Goal: Task Accomplishment & Management: Complete application form

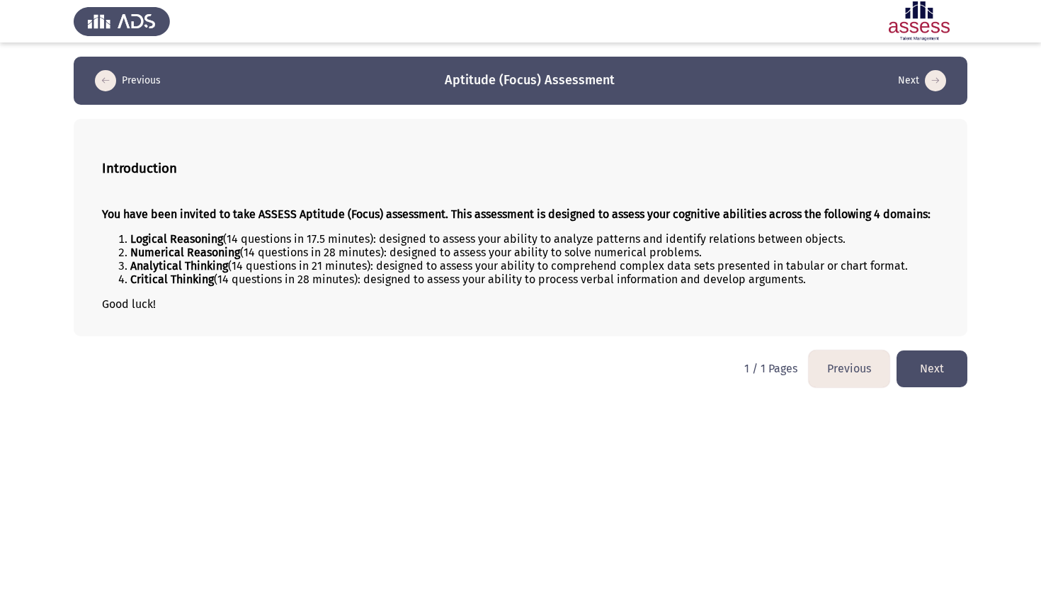
drag, startPoint x: 128, startPoint y: 254, endPoint x: 162, endPoint y: 270, distance: 38.0
click at [177, 276] on ol "Logical Reasoning (14 questions in 17.5 minutes): designed to assess your abili…" at bounding box center [520, 259] width 837 height 54
drag, startPoint x: 132, startPoint y: 255, endPoint x: 169, endPoint y: 273, distance: 41.2
click at [169, 273] on ol "Logical Reasoning (14 questions in 17.5 minutes): designed to assess your abili…" at bounding box center [520, 259] width 837 height 54
drag, startPoint x: 118, startPoint y: 212, endPoint x: 196, endPoint y: 215, distance: 78.0
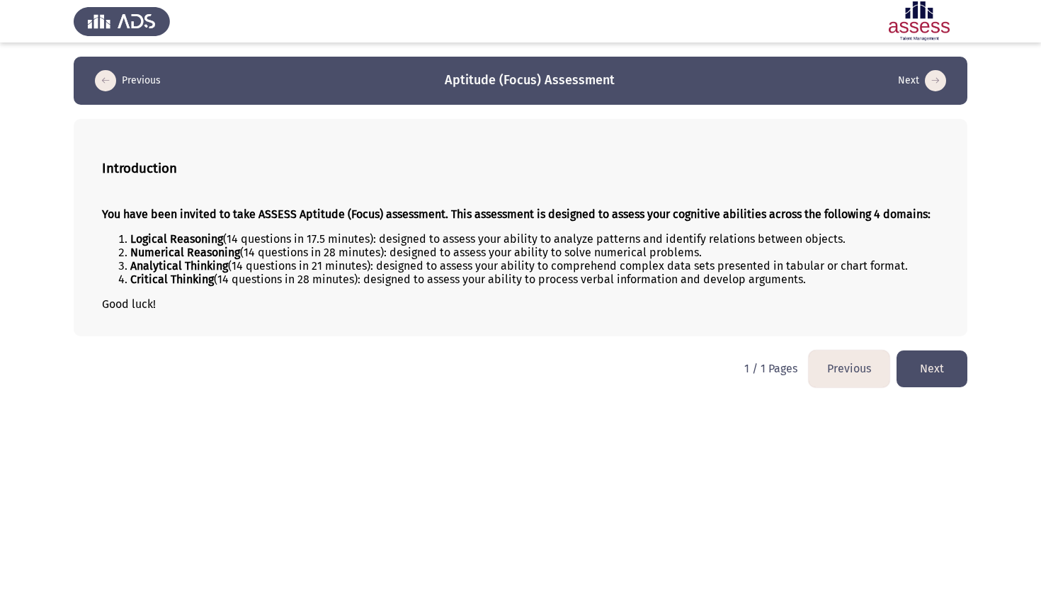
click at [196, 215] on strong "You have been invited to take ASSESS Aptitude (Focus) assessment. This assessme…" at bounding box center [516, 214] width 829 height 13
click at [965, 384] on button "Next" at bounding box center [932, 369] width 71 height 36
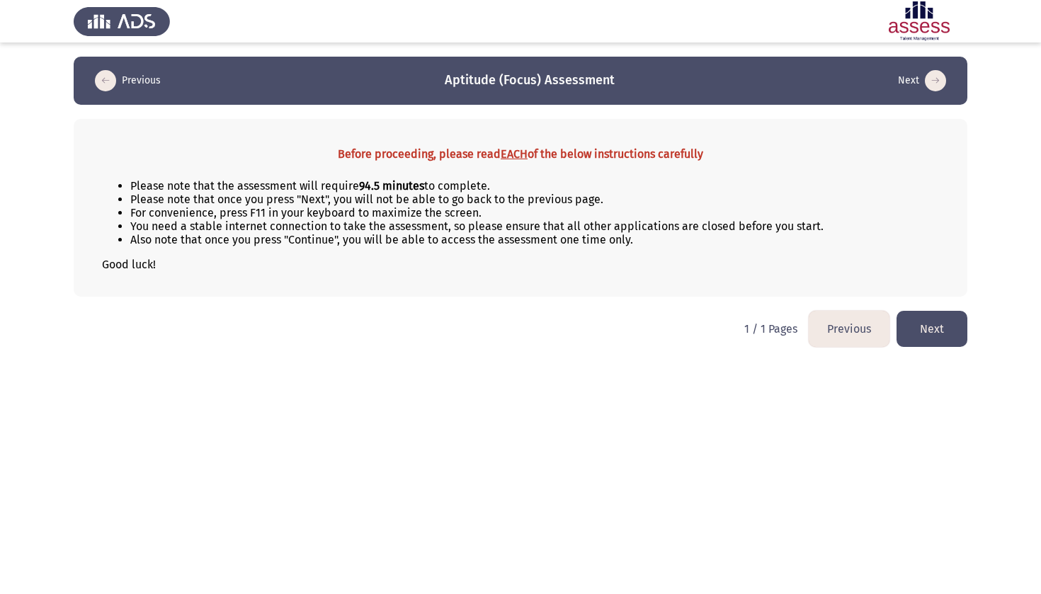
drag, startPoint x: 1041, startPoint y: 17, endPoint x: 594, endPoint y: 464, distance: 632.1
click at [596, 361] on html "Previous Aptitude (Focus) Assessment Next Before proceeding, please read EACH o…" at bounding box center [520, 180] width 1041 height 361
click at [946, 330] on button "Next" at bounding box center [932, 329] width 71 height 36
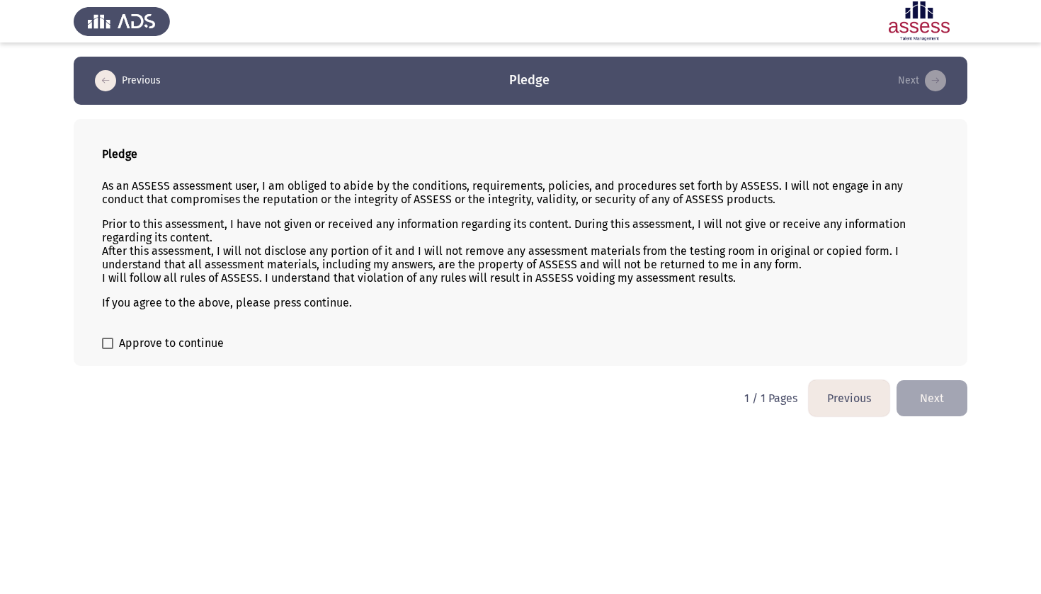
click at [108, 349] on span at bounding box center [107, 343] width 11 height 11
click at [108, 349] on input "Approve to continue" at bounding box center [107, 349] width 1 height 1
checkbox input "true"
click at [948, 390] on button "Next" at bounding box center [932, 398] width 71 height 36
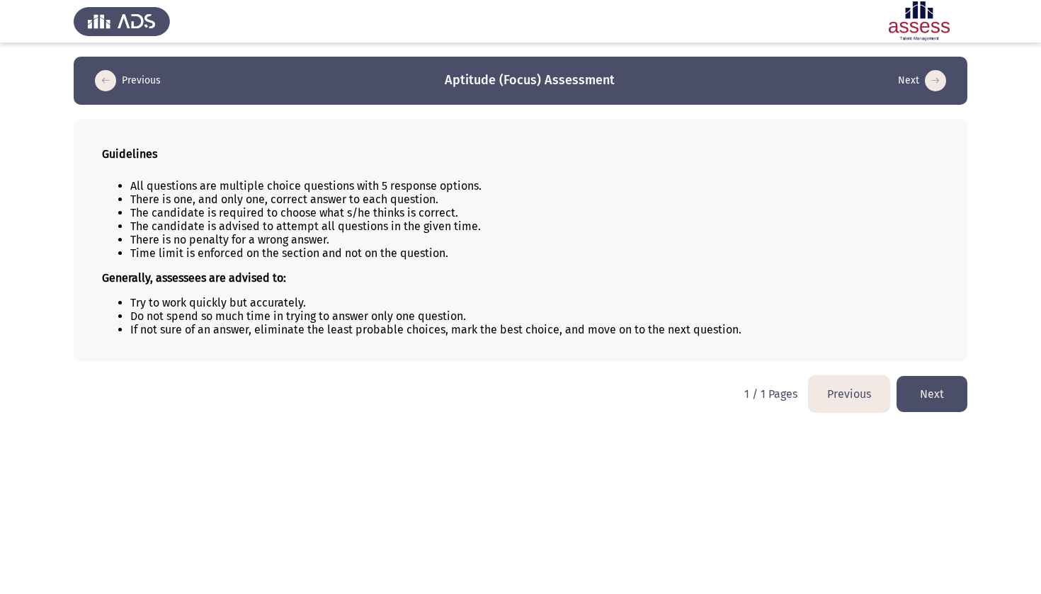
drag, startPoint x: 425, startPoint y: 220, endPoint x: 466, endPoint y: 277, distance: 70.0
click at [466, 278] on div "All questions are multiple choice questions with 5 response options. There is o…" at bounding box center [520, 258] width 837 height 180
click at [392, 259] on li "Time limit is enforced on the section and not on the question." at bounding box center [534, 253] width 809 height 13
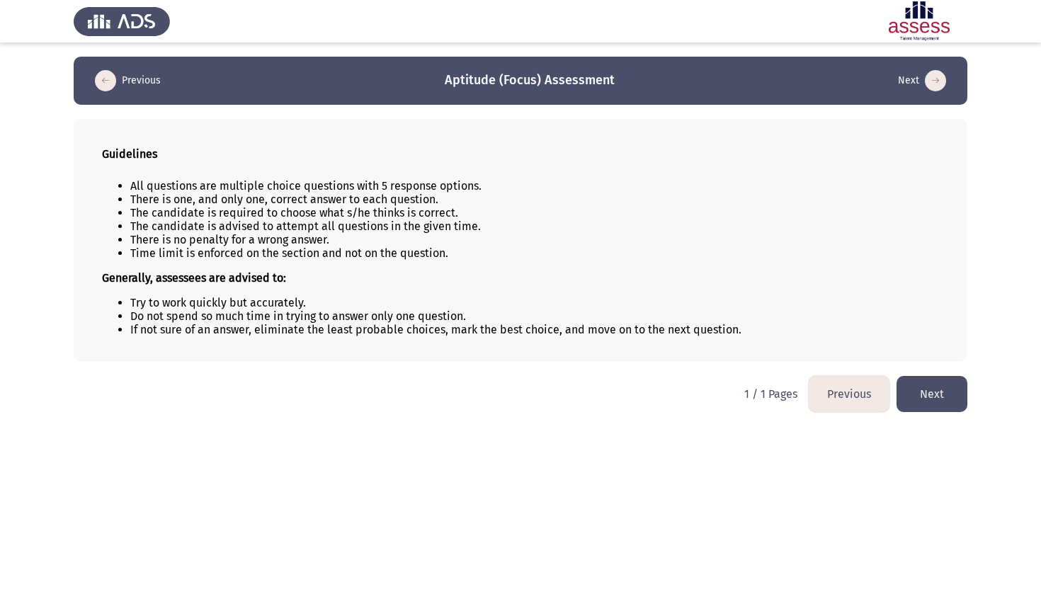
click at [392, 259] on li "Time limit is enforced on the section and not on the question." at bounding box center [534, 253] width 809 height 13
click at [954, 398] on button "Next" at bounding box center [932, 394] width 71 height 36
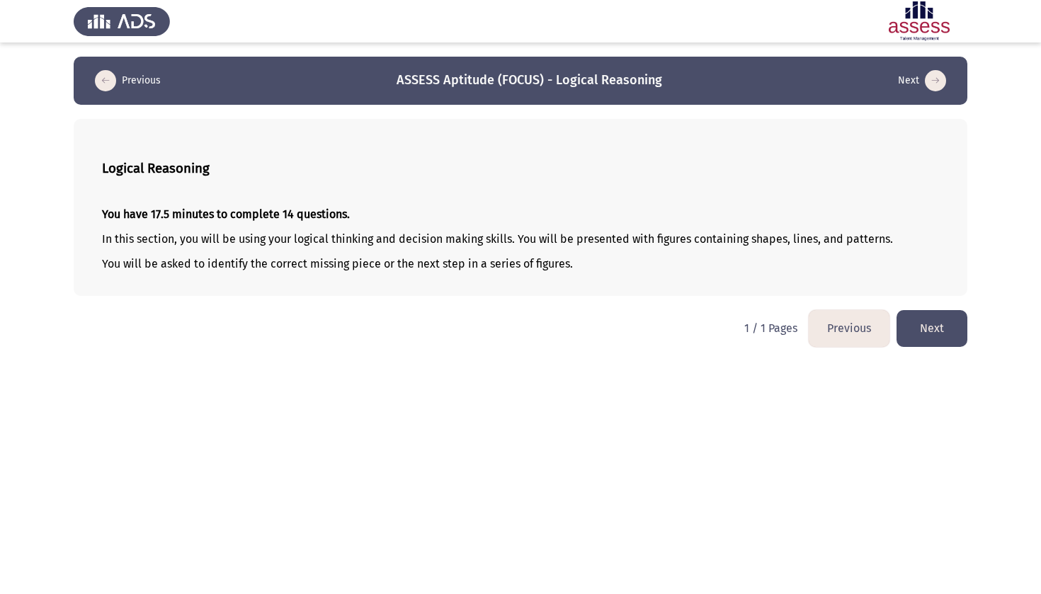
click at [947, 339] on button "Next" at bounding box center [932, 328] width 71 height 36
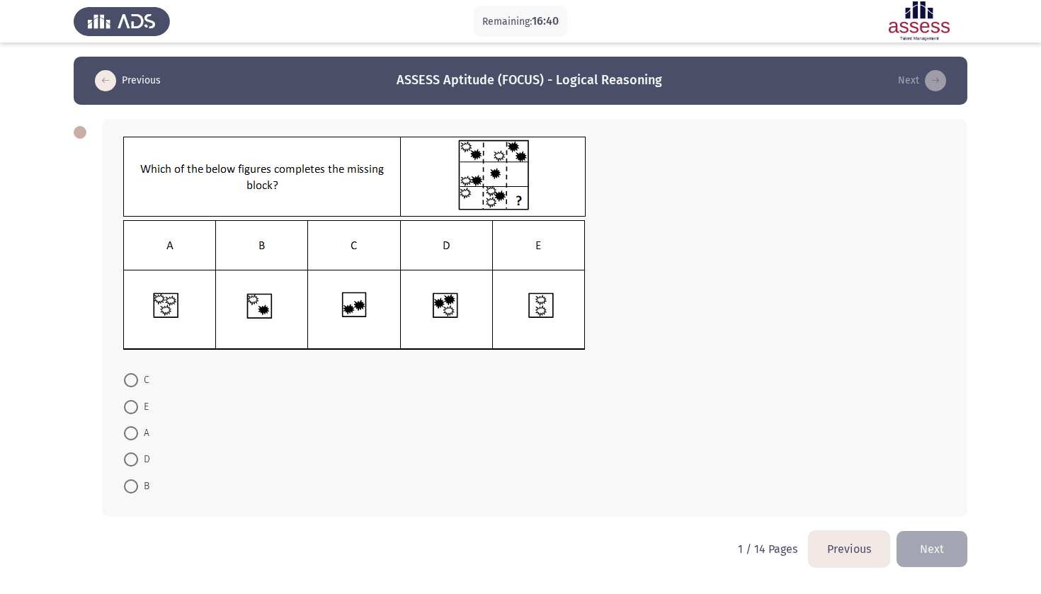
click at [133, 484] on span at bounding box center [131, 487] width 14 height 14
click at [133, 484] on input "B" at bounding box center [131, 487] width 14 height 14
radio input "true"
click at [938, 559] on button "Next" at bounding box center [932, 548] width 71 height 36
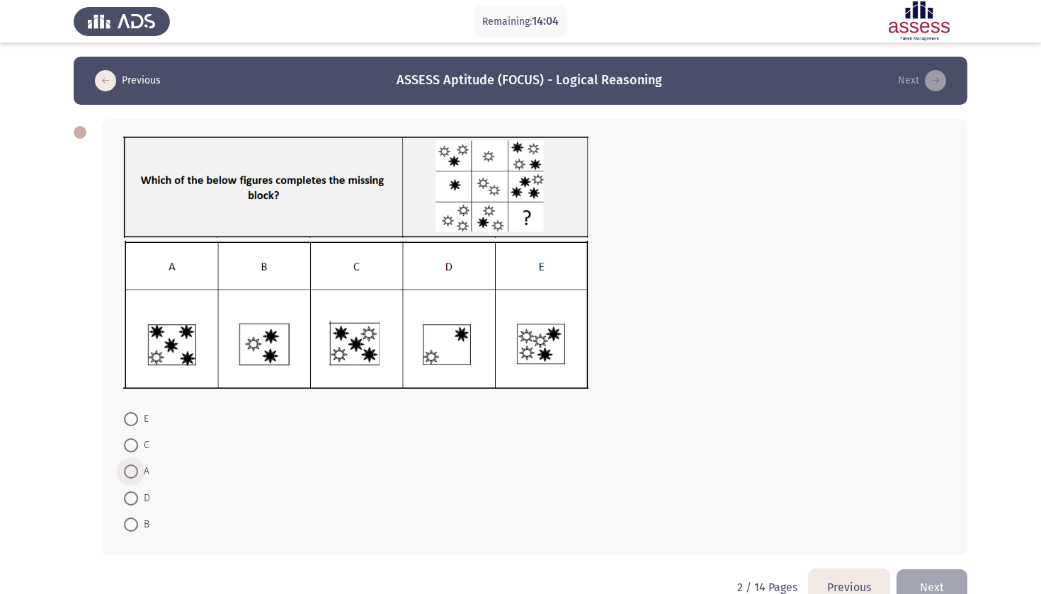
click at [137, 477] on span at bounding box center [131, 472] width 14 height 14
click at [137, 477] on input "A" at bounding box center [131, 472] width 14 height 14
radio input "true"
click at [927, 583] on button "Next" at bounding box center [932, 587] width 71 height 36
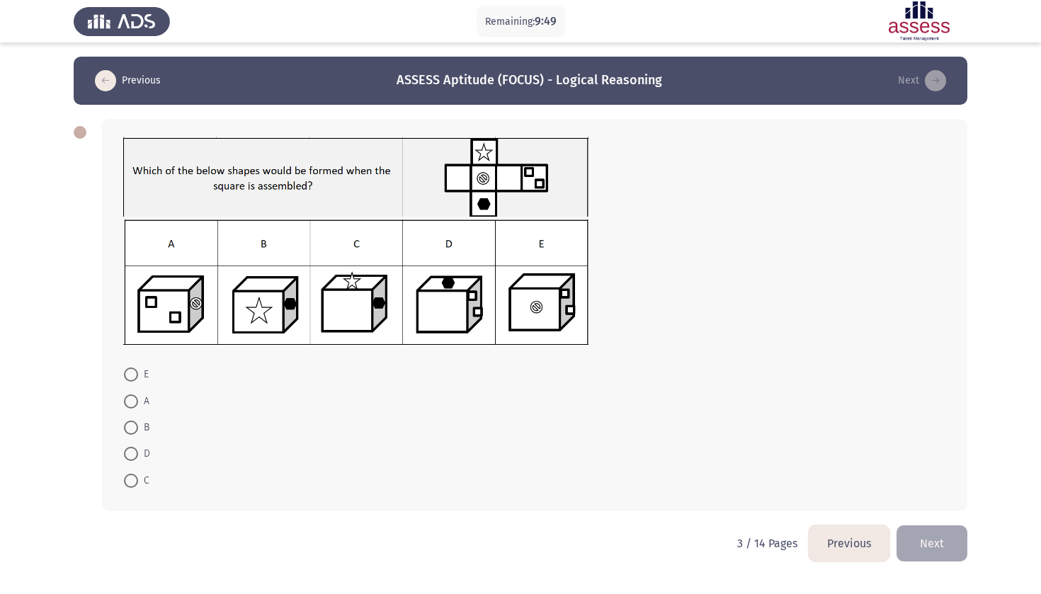
click at [125, 479] on span at bounding box center [131, 481] width 14 height 14
click at [125, 479] on input "C" at bounding box center [131, 481] width 14 height 14
radio input "true"
click at [927, 540] on button "Next" at bounding box center [932, 542] width 71 height 36
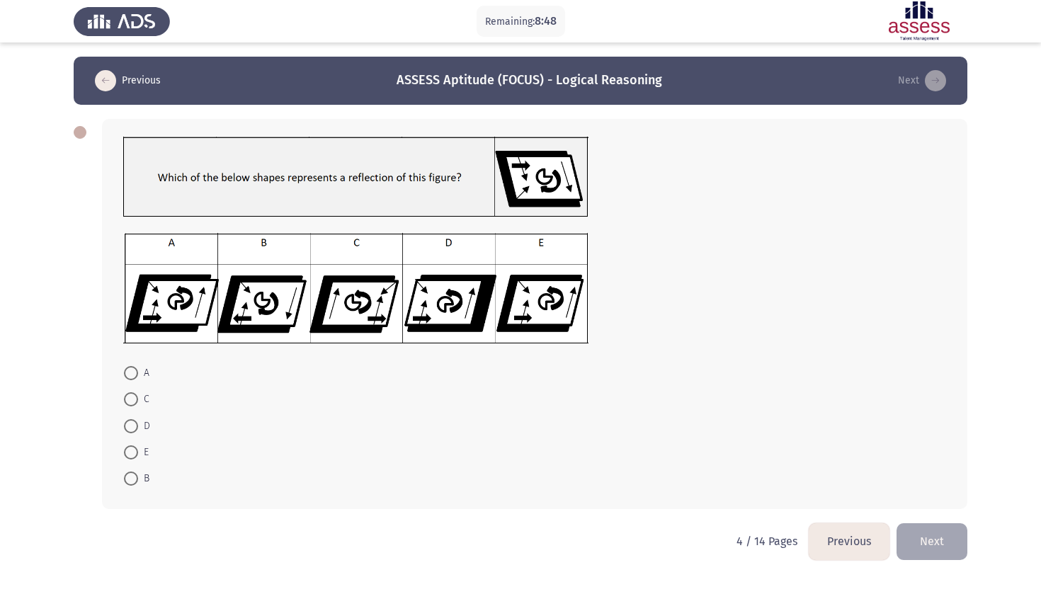
click at [451, 315] on img at bounding box center [355, 288] width 465 height 111
click at [137, 424] on span at bounding box center [131, 426] width 14 height 14
click at [137, 424] on input "D" at bounding box center [131, 426] width 14 height 14
radio input "true"
click at [929, 545] on button "Next" at bounding box center [932, 541] width 71 height 36
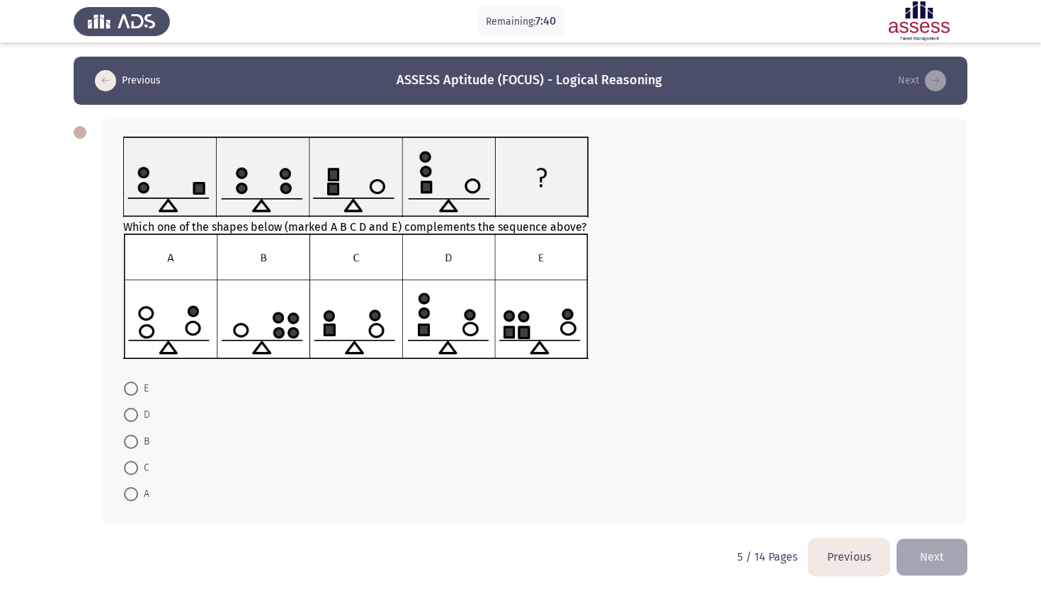
click at [142, 417] on span "D" at bounding box center [144, 415] width 12 height 17
click at [138, 417] on input "D" at bounding box center [131, 415] width 14 height 14
radio input "true"
click at [910, 561] on button "Next" at bounding box center [932, 556] width 71 height 36
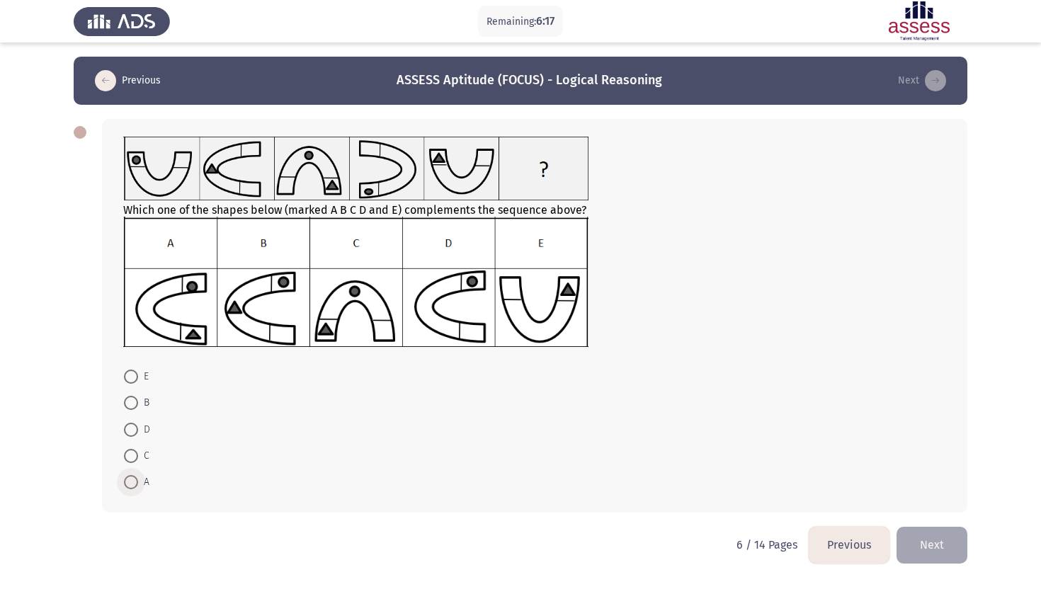
click at [134, 485] on span at bounding box center [131, 482] width 14 height 14
click at [134, 485] on input "A" at bounding box center [131, 482] width 14 height 14
radio input "true"
click at [920, 545] on button "Next" at bounding box center [932, 544] width 71 height 36
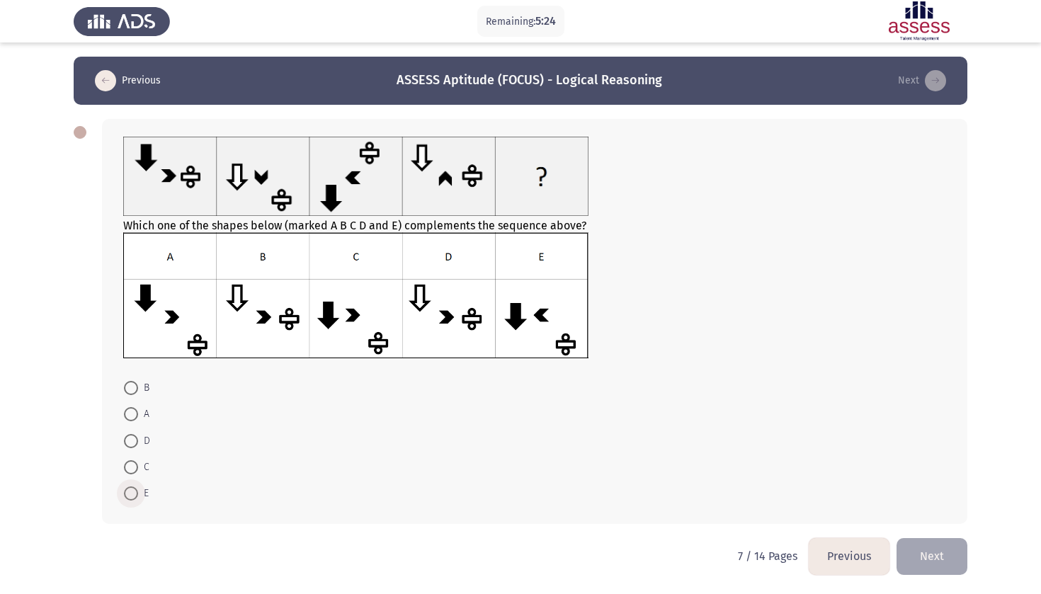
click at [133, 499] on span at bounding box center [131, 494] width 14 height 14
click at [133, 499] on input "E" at bounding box center [131, 494] width 14 height 14
radio input "true"
click at [919, 560] on button "Next" at bounding box center [932, 556] width 71 height 36
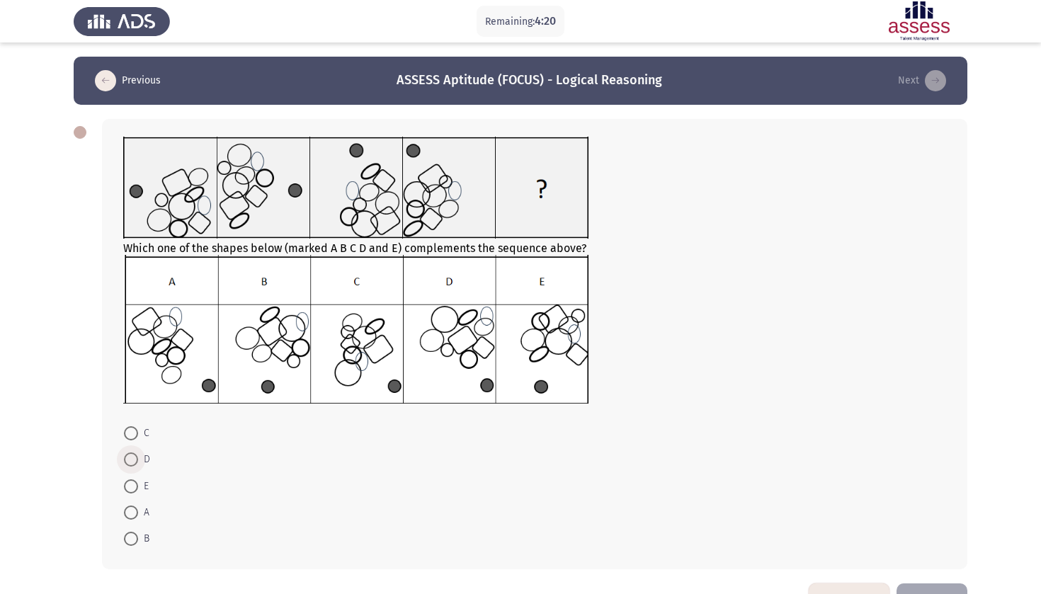
click at [137, 458] on span at bounding box center [131, 460] width 14 height 14
click at [137, 458] on input "D" at bounding box center [131, 460] width 14 height 14
radio input "true"
click at [133, 492] on span at bounding box center [131, 485] width 14 height 14
click at [133, 492] on input "E" at bounding box center [131, 485] width 14 height 14
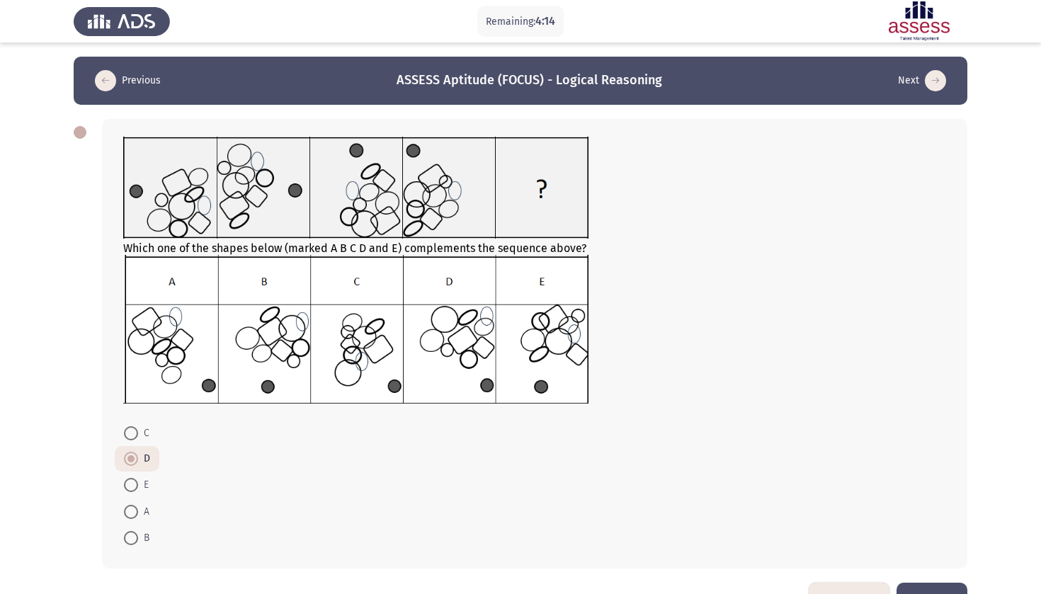
radio input "true"
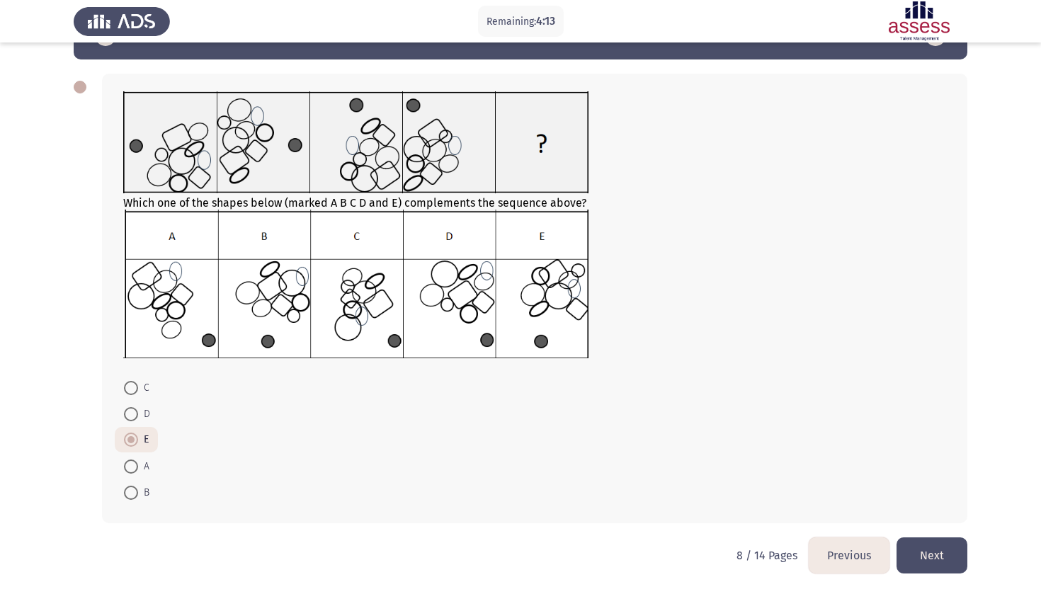
scroll to position [47, 0]
click at [940, 562] on button "Next" at bounding box center [932, 556] width 71 height 36
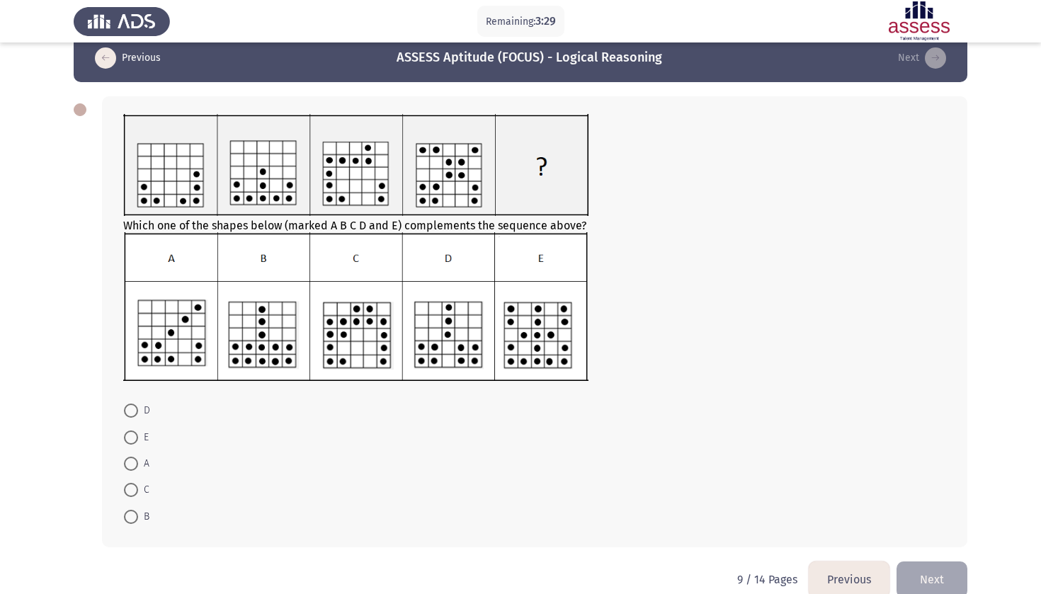
scroll to position [33, 0]
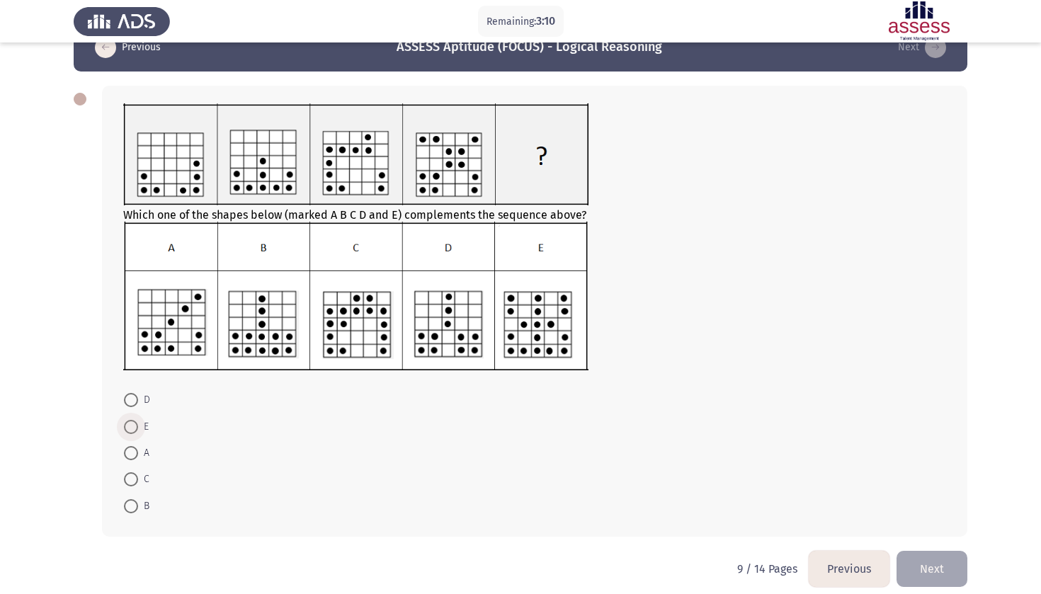
click at [137, 431] on span at bounding box center [131, 427] width 14 height 14
click at [137, 431] on input "E" at bounding box center [131, 427] width 14 height 14
radio input "true"
click at [967, 571] on button "Next" at bounding box center [932, 568] width 71 height 36
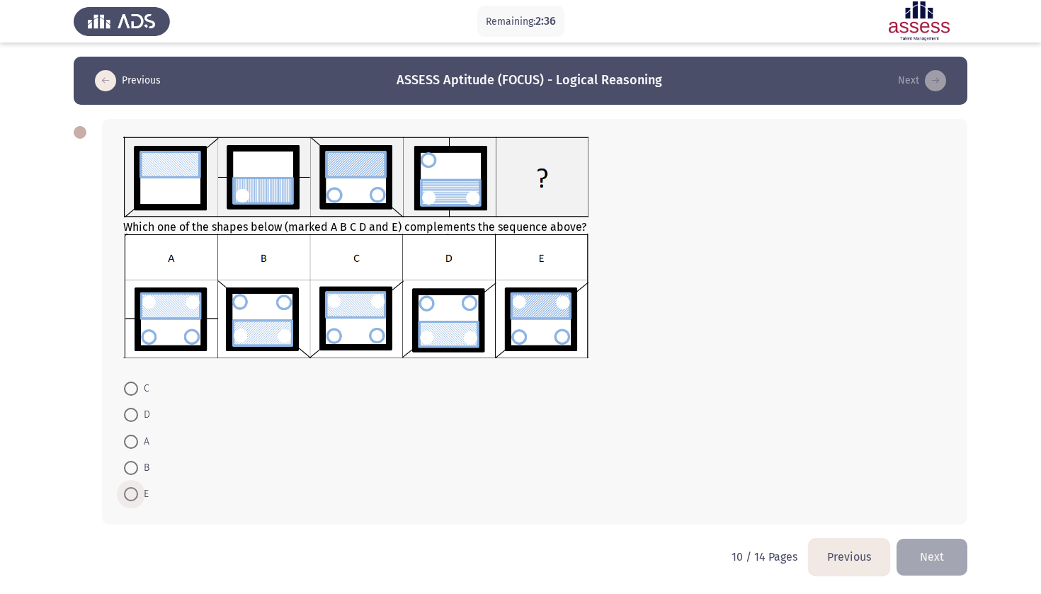
click at [130, 488] on label "E" at bounding box center [136, 494] width 25 height 17
click at [130, 488] on input "E" at bounding box center [131, 494] width 14 height 14
radio input "true"
click at [956, 560] on button "Next" at bounding box center [932, 556] width 71 height 36
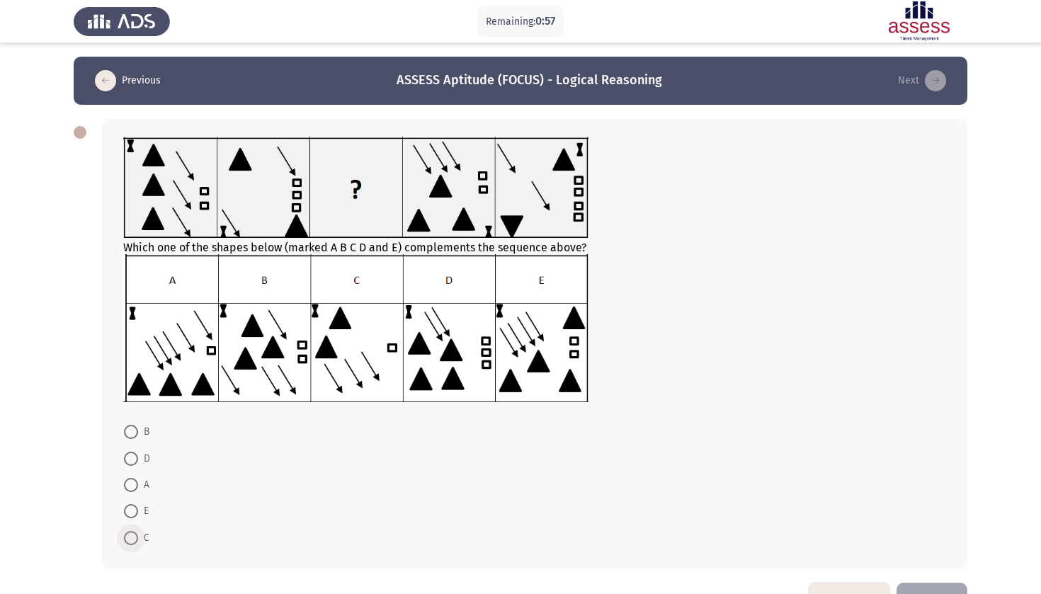
click at [132, 540] on span at bounding box center [131, 538] width 14 height 14
click at [132, 540] on input "C" at bounding box center [131, 538] width 14 height 14
radio input "true"
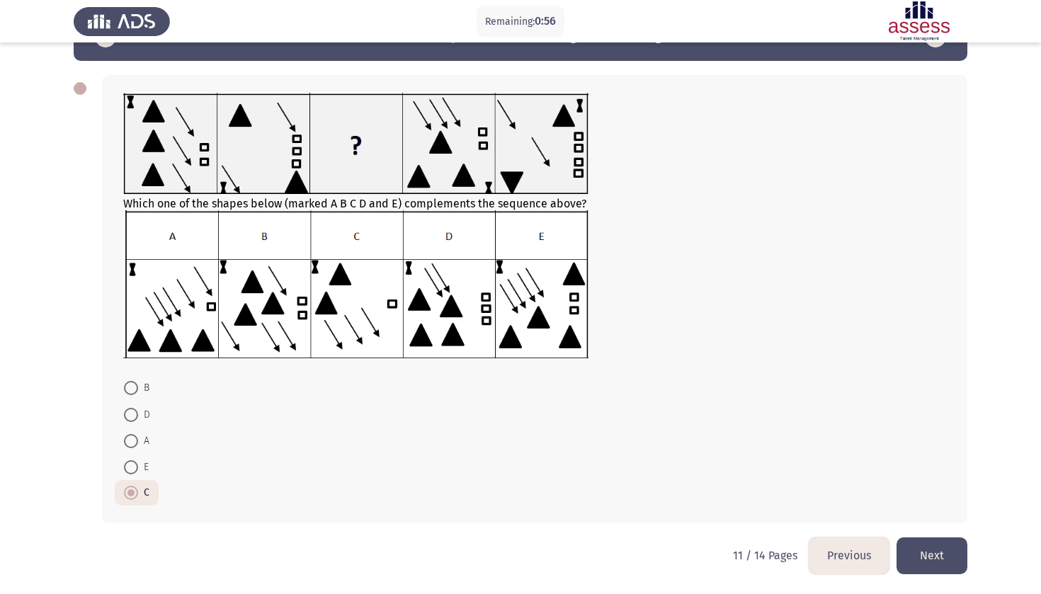
scroll to position [45, 0]
click at [939, 562] on button "Next" at bounding box center [932, 556] width 71 height 36
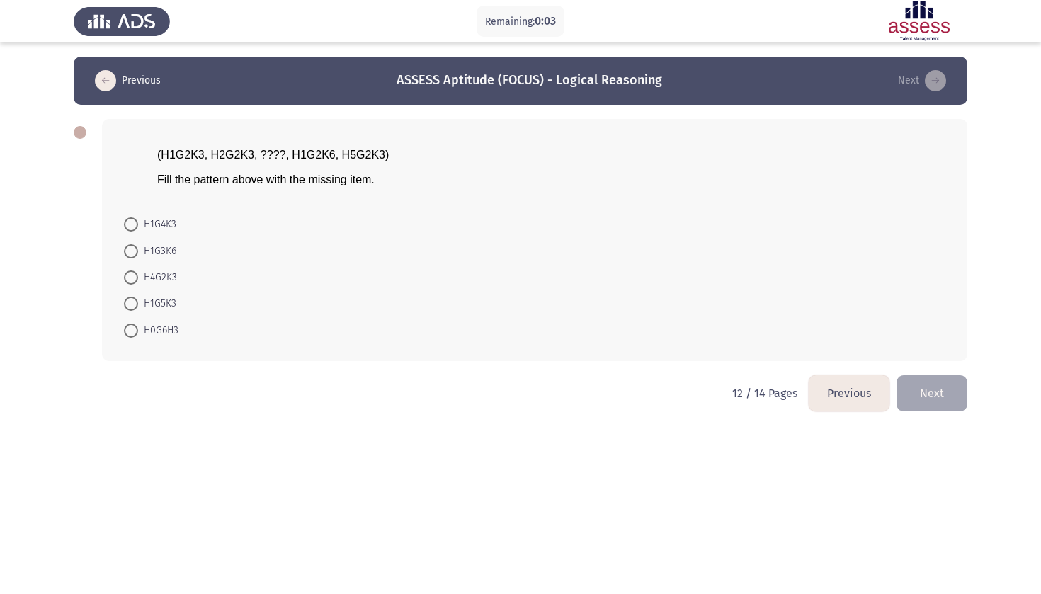
click at [163, 280] on span "H4G2K3" at bounding box center [157, 277] width 39 height 17
click at [138, 280] on input "H4G2K3" at bounding box center [131, 278] width 14 height 14
radio input "true"
click at [944, 393] on button "Next" at bounding box center [932, 392] width 71 height 36
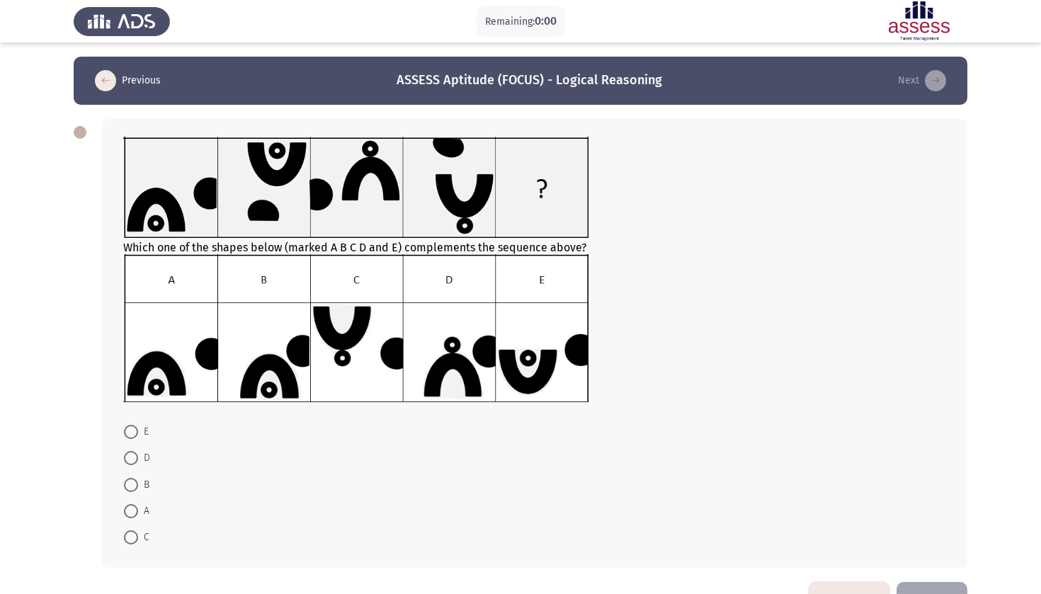
click at [131, 302] on img at bounding box center [355, 327] width 465 height 147
click at [131, 431] on span at bounding box center [131, 432] width 14 height 14
click at [131, 431] on input "E" at bounding box center [131, 432] width 14 height 14
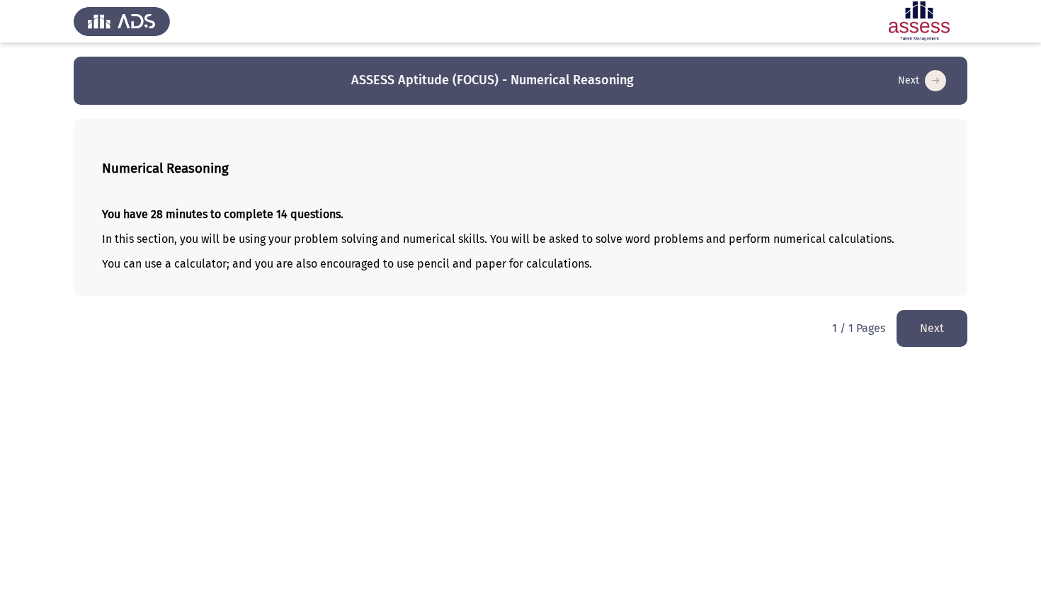
click at [951, 341] on button "Next" at bounding box center [932, 328] width 71 height 36
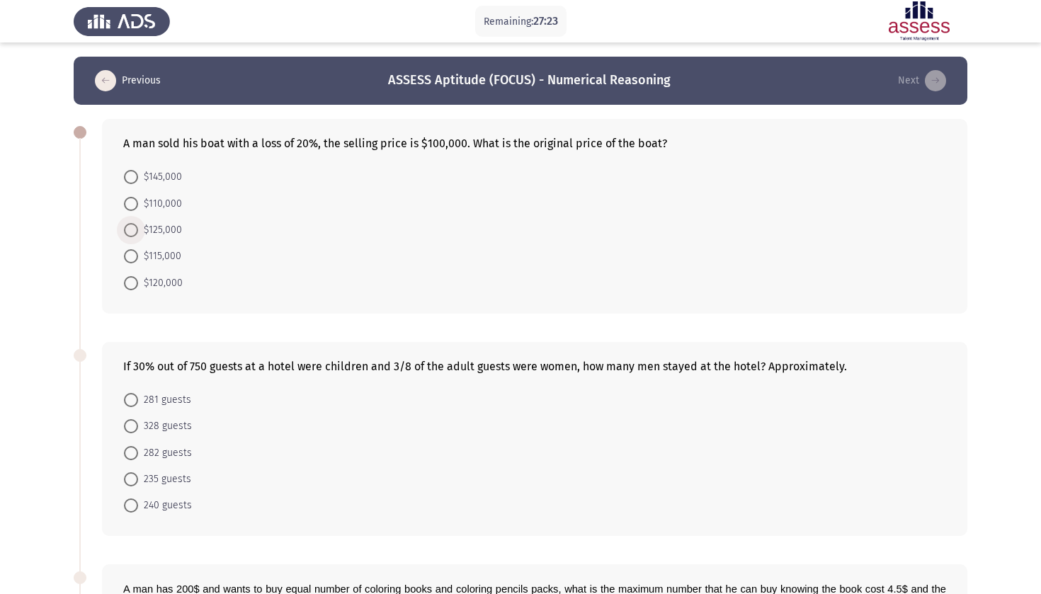
click at [159, 227] on span "$125,000" at bounding box center [160, 230] width 44 height 17
click at [138, 227] on input "$125,000" at bounding box center [131, 230] width 14 height 14
radio input "true"
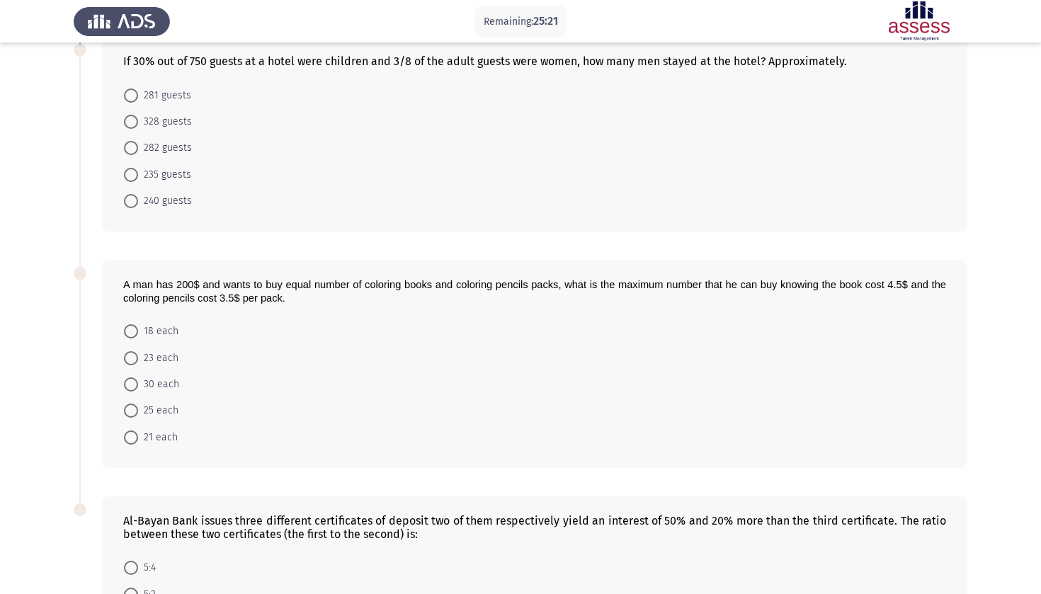
scroll to position [298, 0]
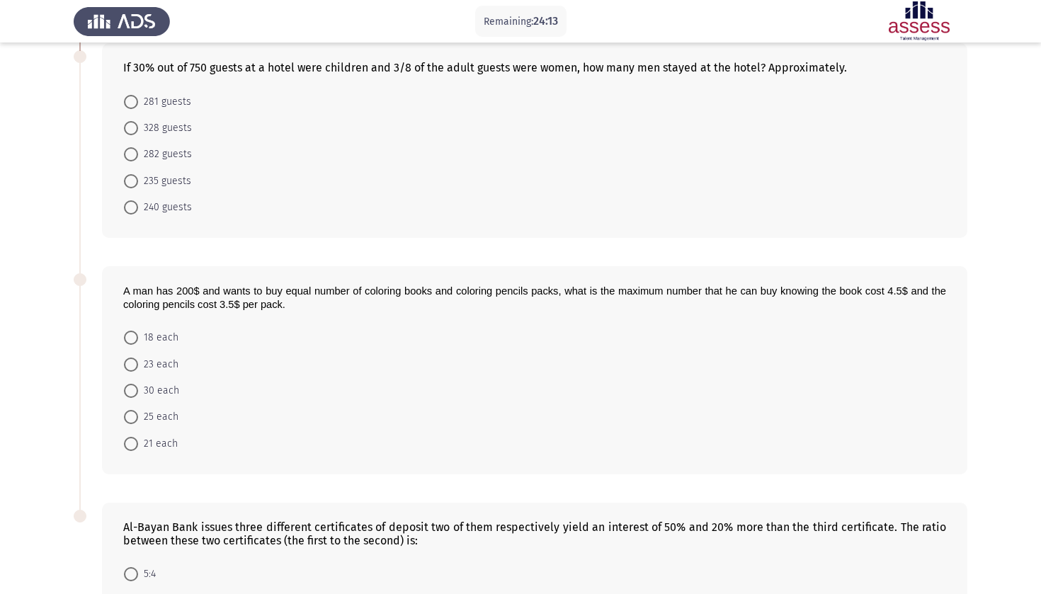
click at [148, 134] on span "328 guests" at bounding box center [165, 128] width 54 height 17
click at [138, 134] on input "328 guests" at bounding box center [131, 128] width 14 height 14
radio input "true"
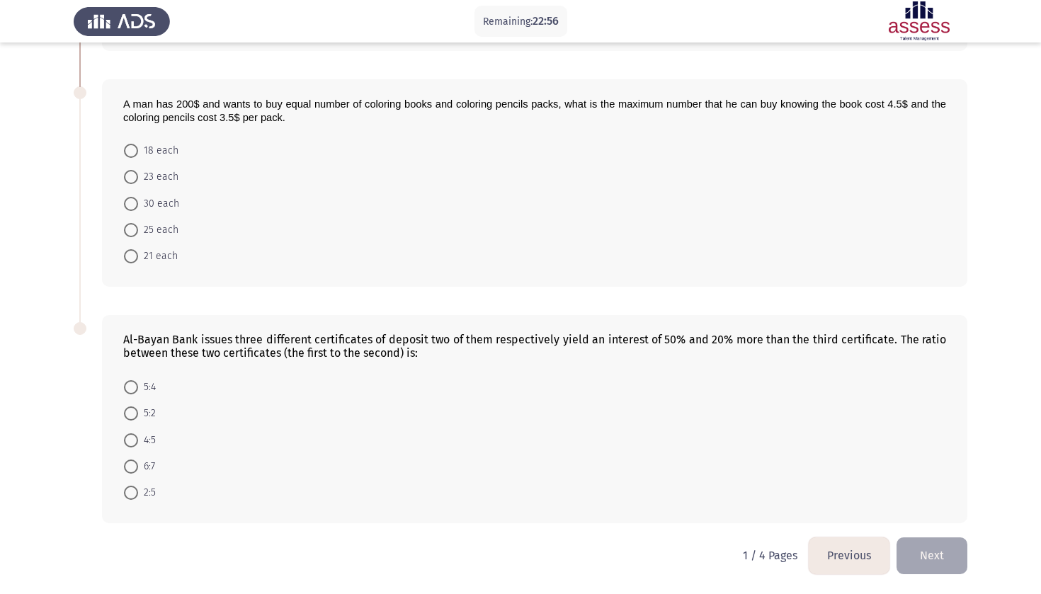
scroll to position [486, 0]
click at [128, 417] on span at bounding box center [131, 414] width 14 height 14
click at [128, 417] on input "5:2" at bounding box center [131, 414] width 14 height 14
radio input "true"
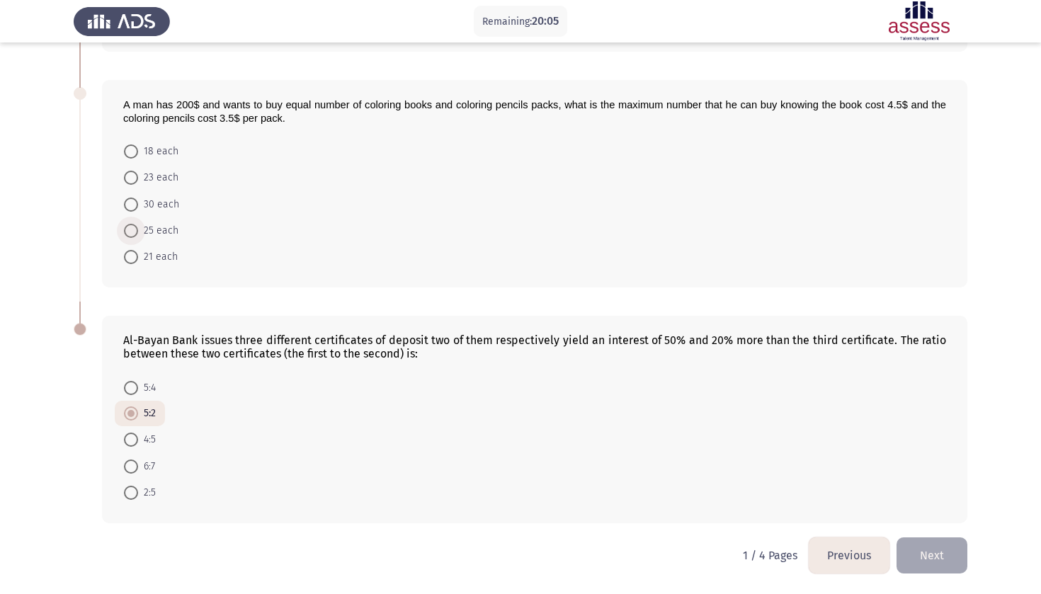
click at [154, 234] on span "25 each" at bounding box center [158, 230] width 40 height 17
click at [138, 234] on input "25 each" at bounding box center [131, 231] width 14 height 14
radio input "true"
click at [948, 565] on button "Next" at bounding box center [932, 556] width 71 height 36
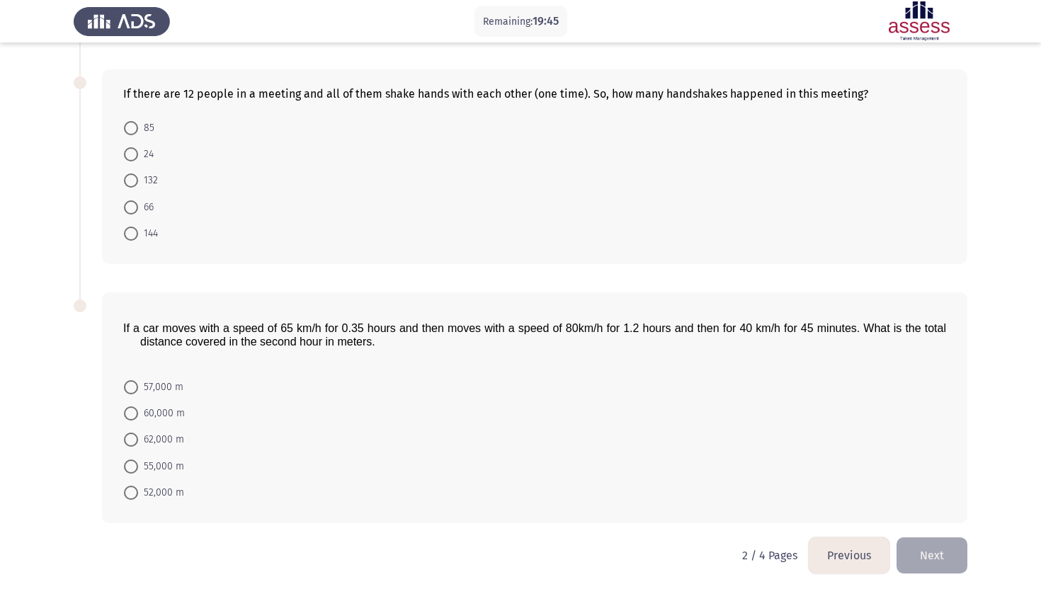
scroll to position [511, 0]
click at [857, 562] on button "Previous" at bounding box center [849, 556] width 81 height 36
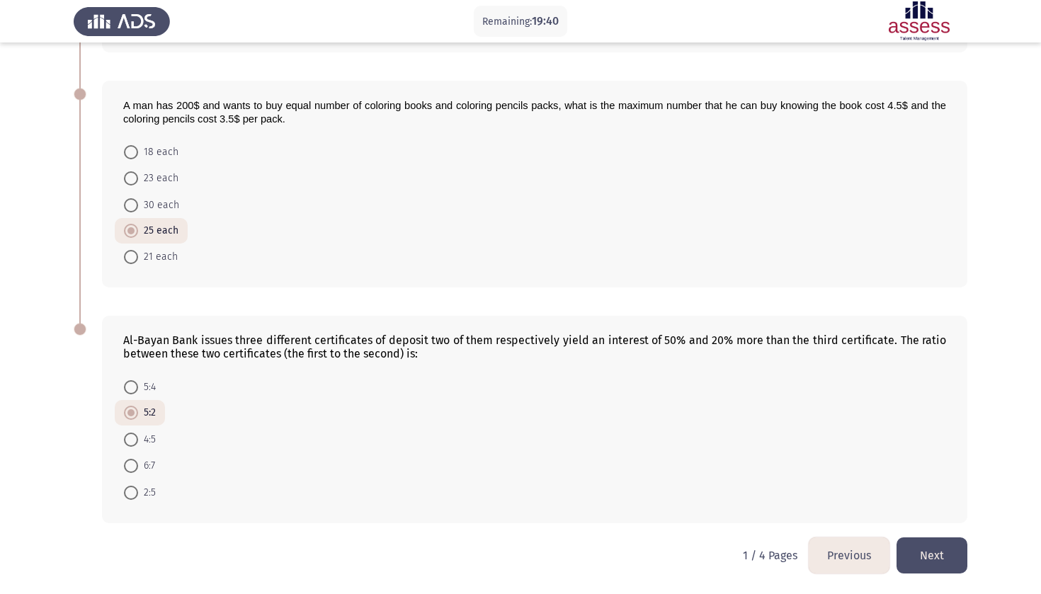
scroll to position [484, 0]
click at [148, 383] on span "5:4" at bounding box center [147, 387] width 18 height 17
click at [138, 383] on input "5:4" at bounding box center [131, 387] width 14 height 14
radio input "true"
click at [953, 559] on button "Next" at bounding box center [932, 556] width 71 height 36
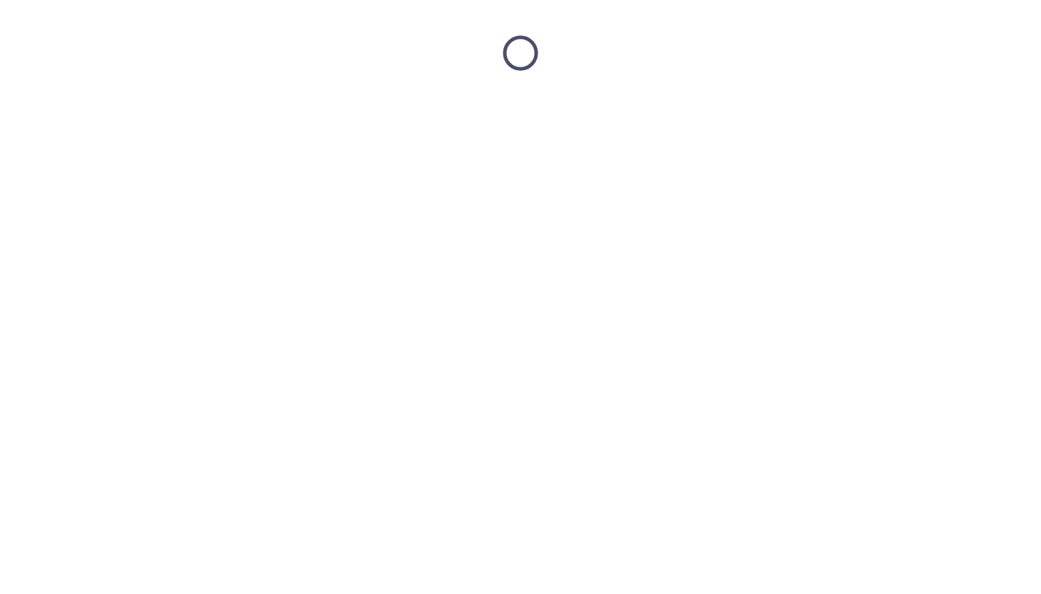
scroll to position [0, 0]
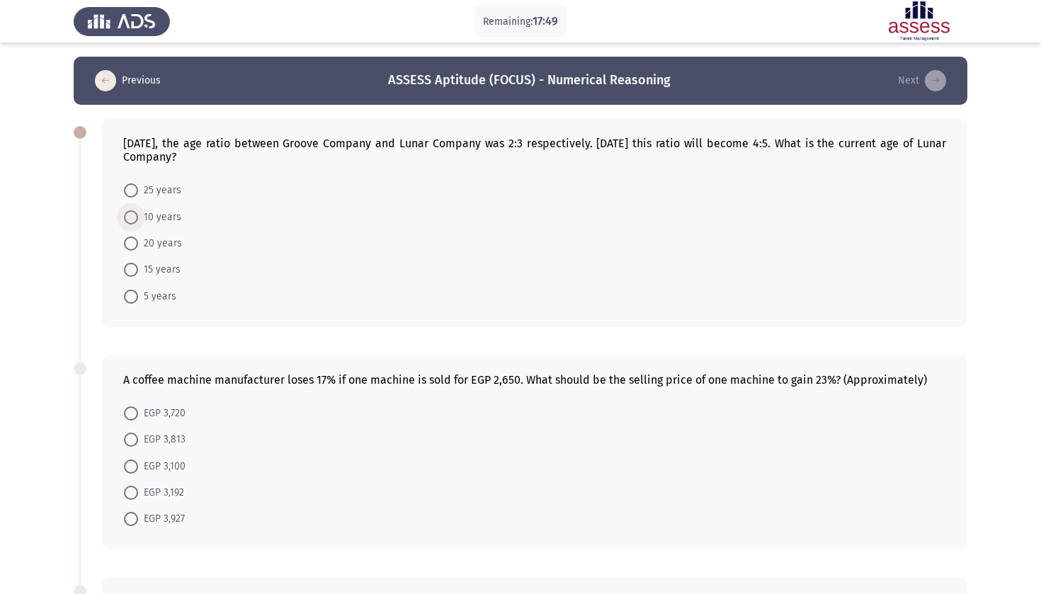
click at [157, 221] on span "10 years" at bounding box center [159, 217] width 43 height 17
click at [138, 221] on input "10 years" at bounding box center [131, 217] width 14 height 14
radio input "true"
click at [144, 514] on span "EGP 3,927" at bounding box center [161, 518] width 47 height 17
click at [138, 514] on input "EGP 3,927" at bounding box center [131, 518] width 14 height 14
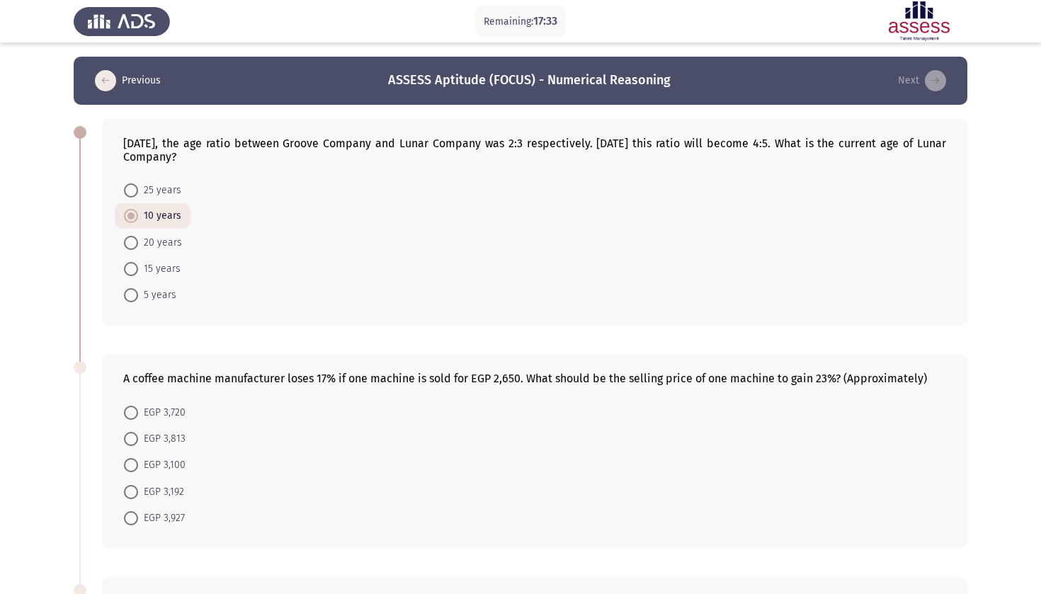
radio input "true"
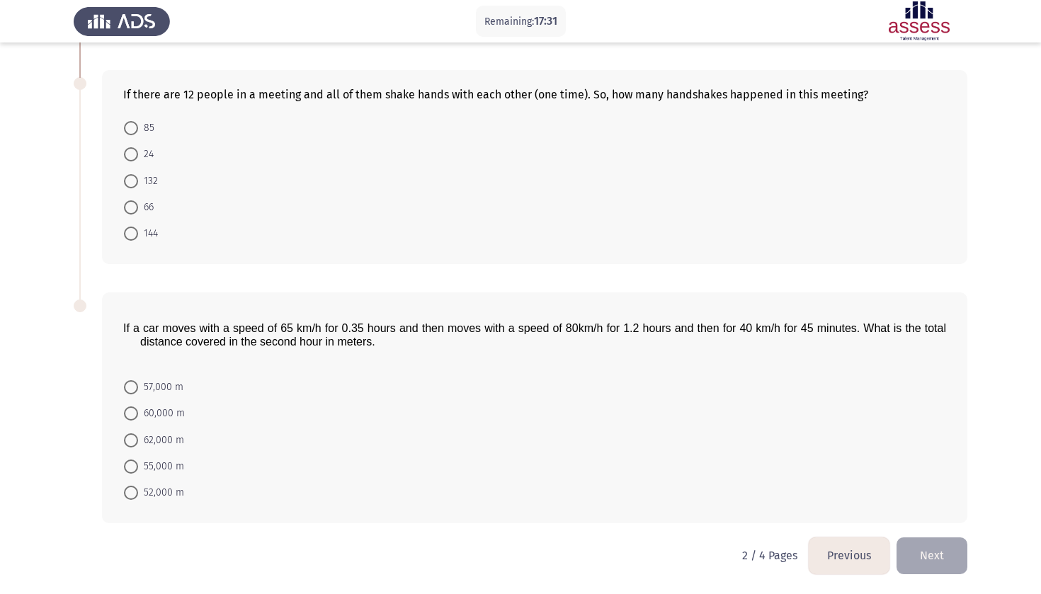
scroll to position [509, 0]
click at [132, 215] on label "66" at bounding box center [139, 207] width 30 height 17
click at [132, 215] on input "66" at bounding box center [131, 207] width 14 height 14
radio input "true"
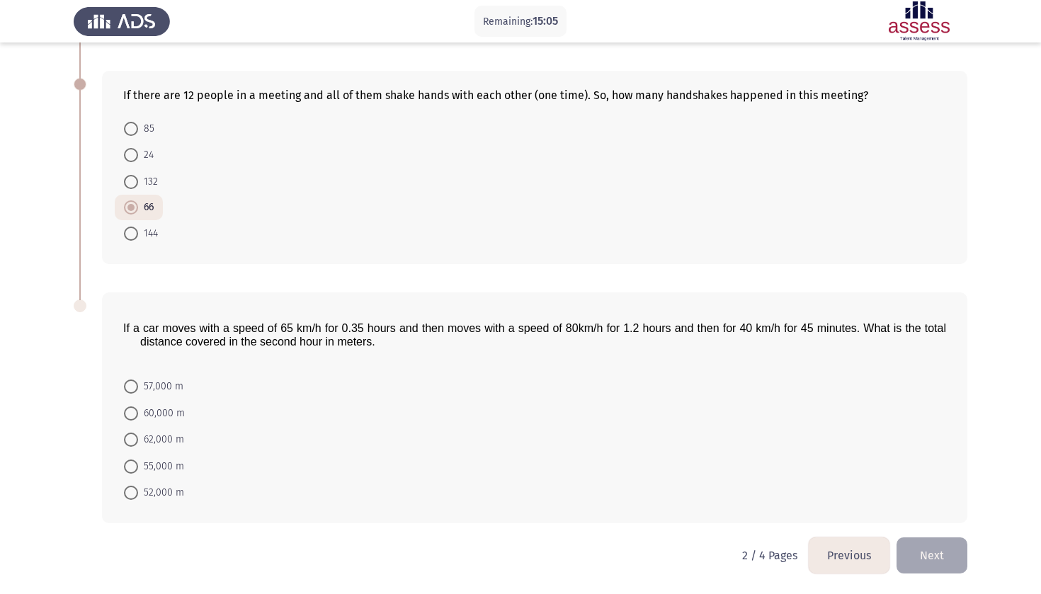
click at [133, 443] on span at bounding box center [131, 440] width 14 height 14
click at [133, 443] on input "62,000 m" at bounding box center [131, 440] width 14 height 14
radio input "true"
click at [953, 553] on button "Next" at bounding box center [932, 556] width 71 height 36
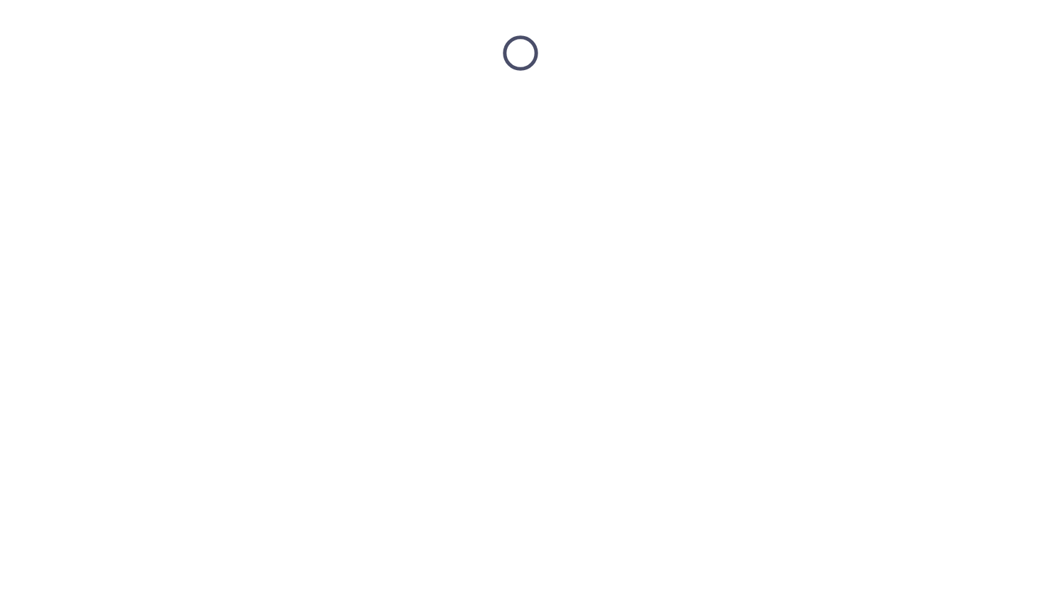
scroll to position [0, 0]
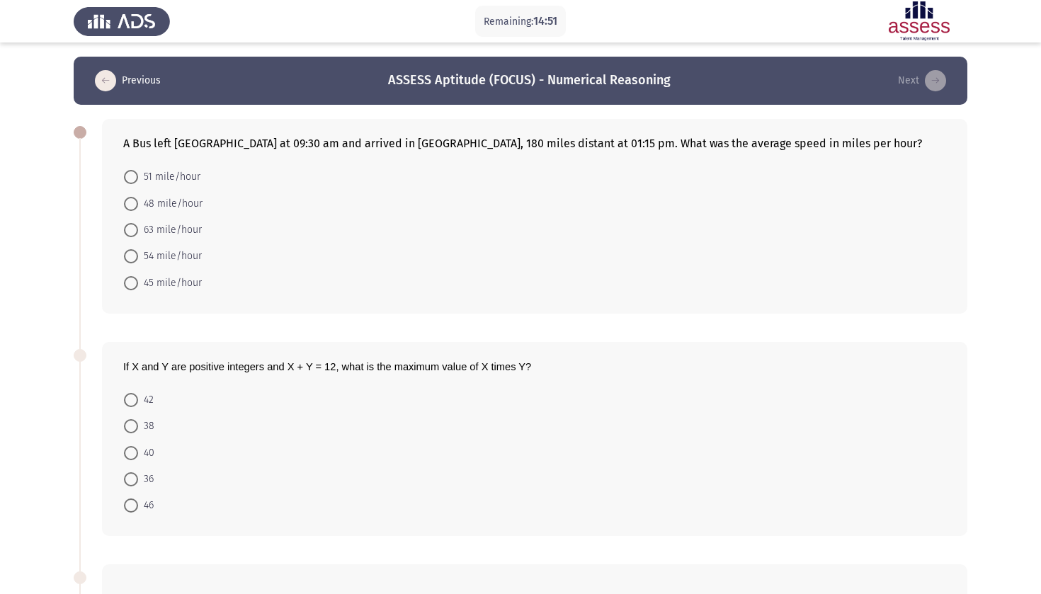
click at [707, 145] on div "A Bus left [GEOGRAPHIC_DATA] at 09:30 am and arrived in [GEOGRAPHIC_DATA], 180 …" at bounding box center [534, 143] width 823 height 13
click at [145, 204] on span "48 mile/hour" at bounding box center [170, 204] width 64 height 17
click at [138, 204] on input "48 mile/hour" at bounding box center [131, 204] width 14 height 14
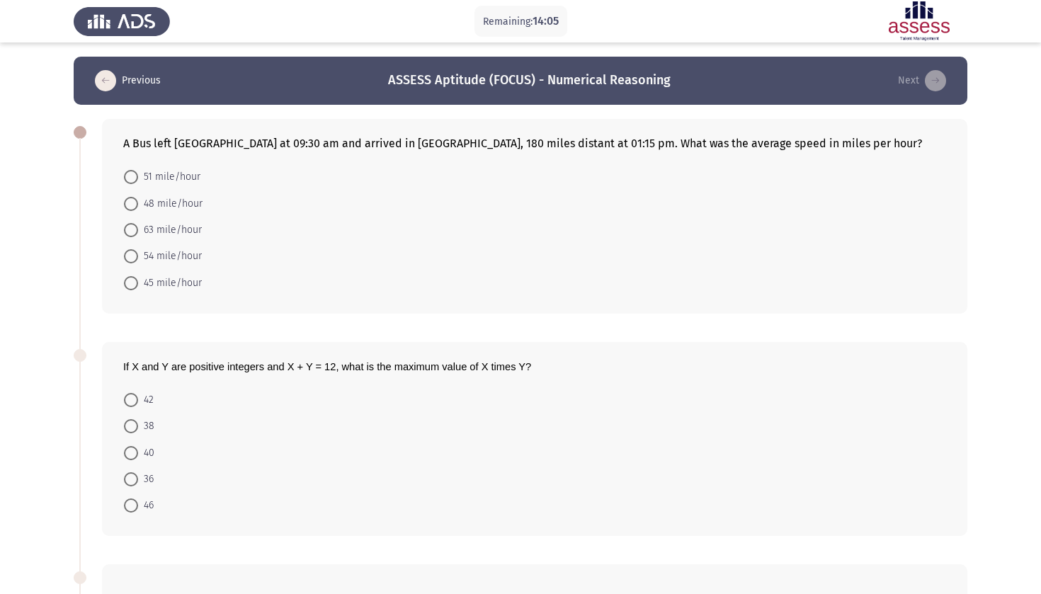
radio input "true"
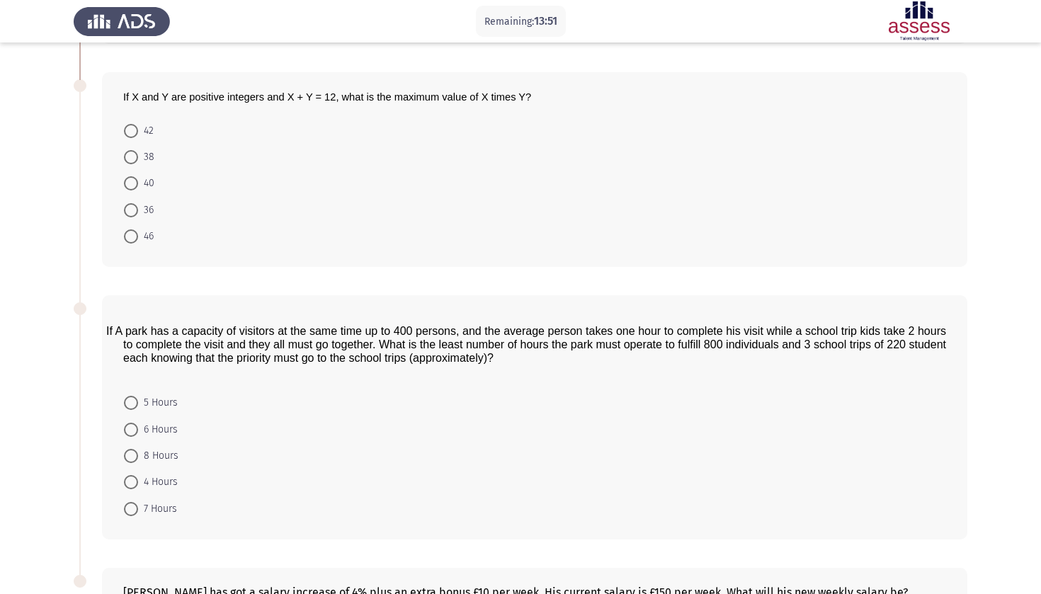
scroll to position [271, 0]
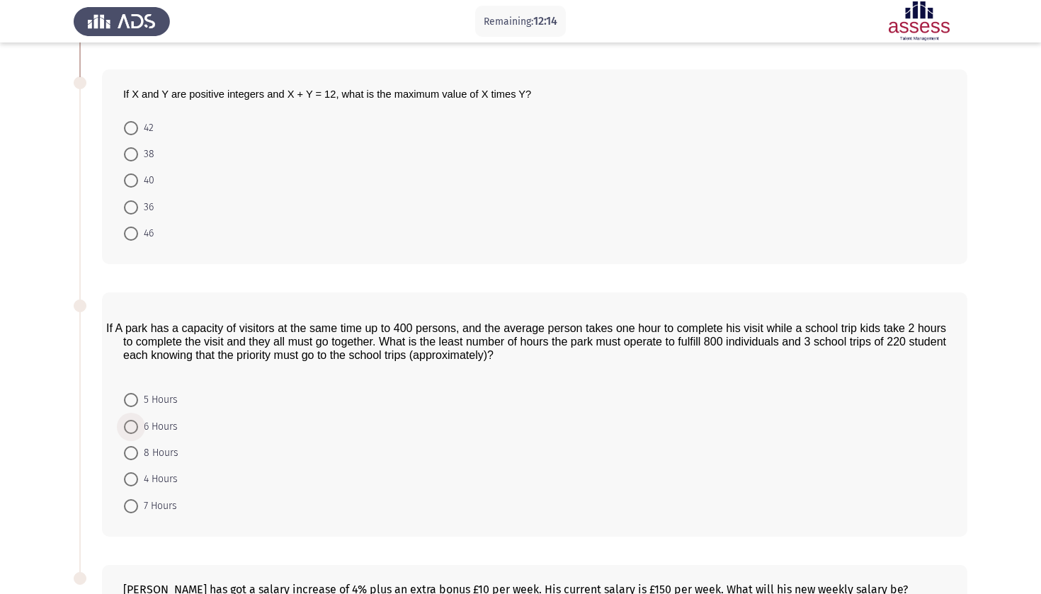
click at [142, 427] on span "6 Hours" at bounding box center [158, 427] width 40 height 17
click at [138, 427] on input "6 Hours" at bounding box center [131, 427] width 14 height 14
radio input "true"
click at [139, 215] on span "36" at bounding box center [146, 207] width 16 height 17
click at [138, 215] on input "36" at bounding box center [131, 207] width 14 height 14
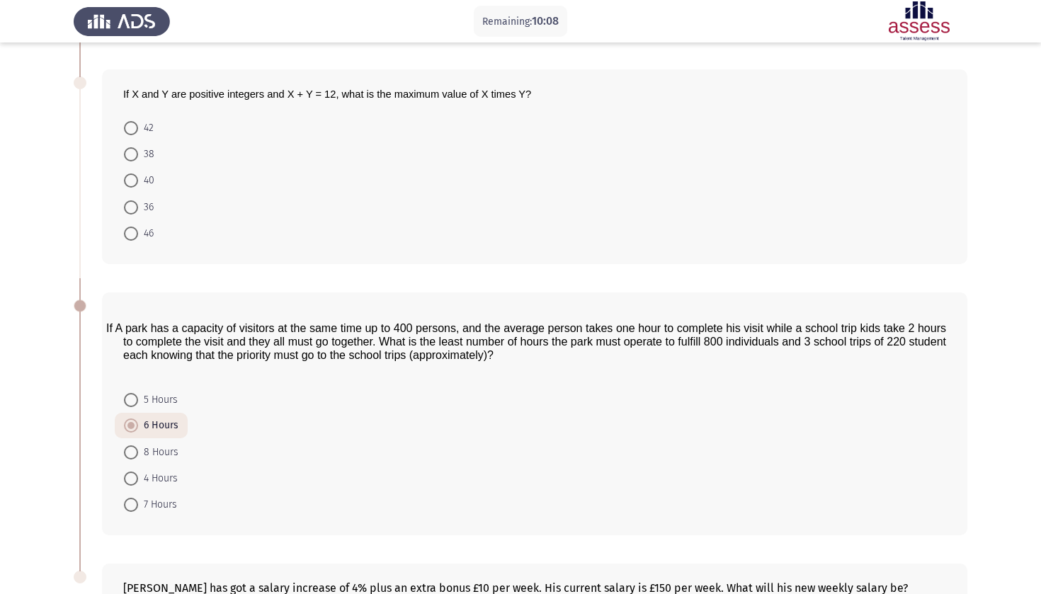
radio input "true"
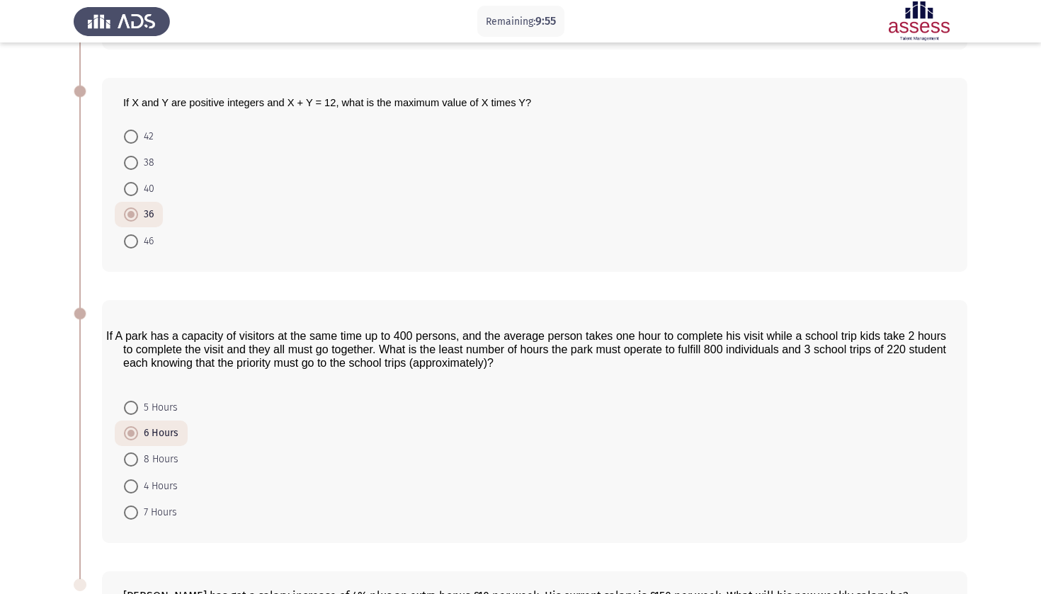
scroll to position [261, 0]
click at [153, 247] on span "46" at bounding box center [146, 242] width 16 height 17
click at [138, 247] on input "46" at bounding box center [131, 243] width 14 height 14
radio input "true"
click at [141, 214] on span "36" at bounding box center [146, 217] width 16 height 17
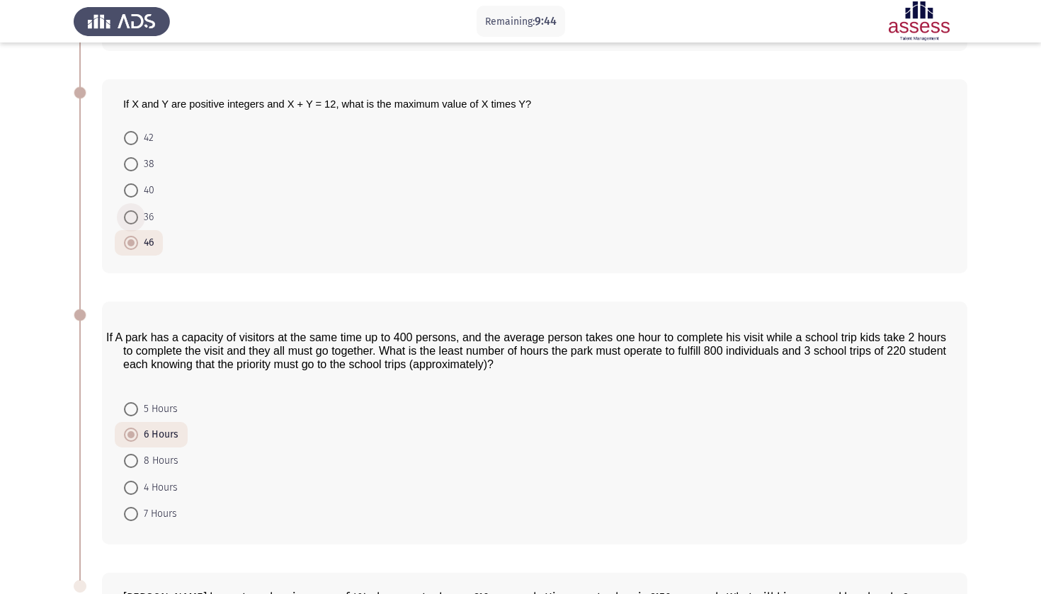
click at [138, 214] on input "36" at bounding box center [131, 217] width 14 height 14
radio input "true"
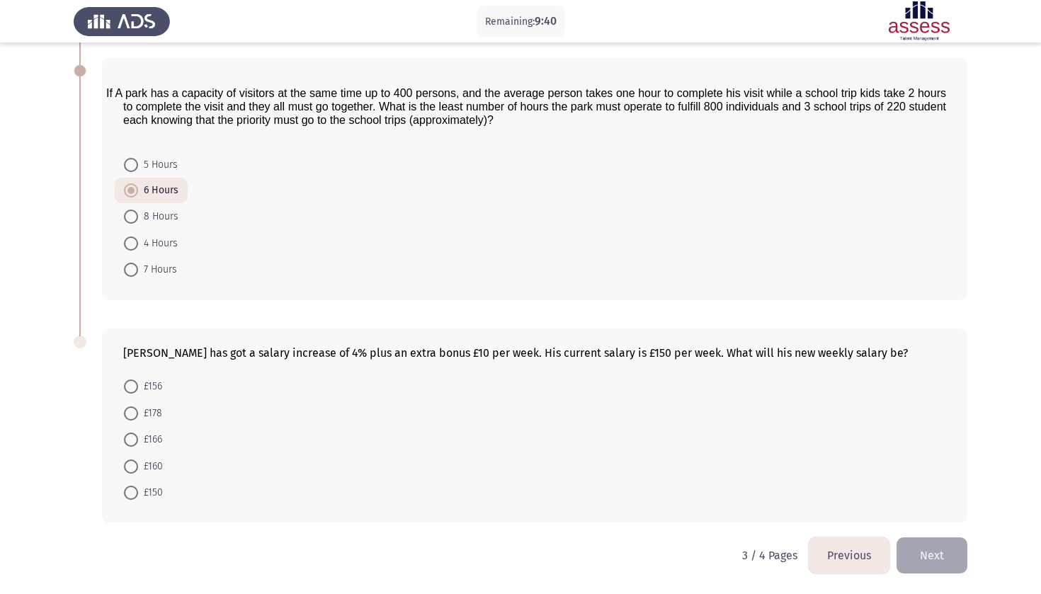
scroll to position [508, 0]
click at [134, 439] on span at bounding box center [131, 440] width 14 height 14
click at [134, 439] on input "£166" at bounding box center [131, 440] width 14 height 14
radio input "true"
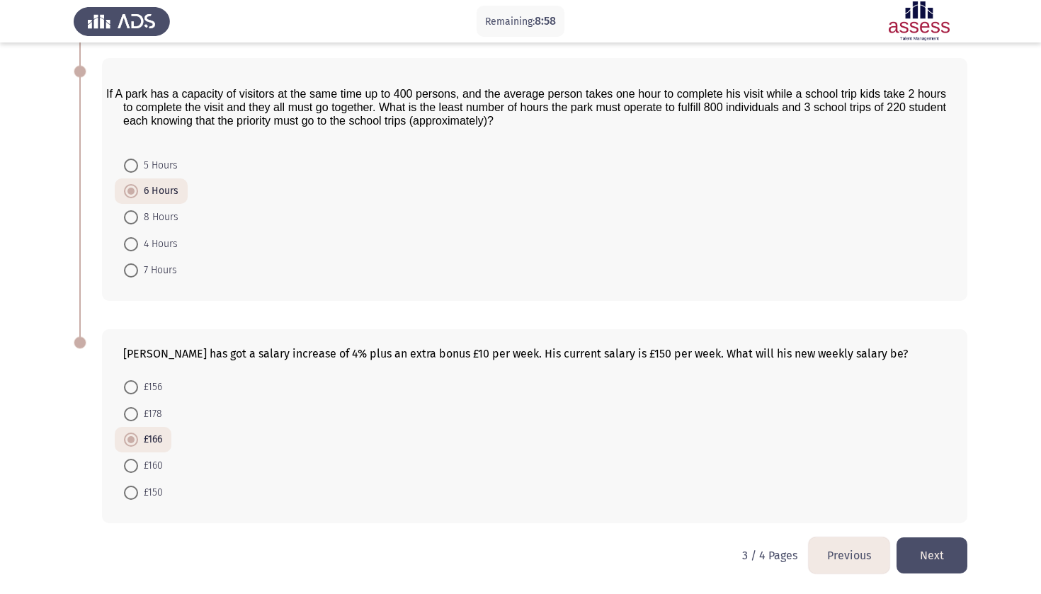
click at [956, 559] on button "Next" at bounding box center [932, 556] width 71 height 36
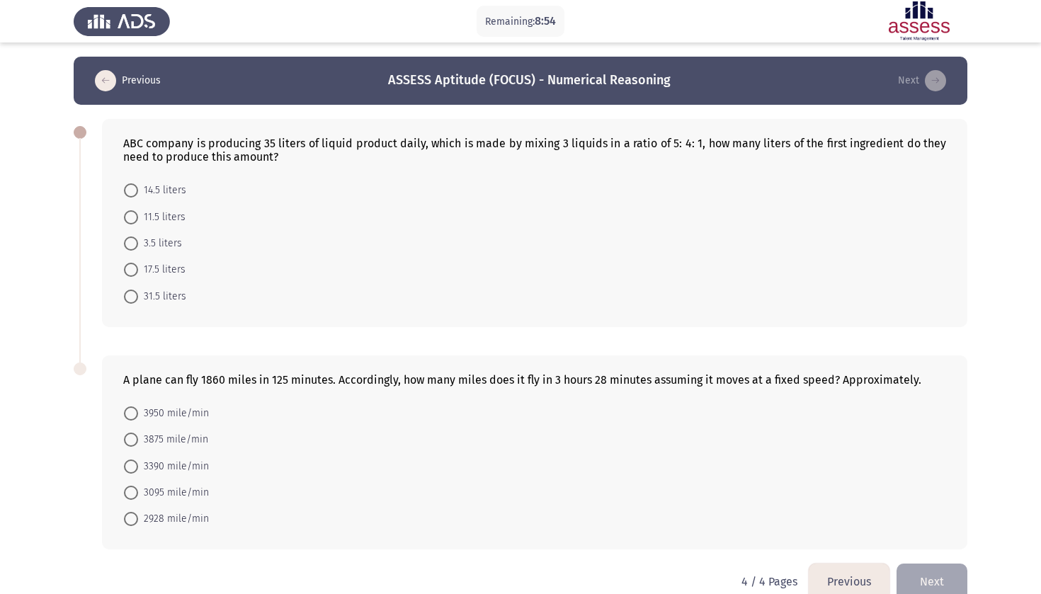
scroll to position [0, 0]
click at [148, 492] on span "3095 mile/min" at bounding box center [173, 493] width 71 height 17
click at [138, 492] on input "3095 mile/min" at bounding box center [131, 493] width 14 height 14
radio input "true"
click at [168, 266] on span "17.5 liters" at bounding box center [161, 269] width 47 height 17
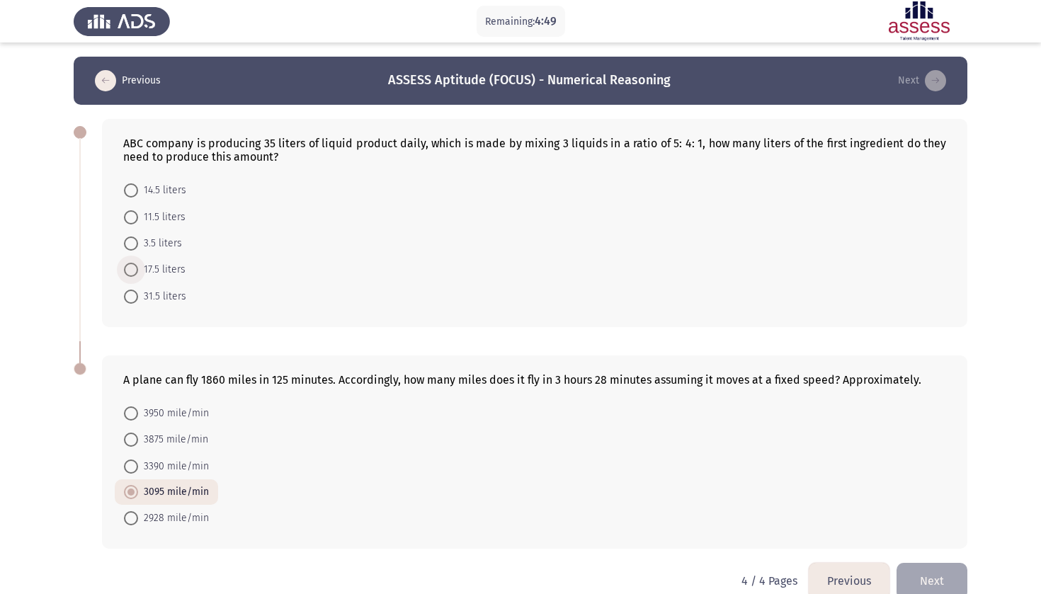
click at [138, 266] on input "17.5 liters" at bounding box center [131, 270] width 14 height 14
radio input "true"
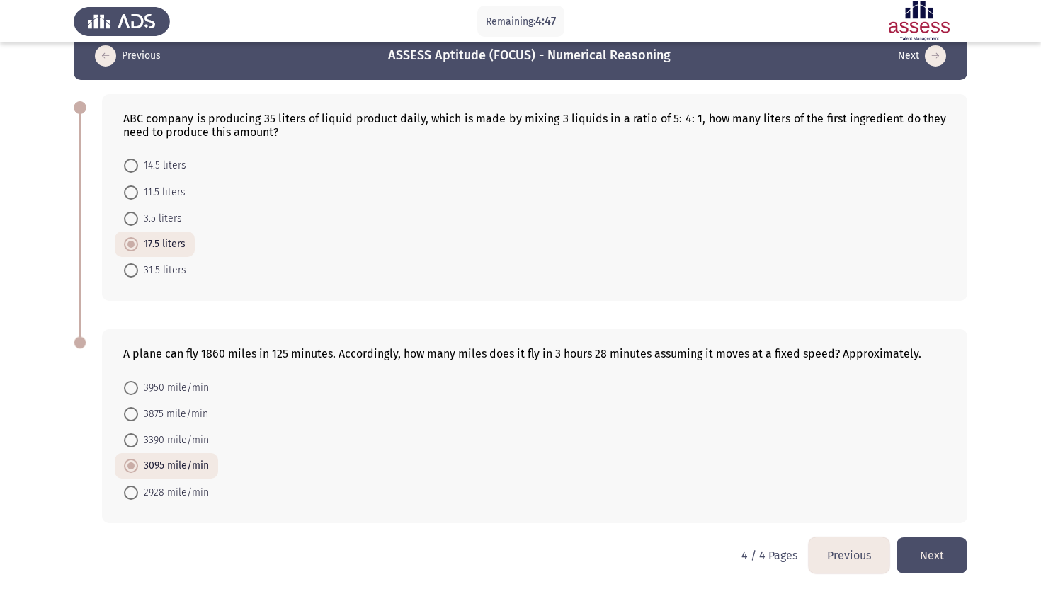
scroll to position [27, 0]
click at [844, 557] on button "Previous" at bounding box center [849, 556] width 81 height 36
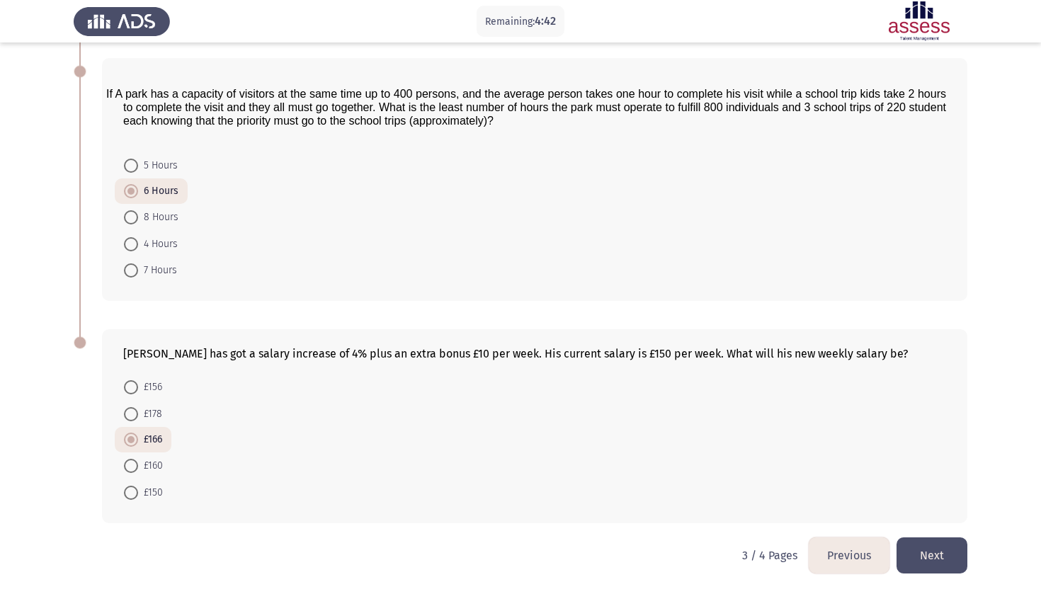
scroll to position [506, 0]
click at [851, 548] on button "Previous" at bounding box center [849, 556] width 81 height 36
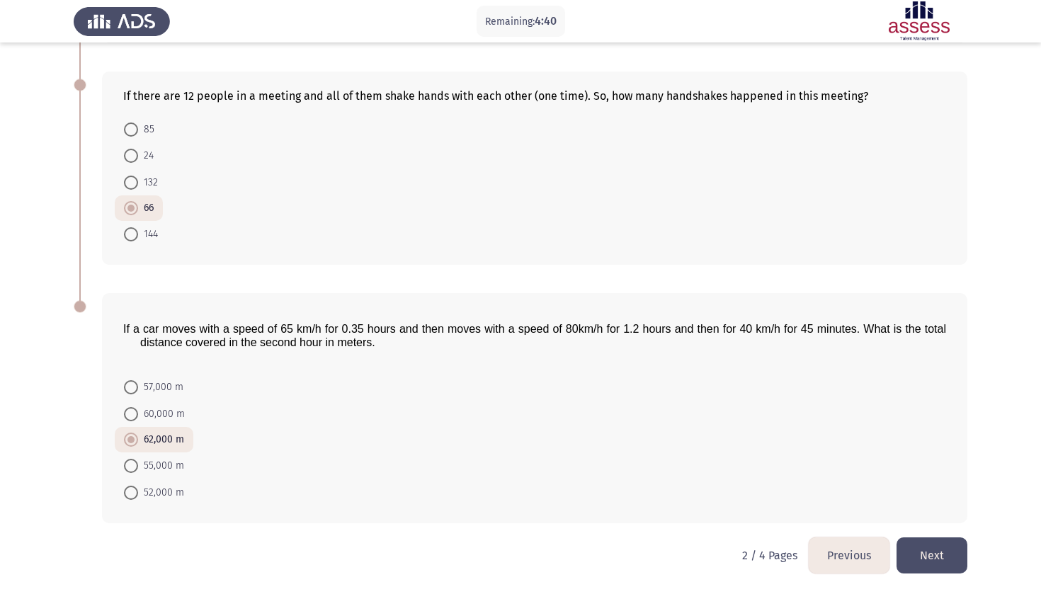
scroll to position [0, 0]
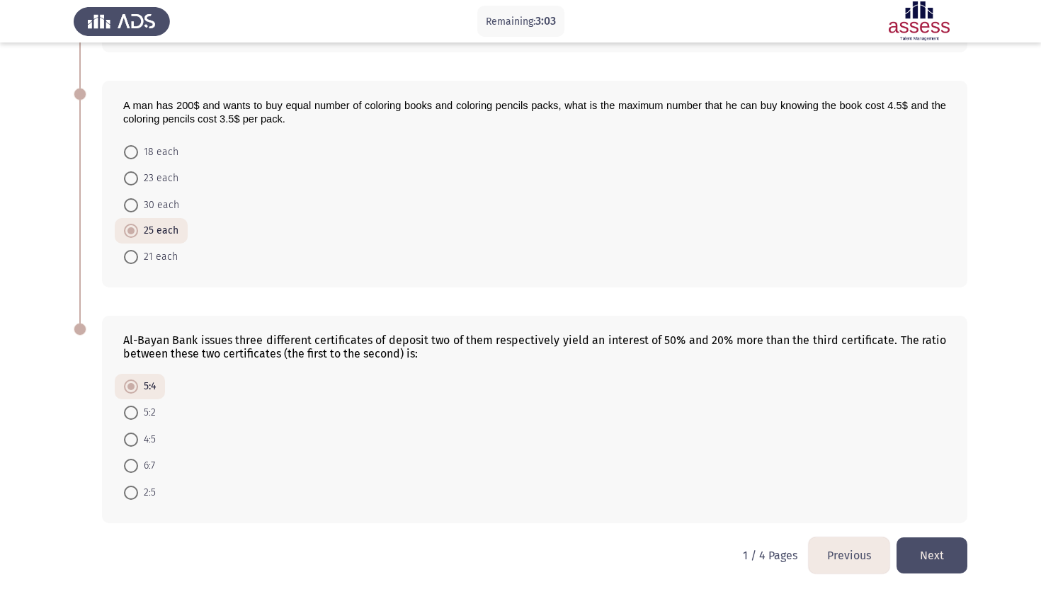
scroll to position [484, 0]
click at [132, 421] on label "5:2" at bounding box center [140, 412] width 32 height 17
click at [132, 420] on input "5:2" at bounding box center [131, 413] width 14 height 14
radio input "true"
click at [142, 396] on span "5:4" at bounding box center [147, 387] width 18 height 17
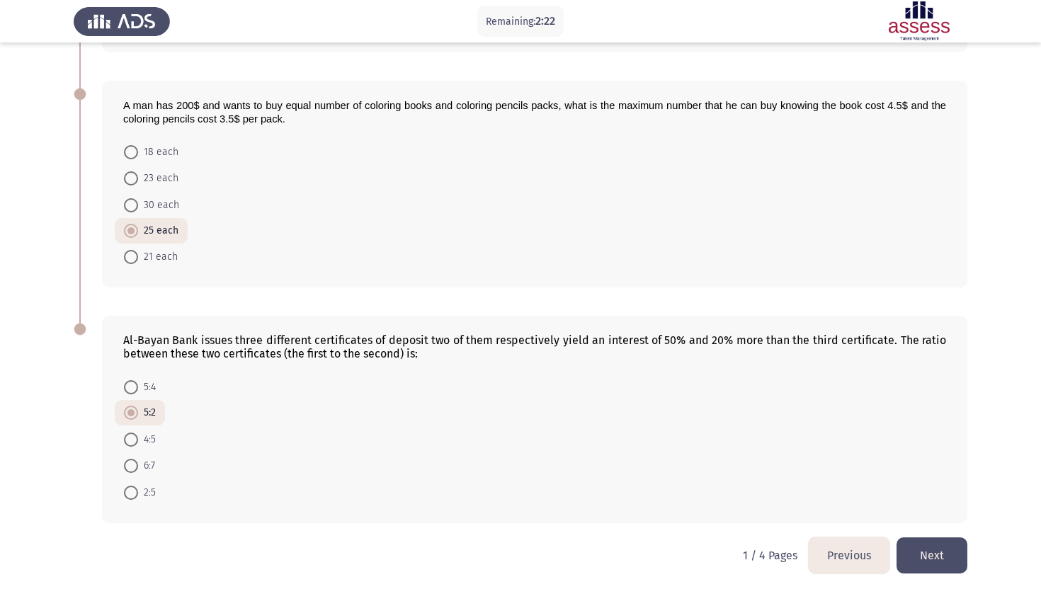
click at [138, 395] on input "5:4" at bounding box center [131, 387] width 14 height 14
radio input "true"
click at [925, 554] on button "Next" at bounding box center [932, 556] width 71 height 36
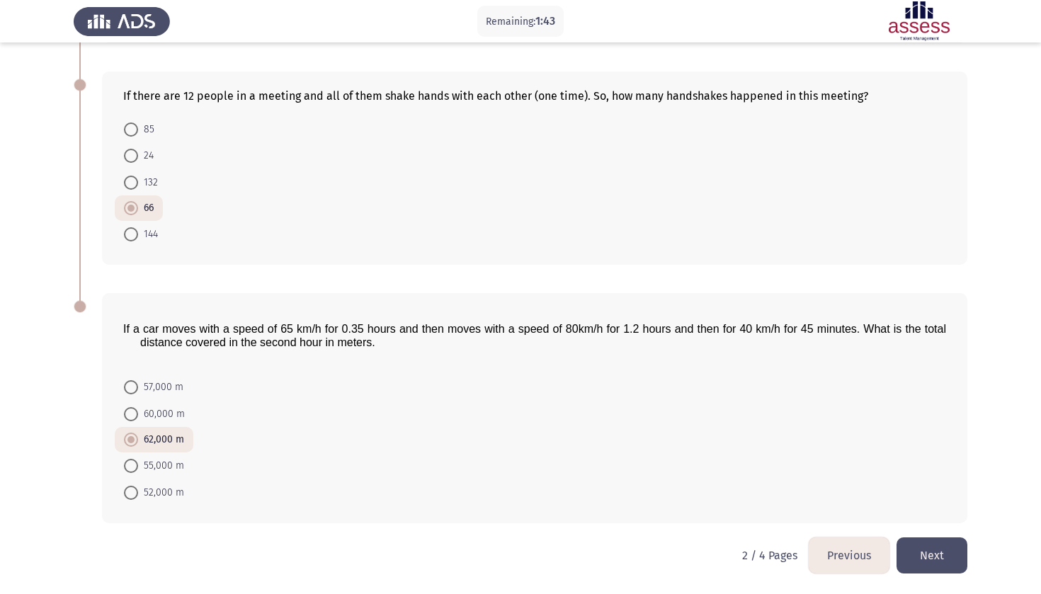
scroll to position [506, 0]
click at [934, 553] on button "Next" at bounding box center [932, 556] width 71 height 36
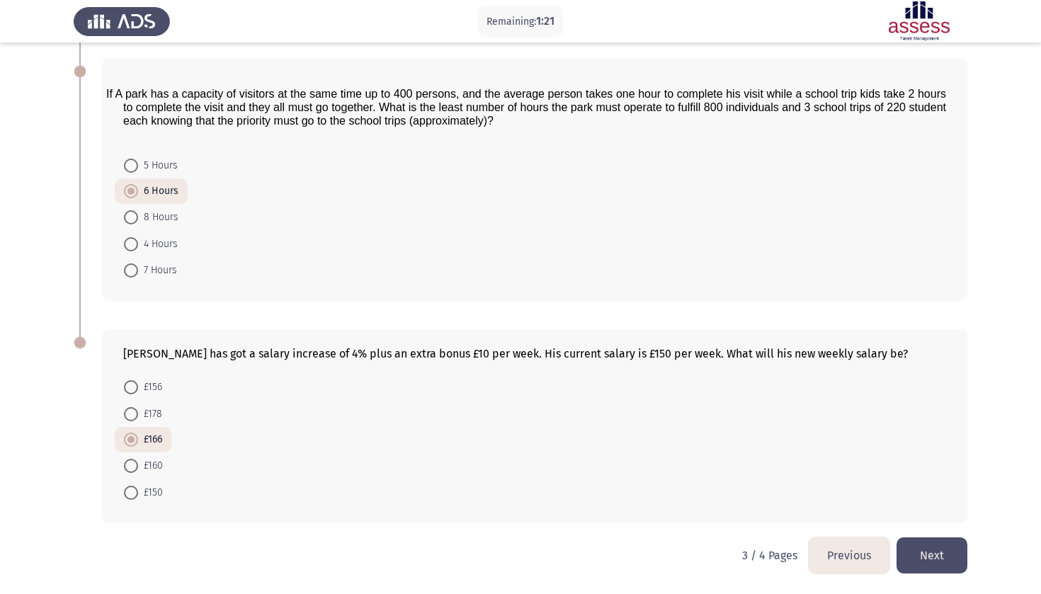
click at [931, 557] on button "Next" at bounding box center [932, 556] width 71 height 36
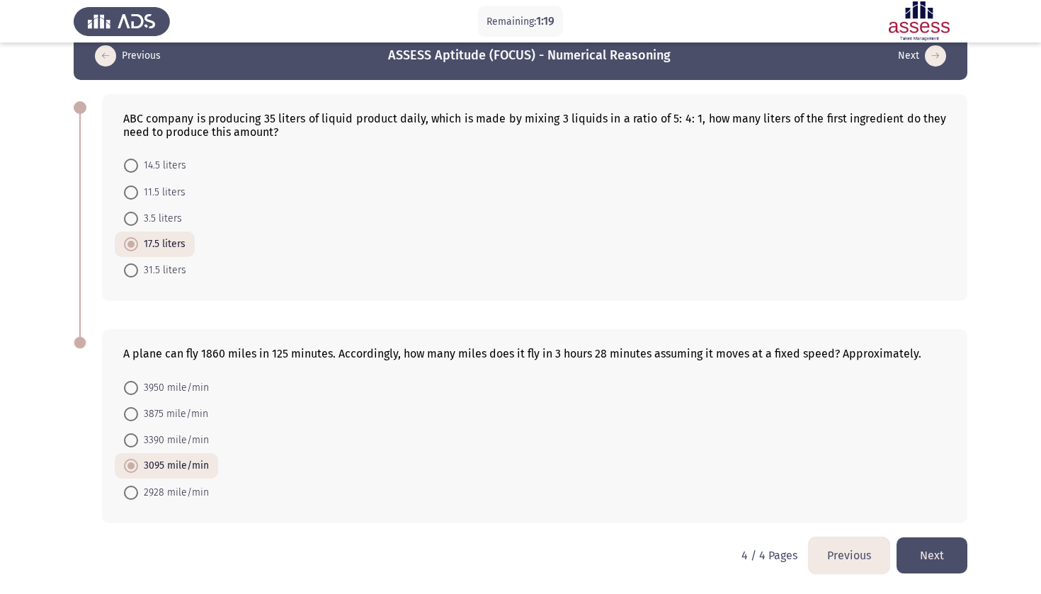
scroll to position [27, 0]
click at [928, 555] on button "Next" at bounding box center [932, 556] width 71 height 36
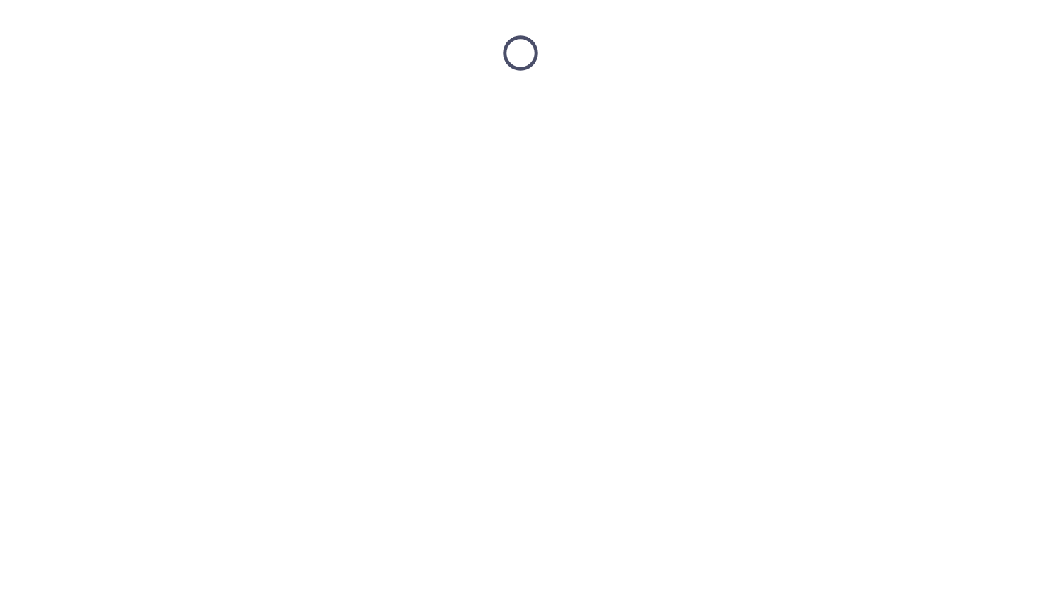
scroll to position [0, 0]
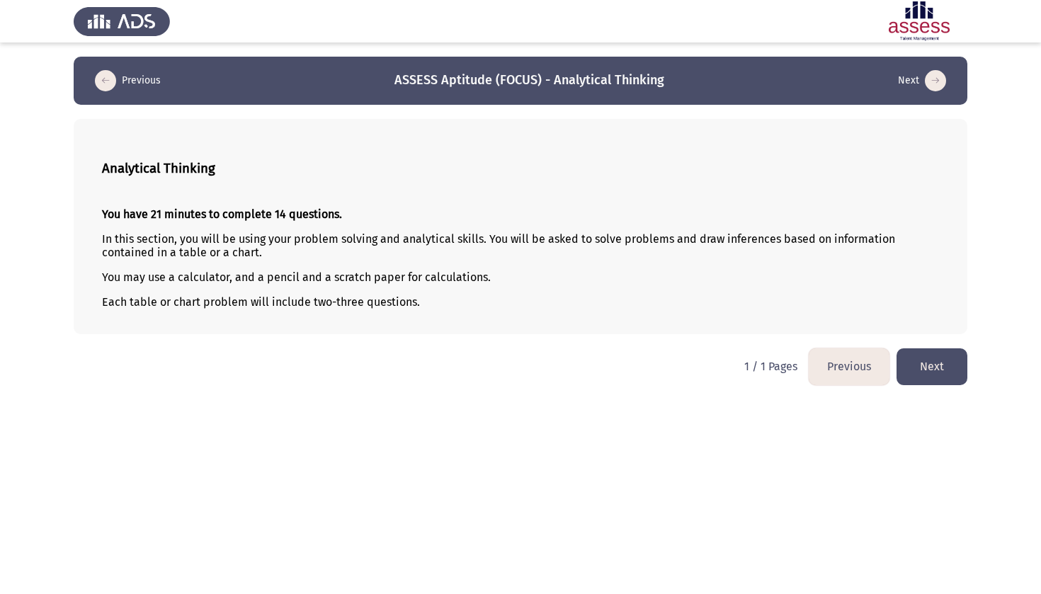
click at [940, 382] on button "Next" at bounding box center [932, 367] width 71 height 36
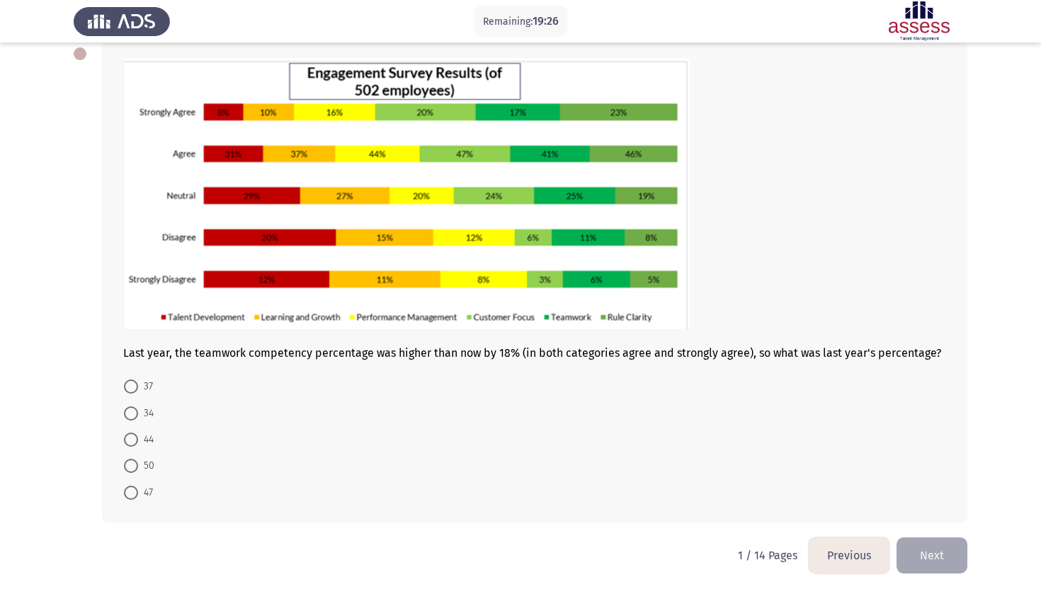
scroll to position [81, 0]
click at [135, 487] on span at bounding box center [131, 493] width 14 height 14
click at [135, 487] on input "47" at bounding box center [131, 493] width 14 height 14
radio input "true"
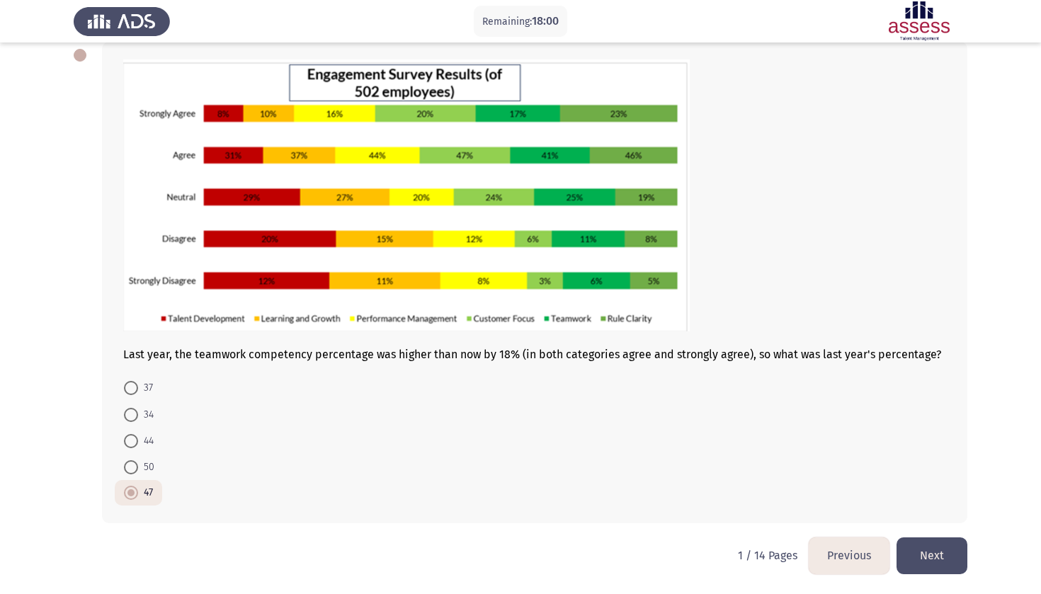
click at [920, 547] on button "Next" at bounding box center [932, 556] width 71 height 36
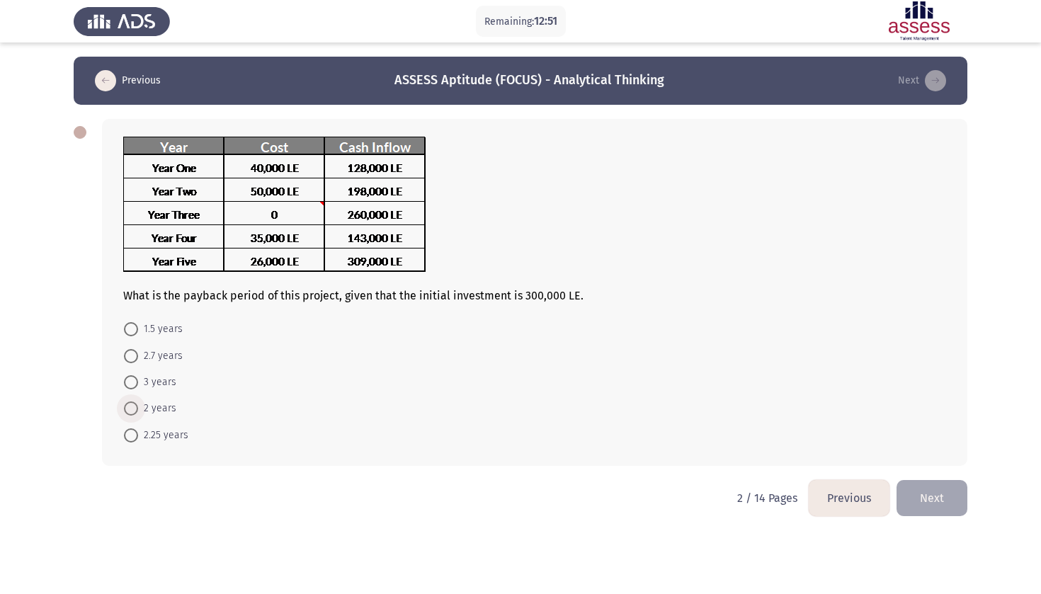
click at [137, 416] on span at bounding box center [131, 409] width 14 height 14
click at [137, 416] on input "2 years" at bounding box center [131, 409] width 14 height 14
radio input "true"
click at [164, 435] on span "2.25 years" at bounding box center [163, 434] width 50 height 17
click at [138, 435] on input "2.25 years" at bounding box center [131, 434] width 14 height 14
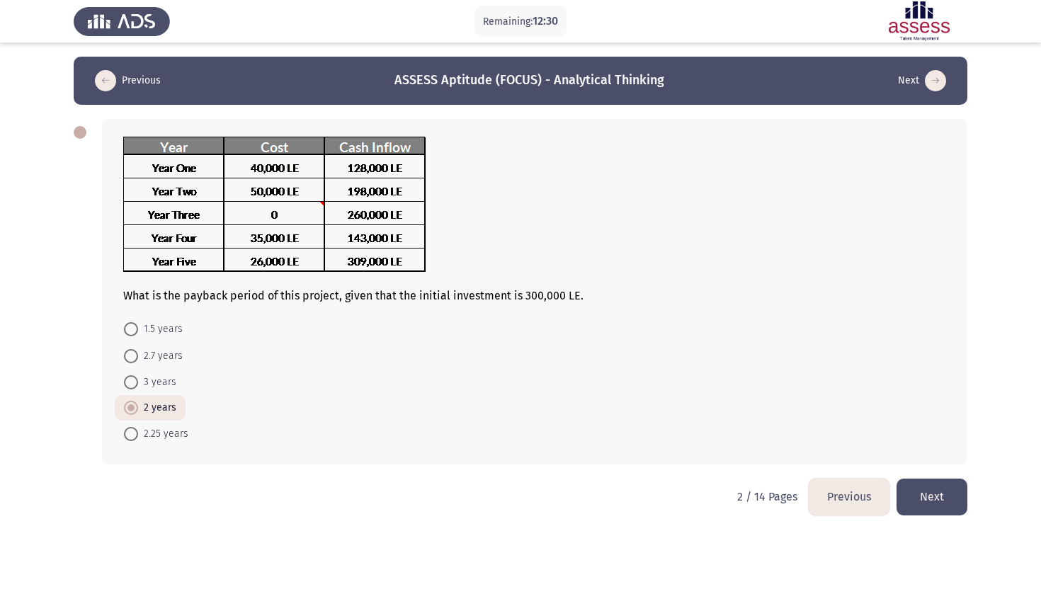
radio input "true"
click at [940, 497] on button "Next" at bounding box center [932, 497] width 71 height 36
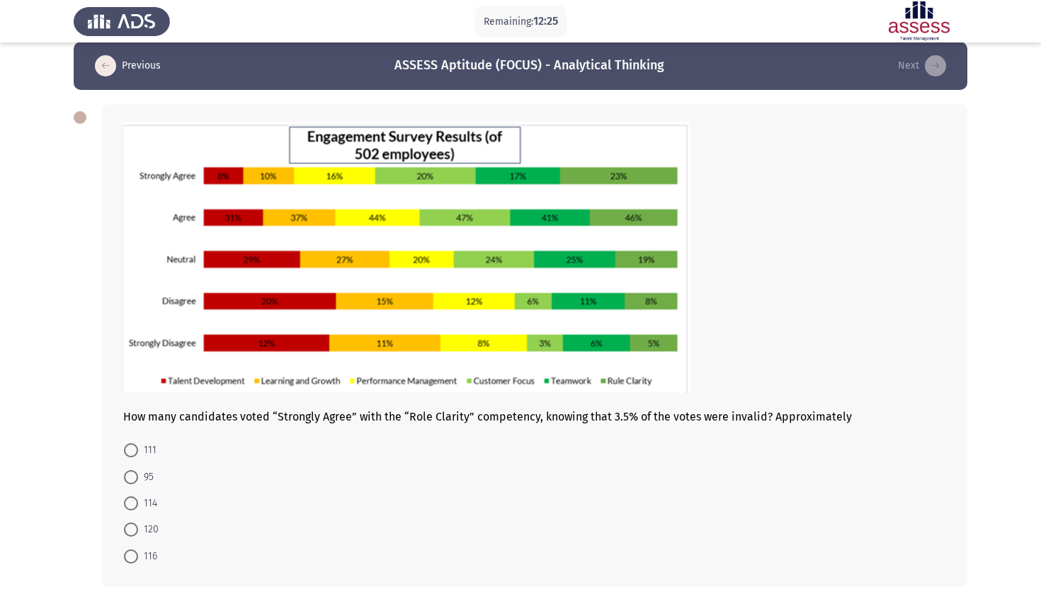
scroll to position [22, 0]
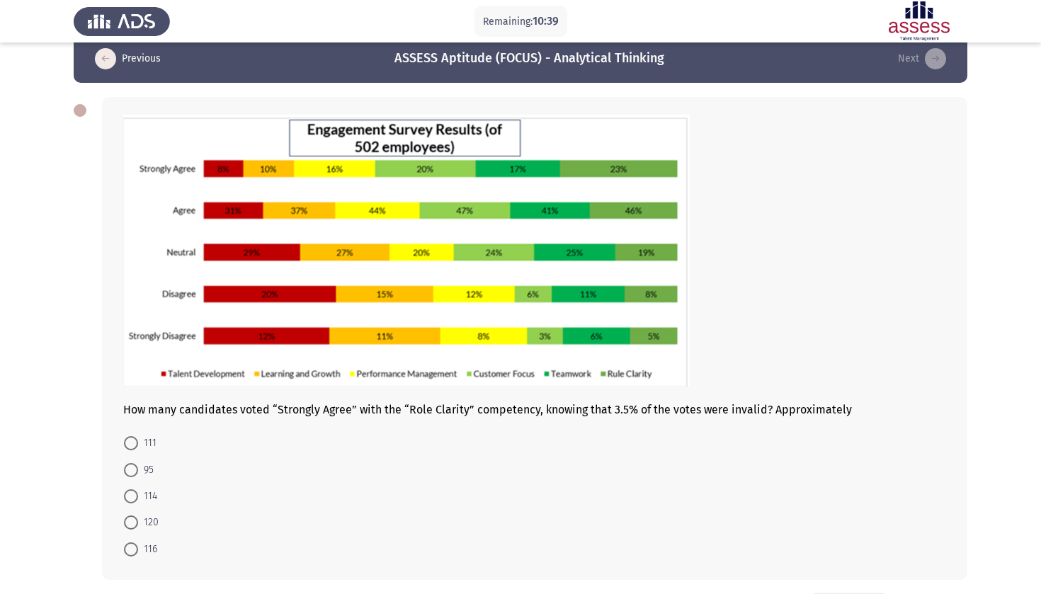
click at [147, 465] on span "95" at bounding box center [146, 470] width 16 height 17
click at [138, 465] on input "95" at bounding box center [131, 470] width 14 height 14
radio input "true"
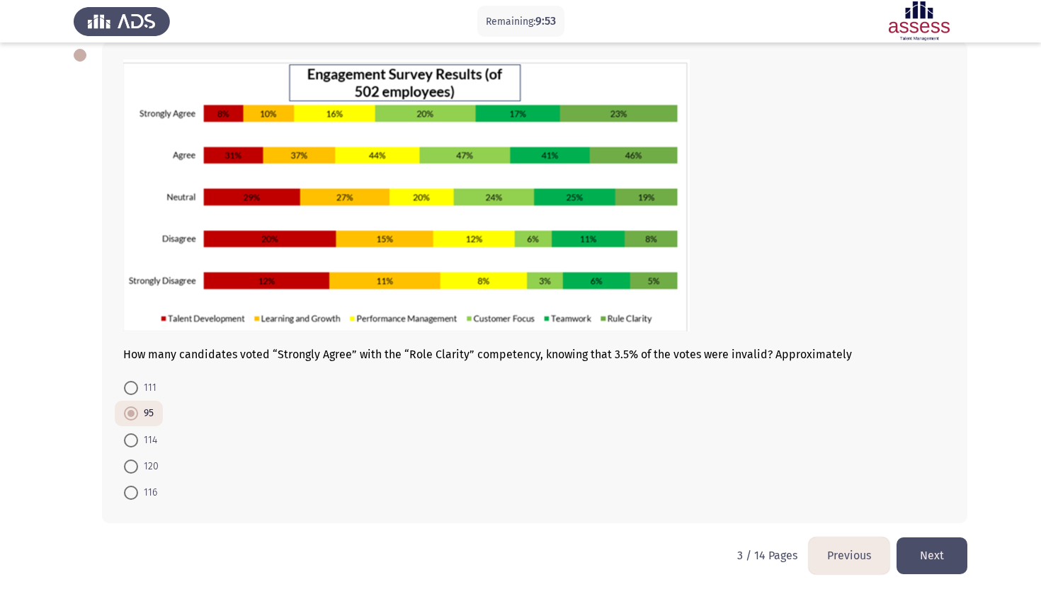
scroll to position [79, 0]
click at [921, 553] on button "Next" at bounding box center [932, 556] width 71 height 36
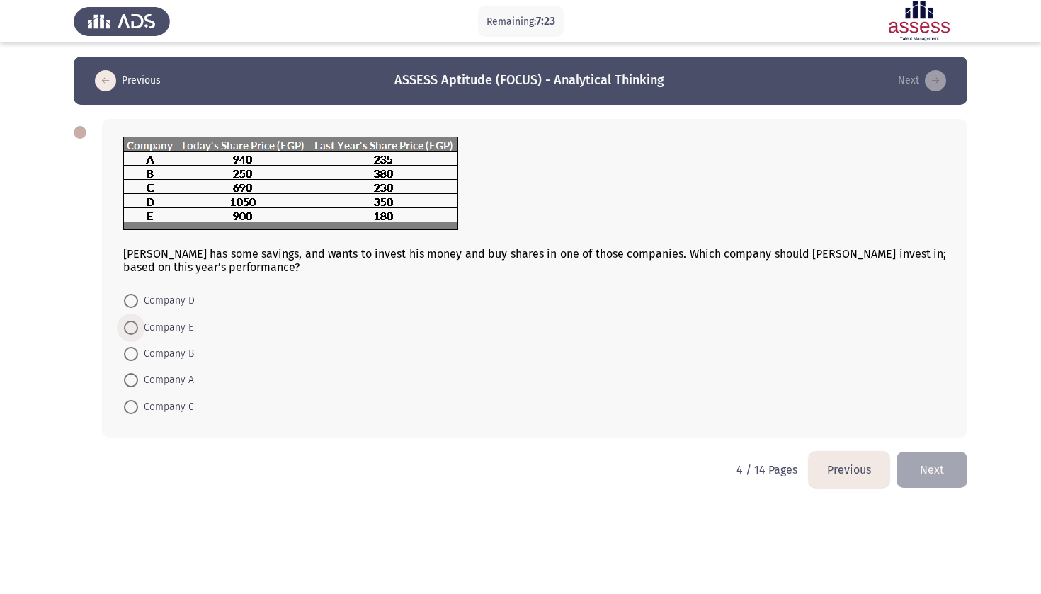
click at [151, 331] on span "Company E" at bounding box center [165, 327] width 55 height 17
click at [138, 331] on input "Company E" at bounding box center [131, 328] width 14 height 14
radio input "true"
click at [933, 485] on button "Next" at bounding box center [932, 469] width 71 height 36
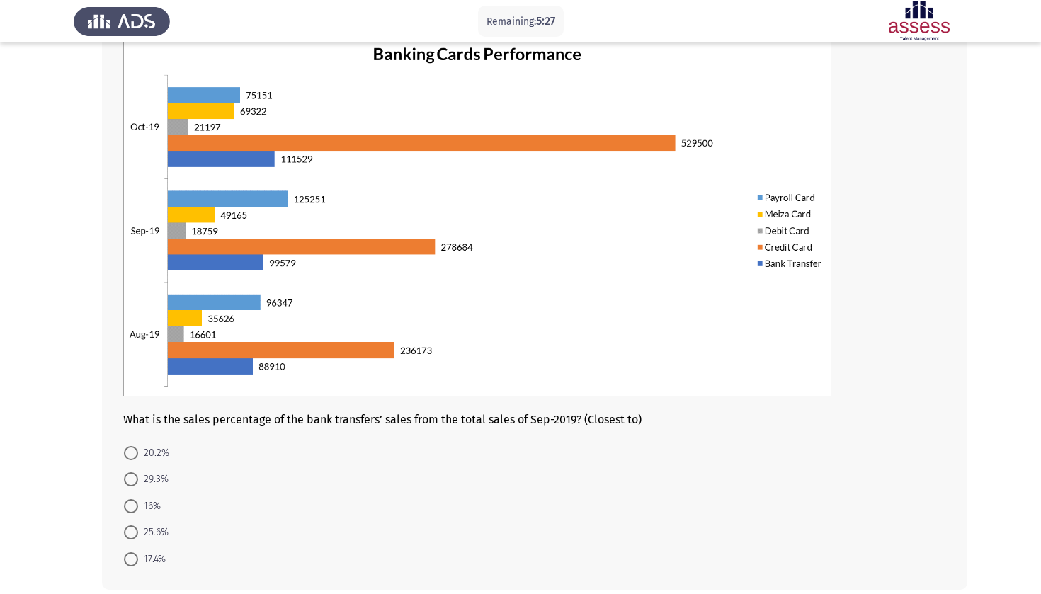
scroll to position [101, 0]
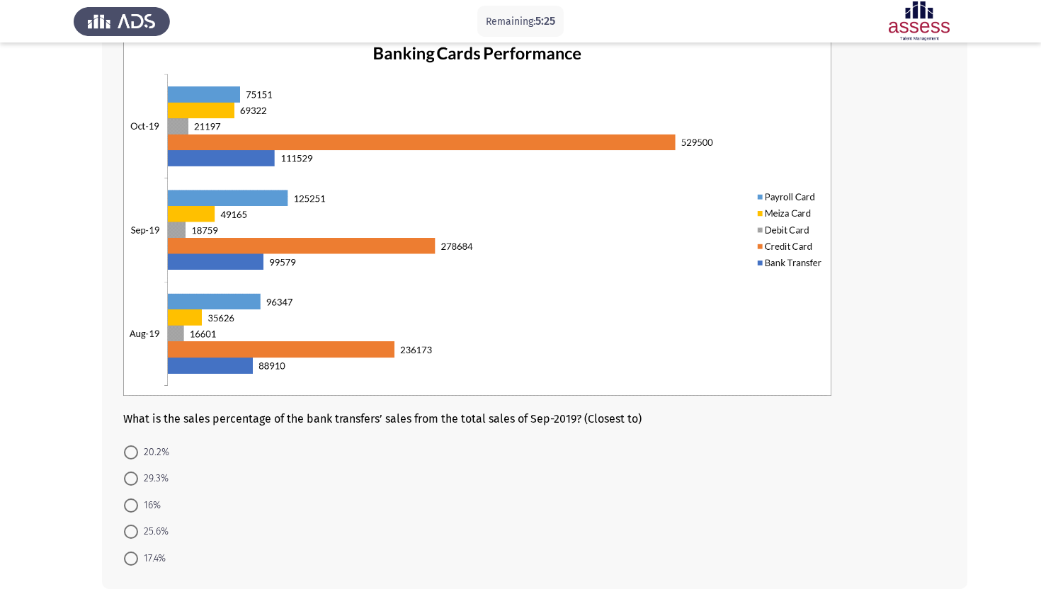
click at [159, 476] on span "29.3%" at bounding box center [153, 478] width 30 height 17
click at [138, 476] on input "29.3%" at bounding box center [131, 479] width 14 height 14
radio input "true"
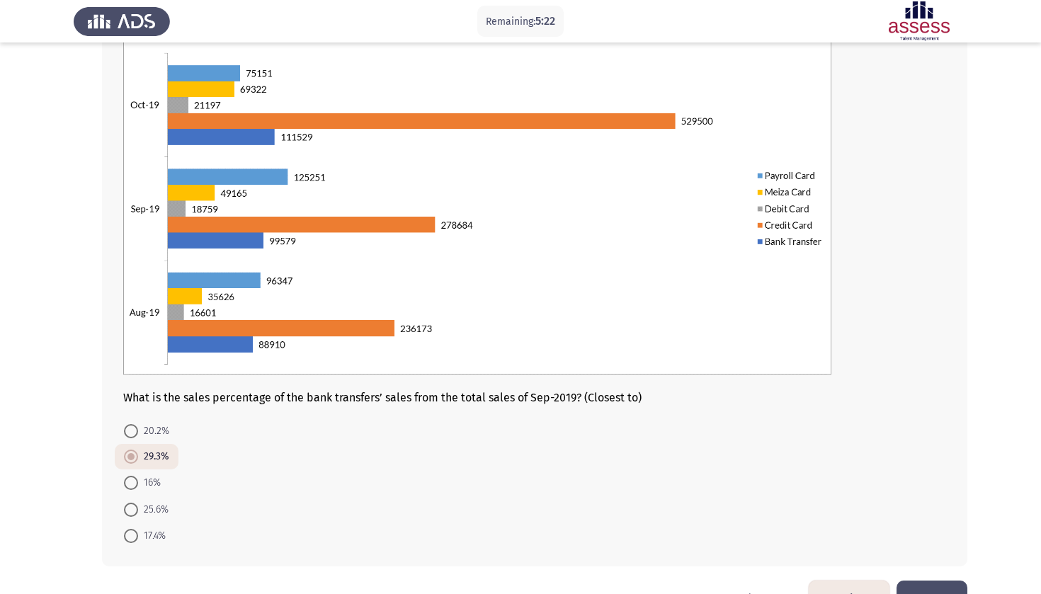
scroll to position [125, 0]
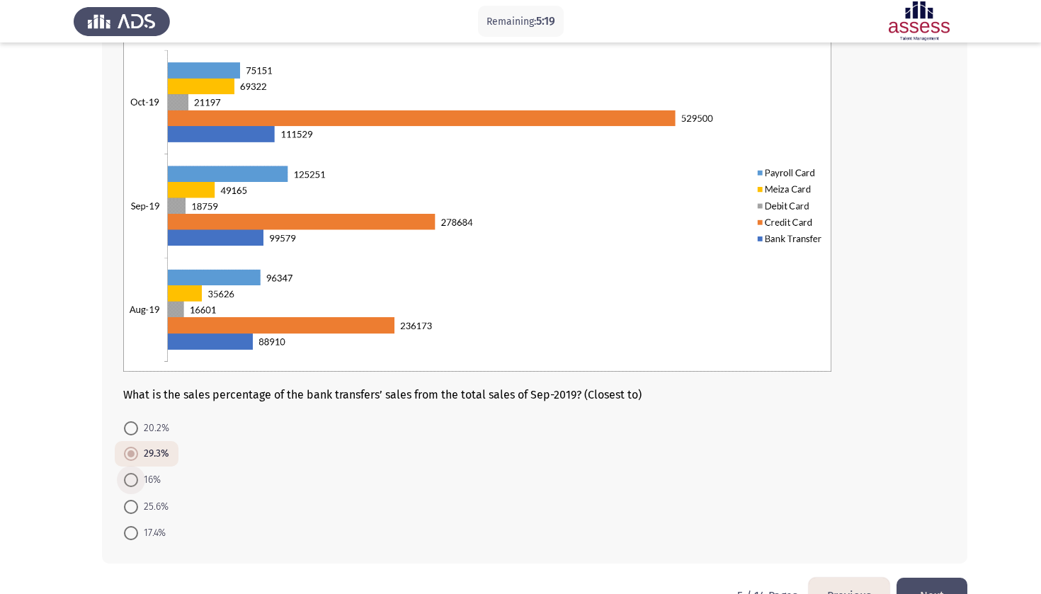
click at [150, 483] on span "16%" at bounding box center [149, 480] width 23 height 17
click at [138, 483] on input "16%" at bounding box center [131, 480] width 14 height 14
radio input "true"
click at [154, 534] on span "17.4%" at bounding box center [152, 533] width 28 height 17
click at [138, 534] on input "17.4%" at bounding box center [131, 533] width 14 height 14
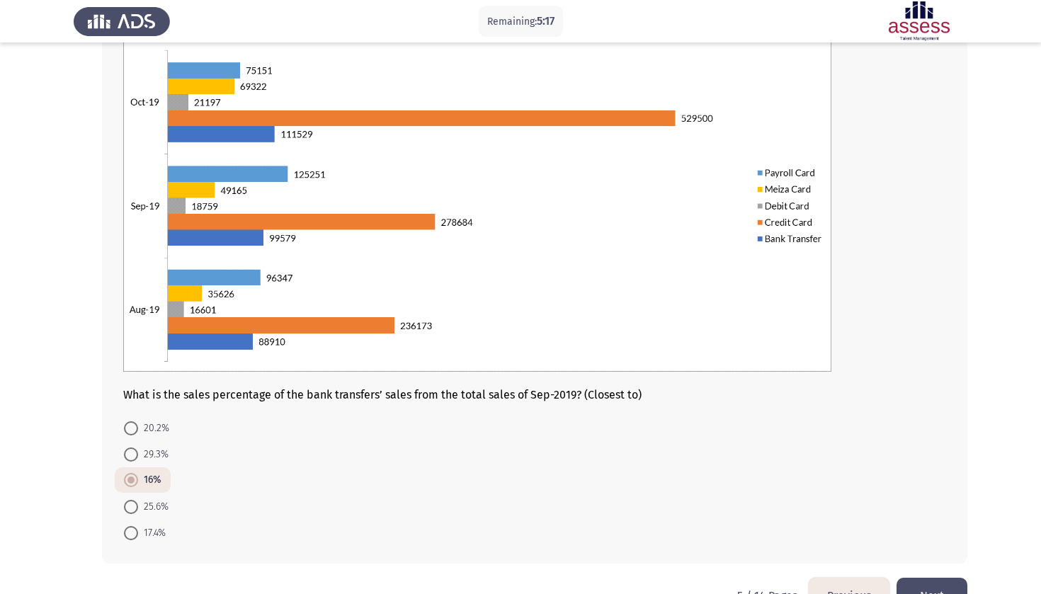
radio input "true"
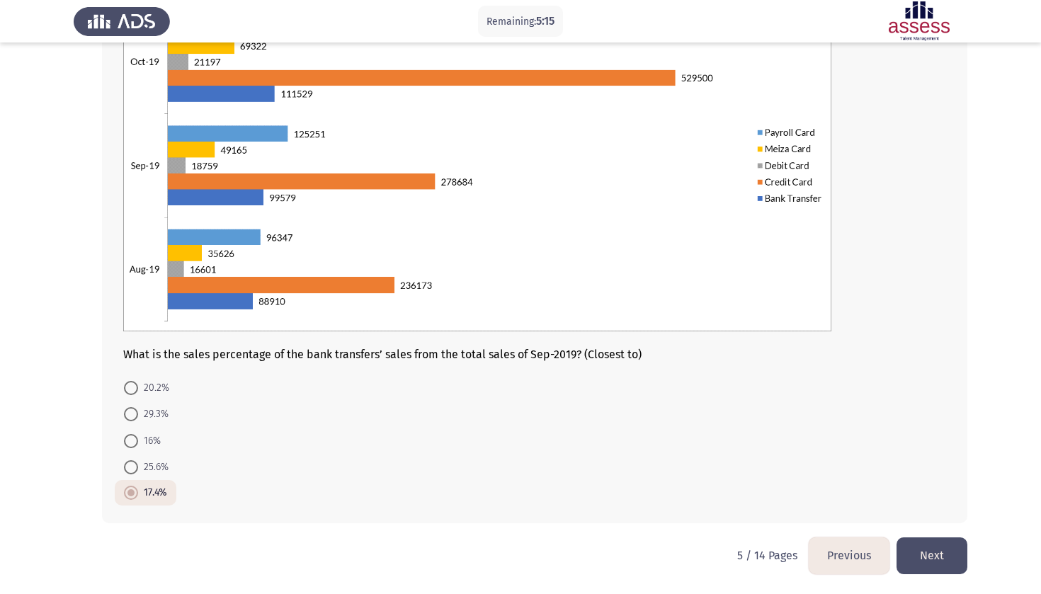
scroll to position [167, 0]
click at [936, 561] on button "Next" at bounding box center [932, 556] width 71 height 36
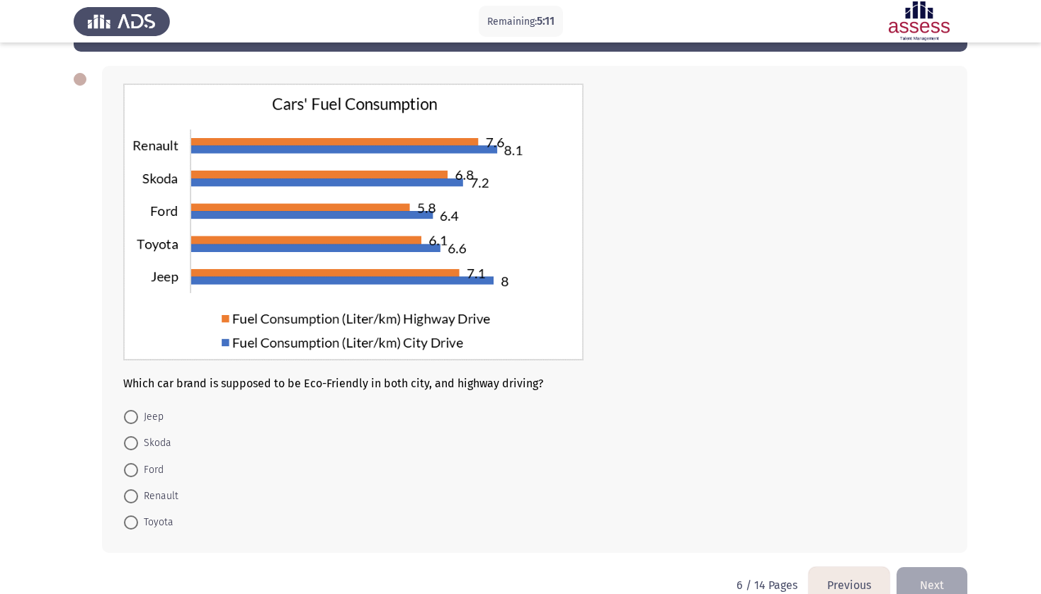
scroll to position [56, 0]
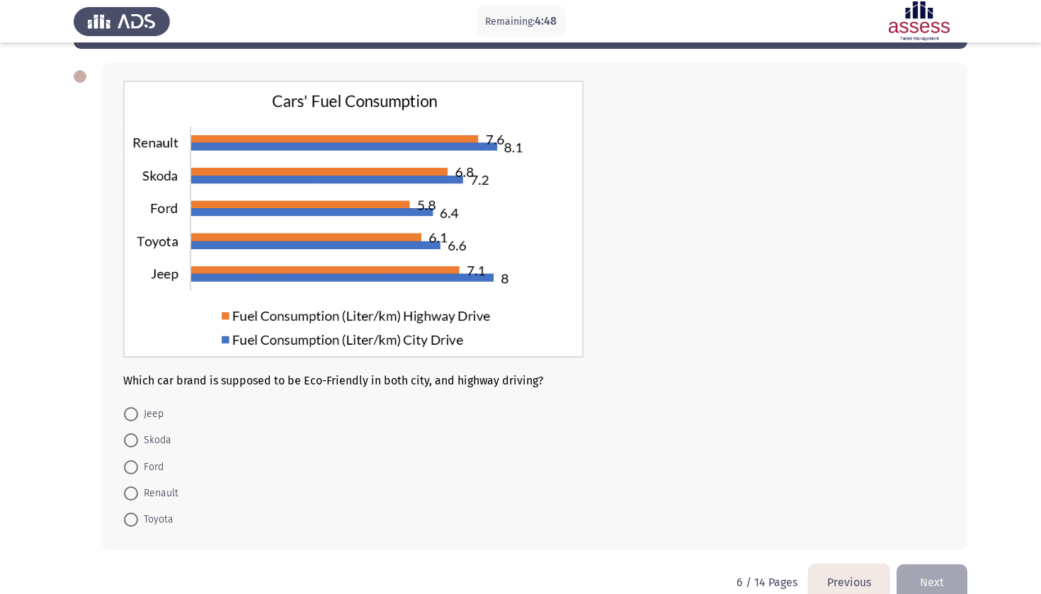
click at [147, 468] on span "Ford" at bounding box center [151, 467] width 26 height 17
click at [138, 468] on input "Ford" at bounding box center [131, 467] width 14 height 14
radio input "true"
click at [928, 577] on button "Next" at bounding box center [932, 582] width 71 height 36
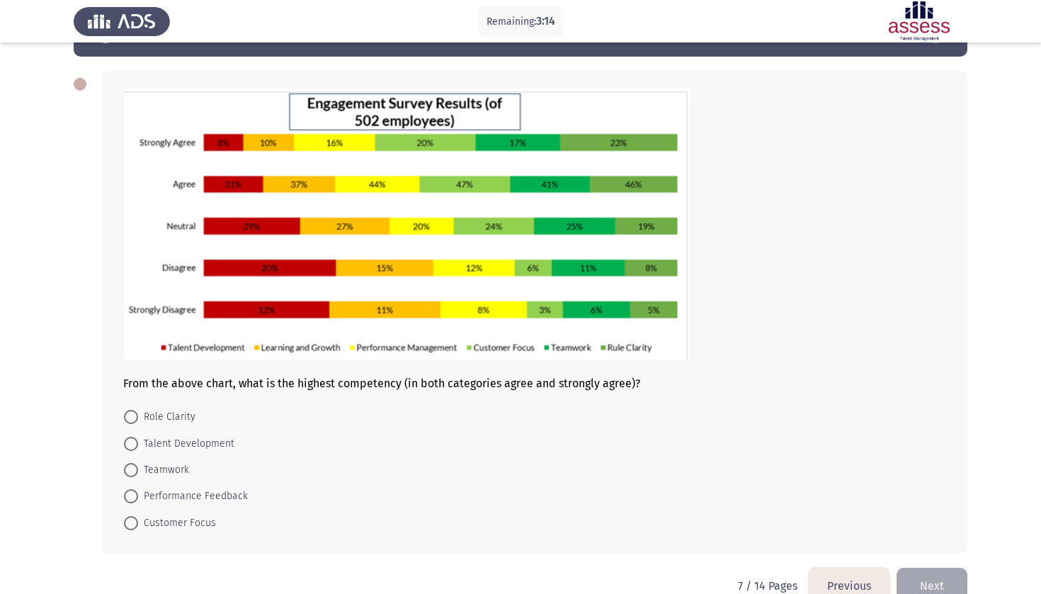
scroll to position [58, 0]
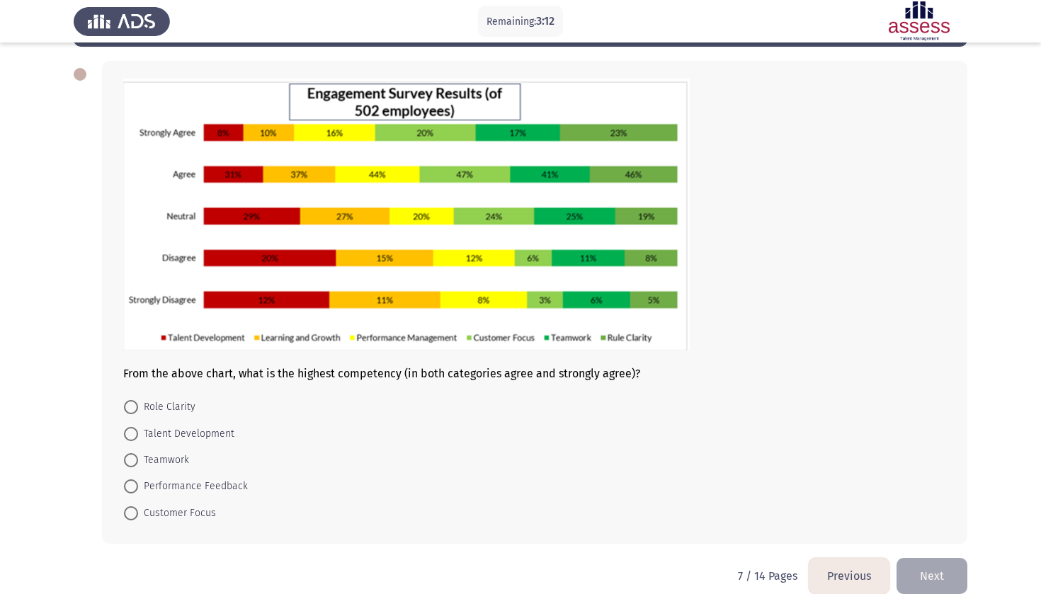
click at [182, 406] on span "Role Clarity" at bounding box center [166, 407] width 57 height 17
click at [138, 406] on input "Role Clarity" at bounding box center [131, 407] width 14 height 14
radio input "true"
click at [901, 570] on button "Next" at bounding box center [932, 575] width 71 height 36
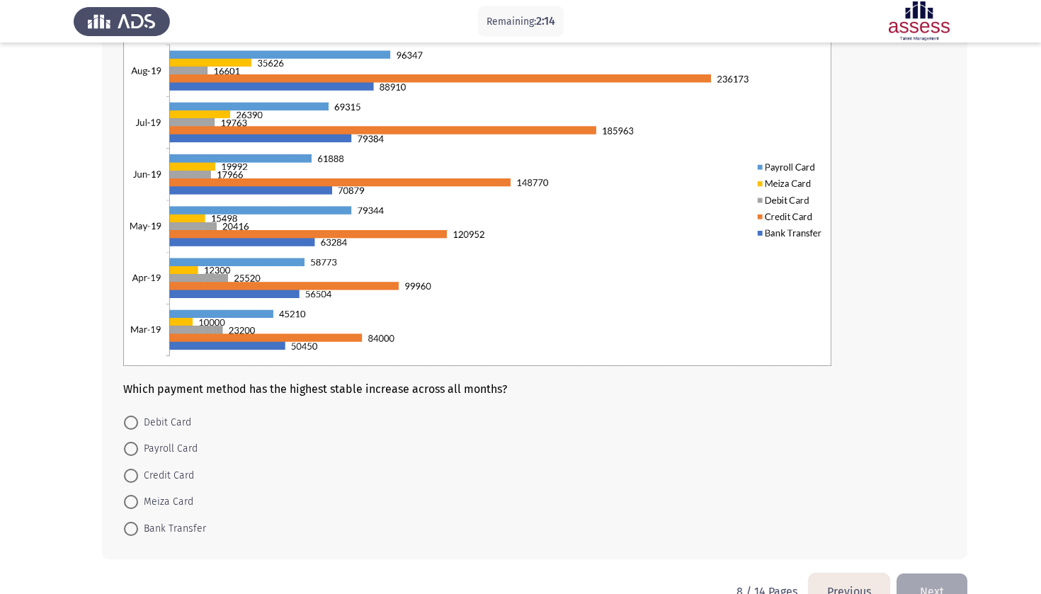
scroll to position [133, 0]
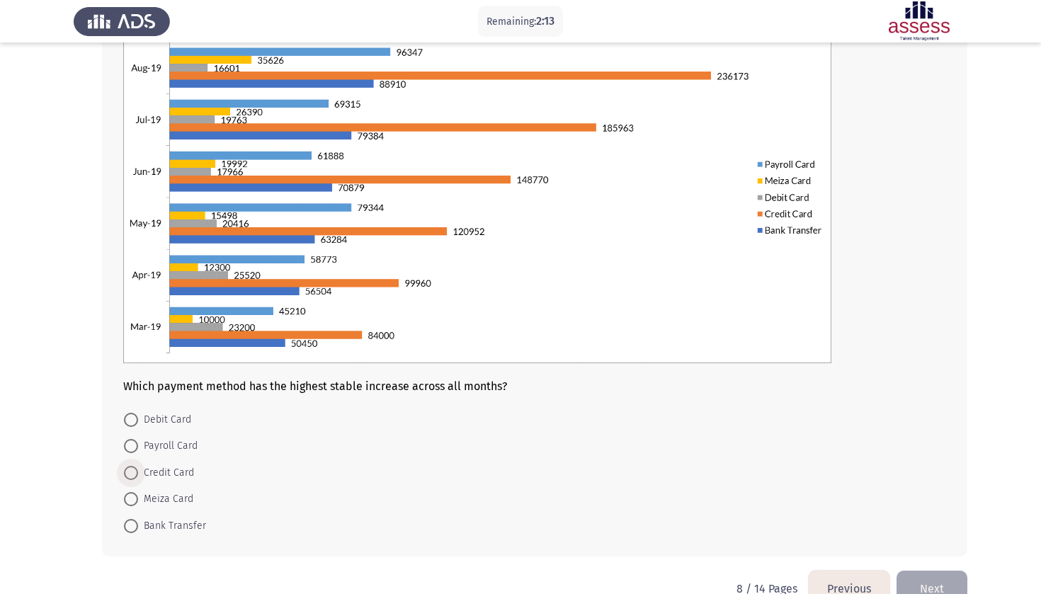
click at [185, 479] on span "Credit Card" at bounding box center [166, 473] width 56 height 17
click at [138, 479] on input "Credit Card" at bounding box center [131, 473] width 14 height 14
radio input "true"
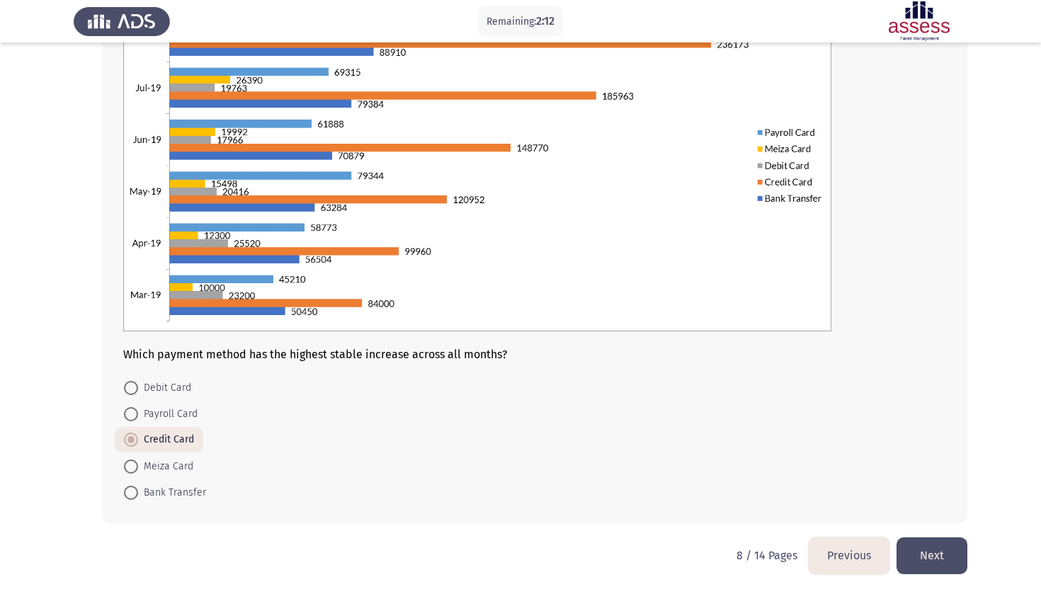
scroll to position [167, 0]
click at [927, 565] on button "Next" at bounding box center [932, 556] width 71 height 36
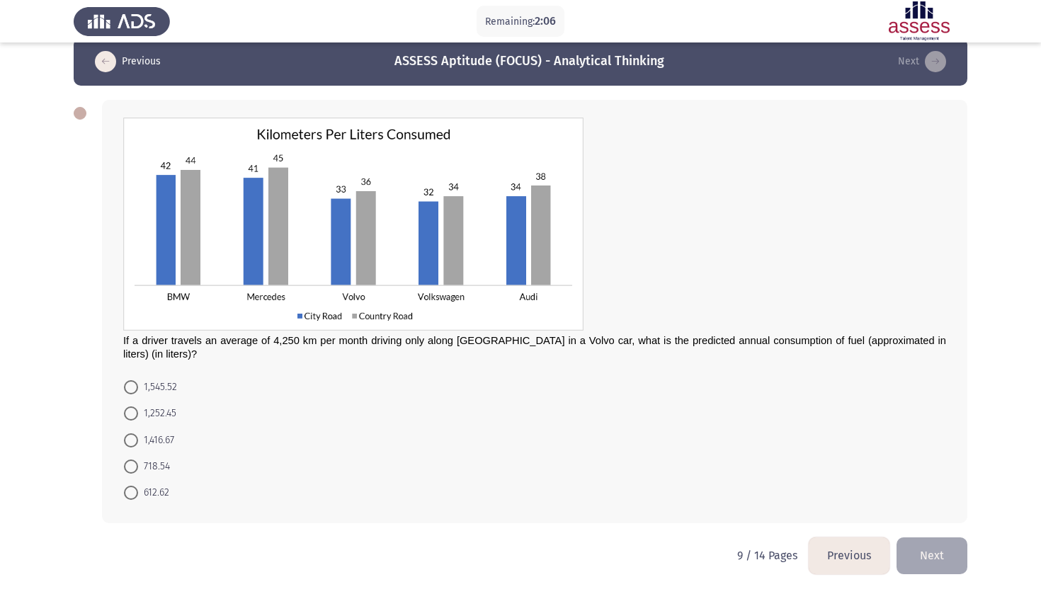
scroll to position [22, 0]
click at [132, 389] on span at bounding box center [131, 387] width 14 height 14
click at [132, 389] on input "1,545.52" at bounding box center [131, 387] width 14 height 14
radio input "true"
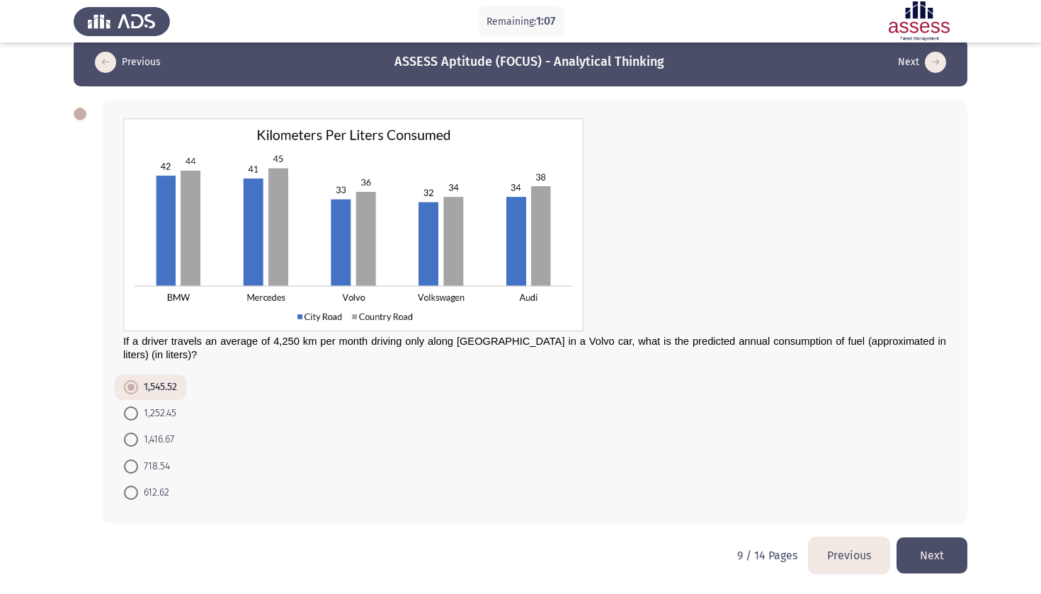
click at [936, 550] on button "Next" at bounding box center [932, 556] width 71 height 36
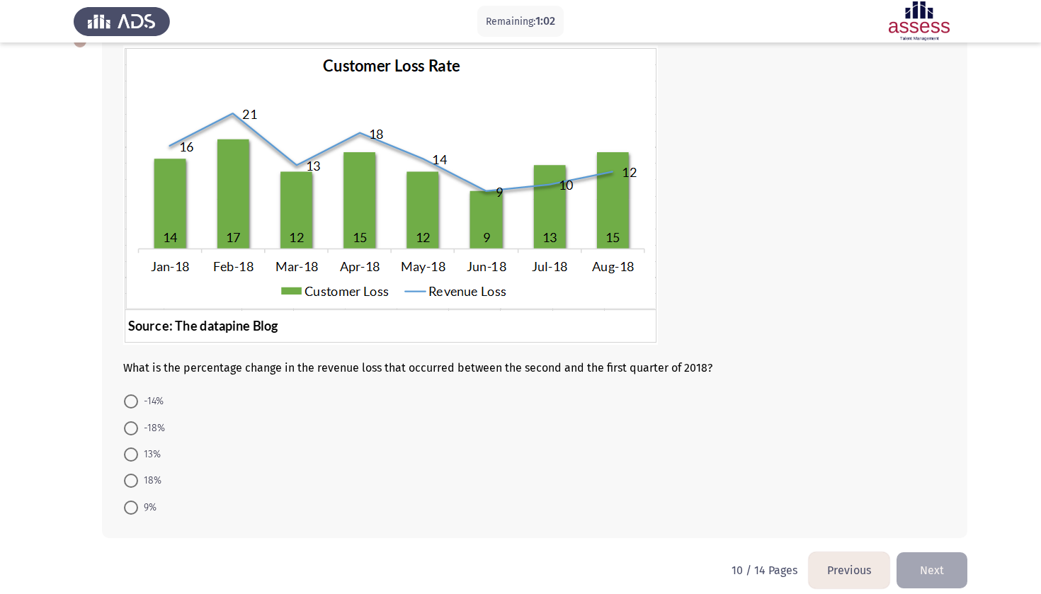
scroll to position [96, 0]
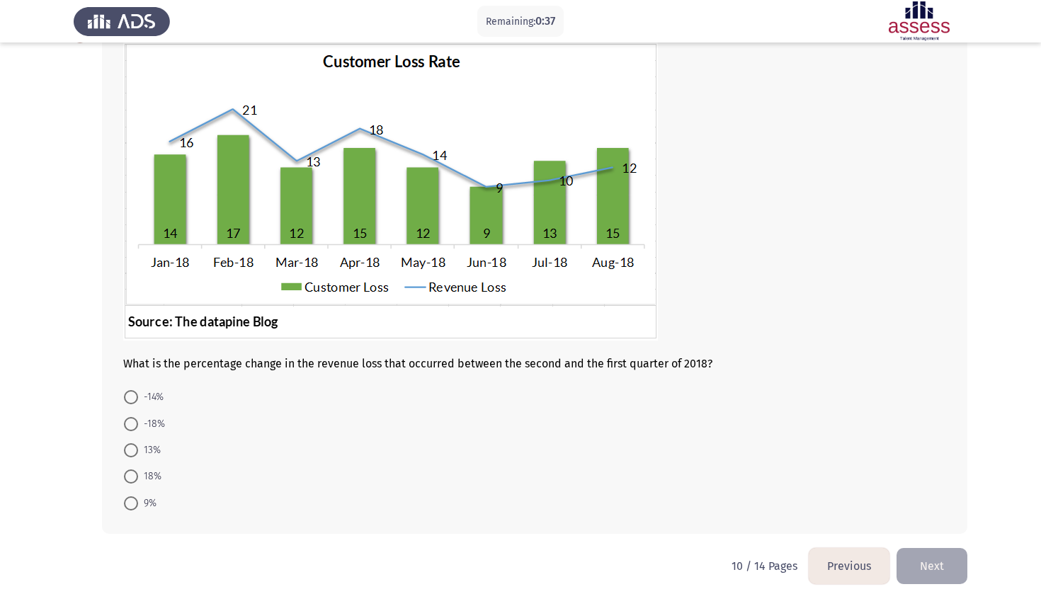
click at [155, 400] on span "-14%" at bounding box center [151, 397] width 26 height 17
click at [138, 400] on input "-14%" at bounding box center [131, 397] width 14 height 14
radio input "true"
click at [932, 558] on button "Next" at bounding box center [932, 565] width 71 height 36
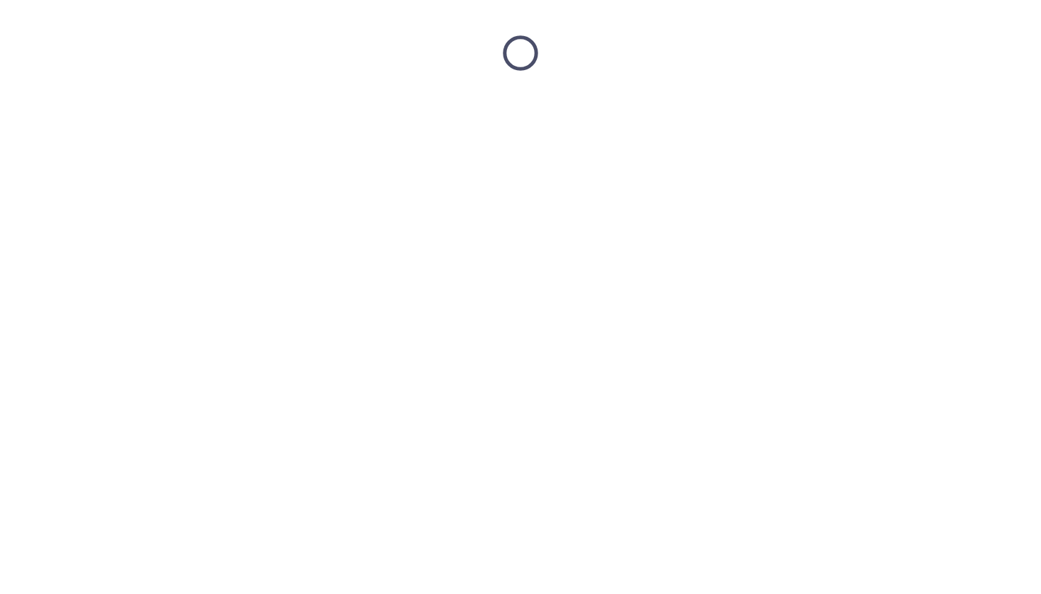
scroll to position [0, 0]
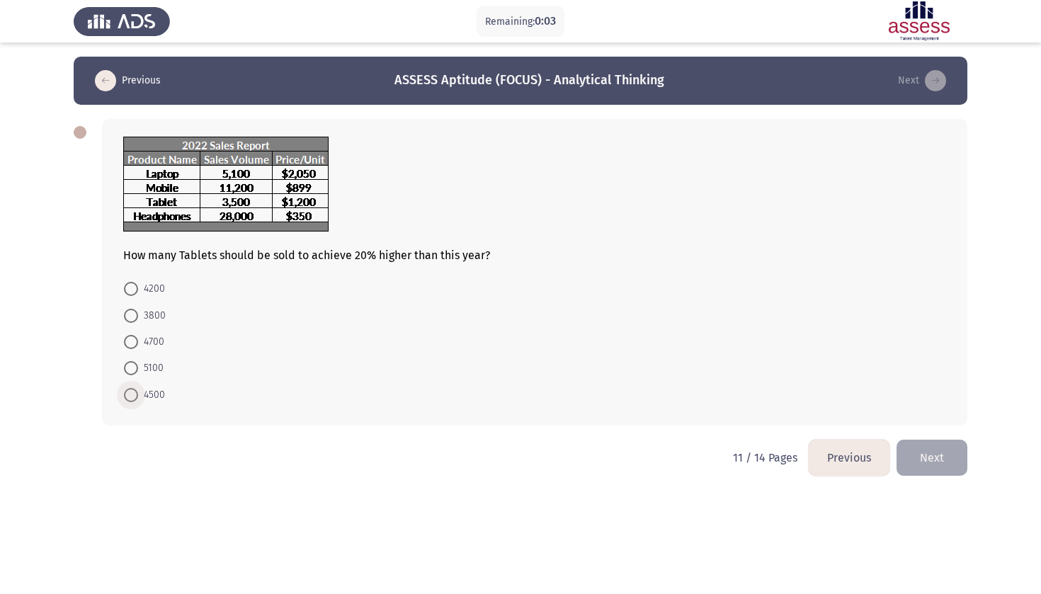
click at [125, 397] on span at bounding box center [131, 395] width 14 height 14
click at [125, 397] on input "4500" at bounding box center [131, 395] width 14 height 14
radio input "true"
click at [953, 457] on button "Next" at bounding box center [932, 456] width 71 height 36
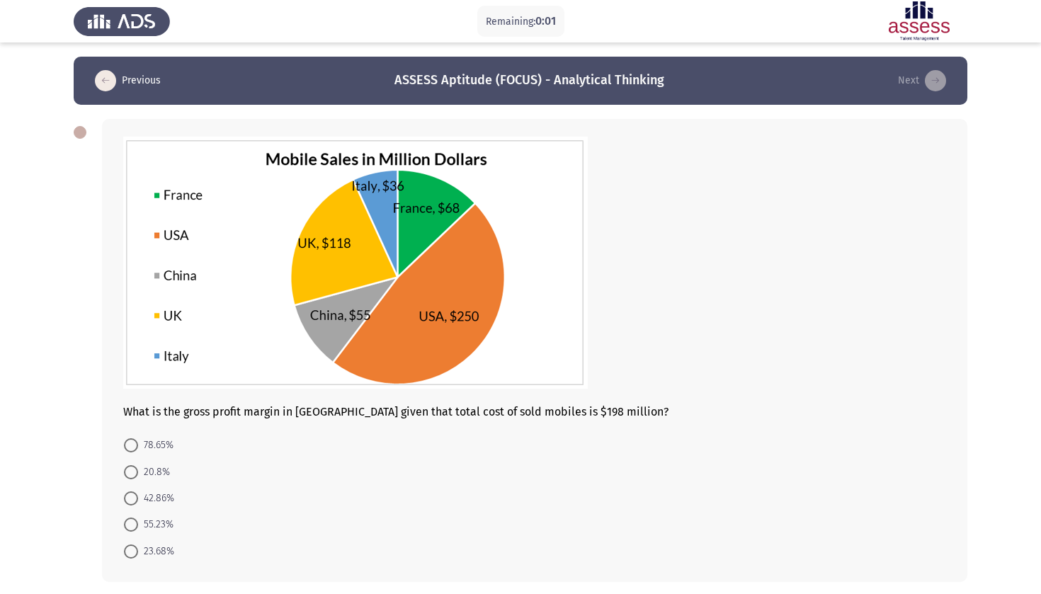
click at [154, 451] on span "78.65%" at bounding box center [155, 445] width 35 height 17
click at [138, 451] on input "78.65%" at bounding box center [131, 445] width 14 height 14
radio input "true"
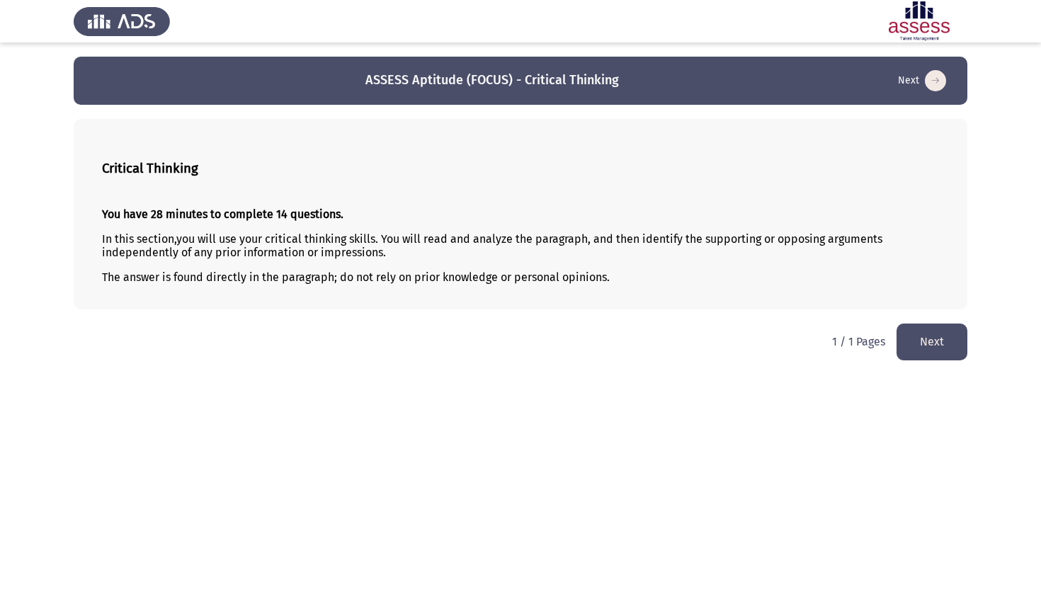
click at [946, 353] on button "Next" at bounding box center [932, 342] width 71 height 36
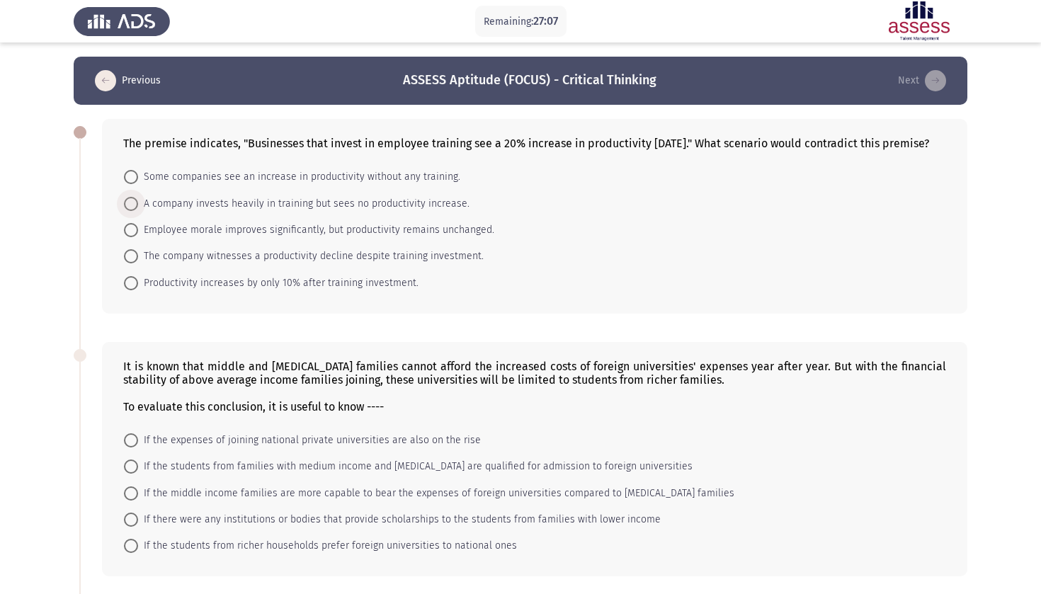
click at [412, 213] on span "A company invests heavily in training but sees no productivity increase." at bounding box center [304, 204] width 332 height 17
click at [138, 211] on input "A company invests heavily in training but sees no productivity increase." at bounding box center [131, 204] width 14 height 14
radio input "true"
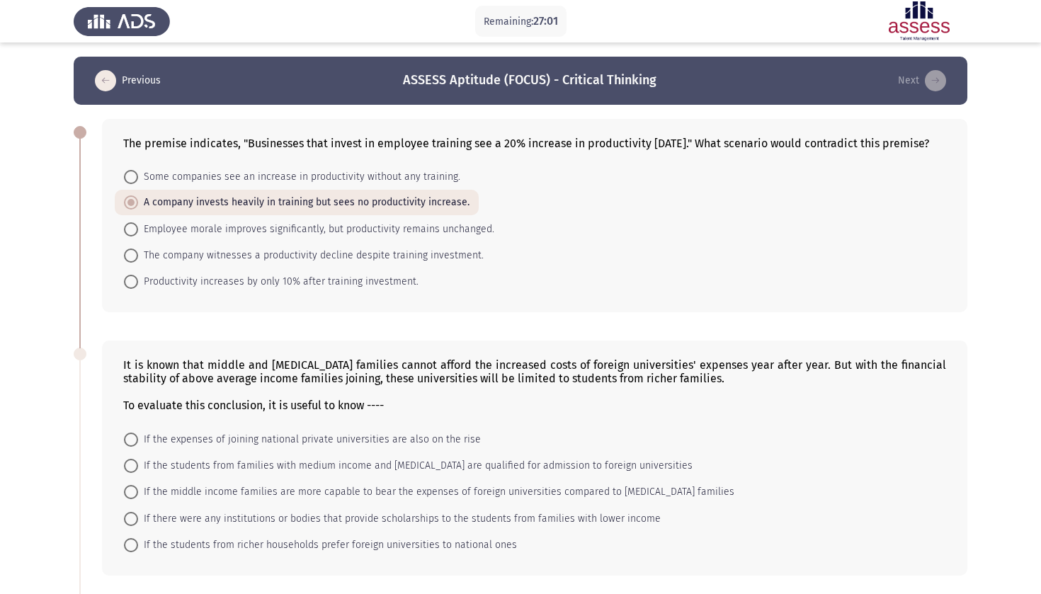
click at [394, 264] on span "The company witnesses a productivity decline despite training investment." at bounding box center [311, 255] width 346 height 17
click at [138, 263] on input "The company witnesses a productivity decline despite training investment." at bounding box center [131, 256] width 14 height 14
radio input "true"
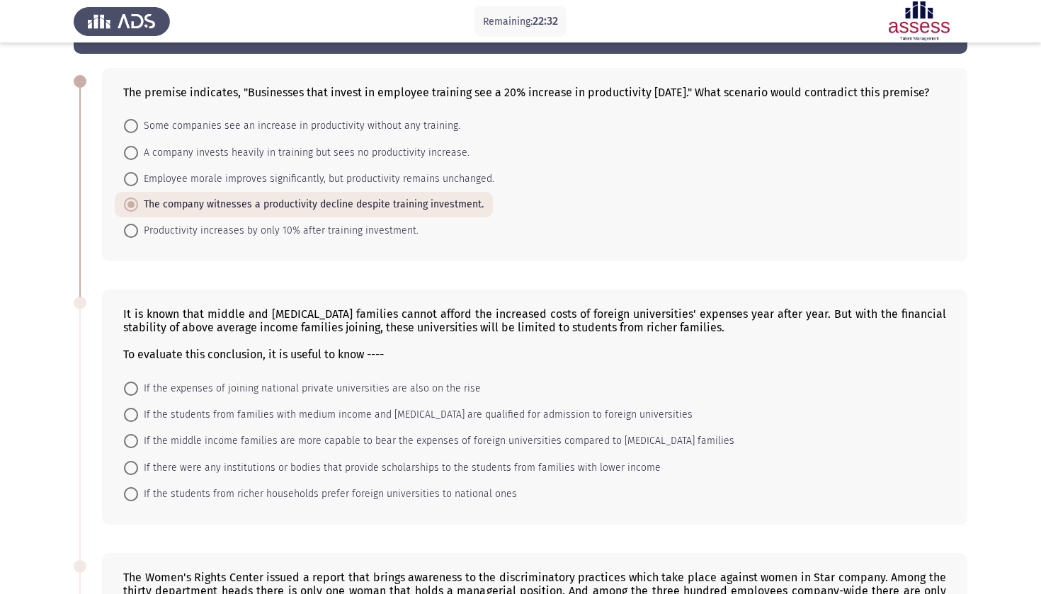
scroll to position [52, 0]
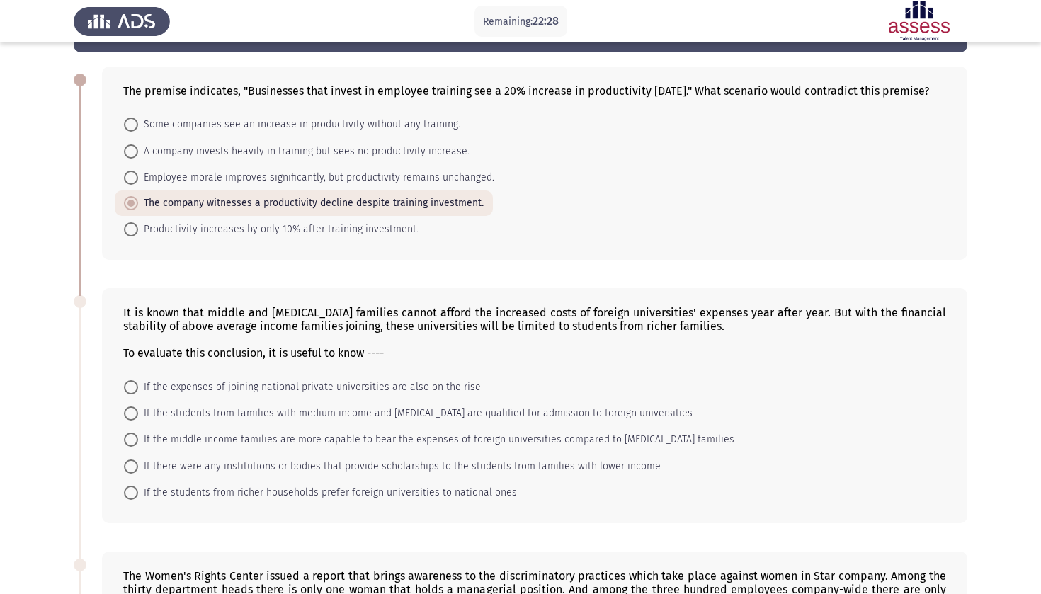
click at [188, 475] on span "If there were any institutions or bodies that provide scholarships to the stude…" at bounding box center [399, 466] width 523 height 17
click at [138, 474] on input "If there were any institutions or bodies that provide scholarships to the stude…" at bounding box center [131, 467] width 14 height 14
radio input "true"
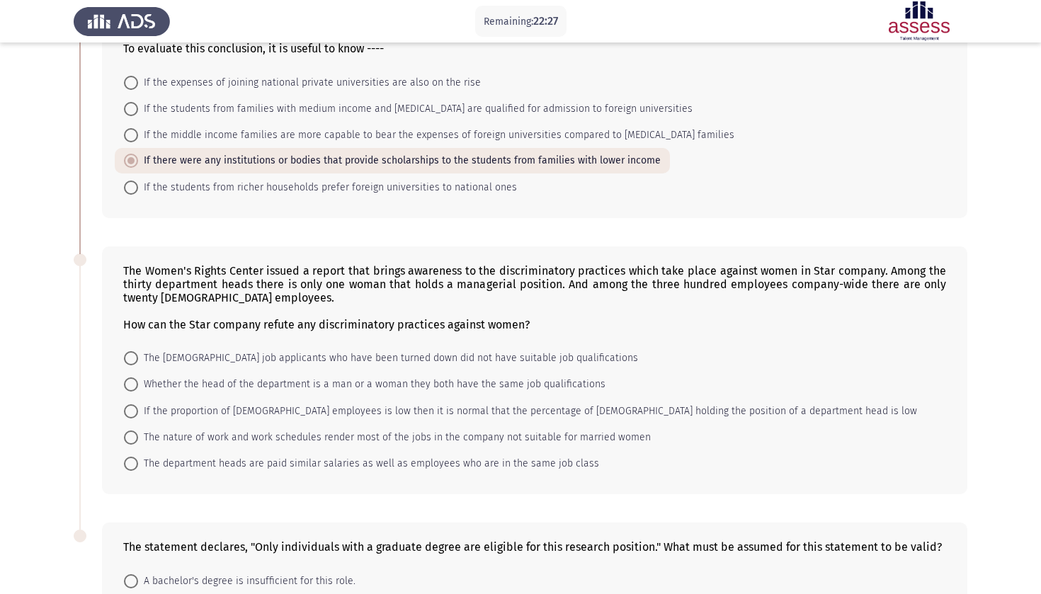
scroll to position [358, 0]
click at [198, 366] on span "The [DEMOGRAPHIC_DATA] job applicants who have been turned down did not have su…" at bounding box center [388, 357] width 500 height 17
click at [138, 365] on input "The [DEMOGRAPHIC_DATA] job applicants who have been turned down did not have su…" at bounding box center [131, 358] width 14 height 14
radio input "true"
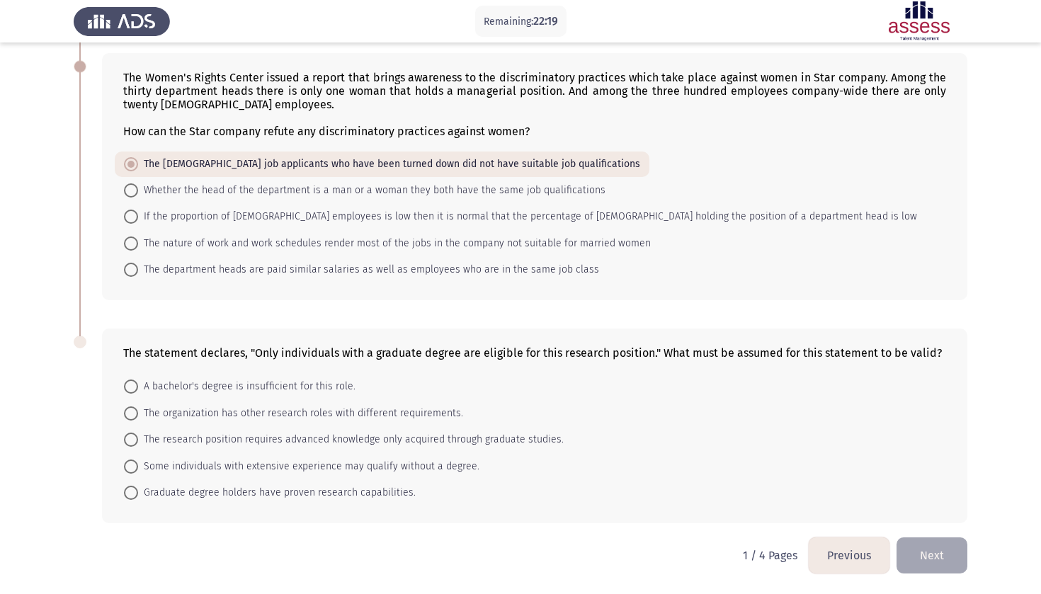
scroll to position [566, 0]
click at [336, 443] on span "The research position requires advanced knowledge only acquired through graduat…" at bounding box center [351, 439] width 426 height 17
click at [138, 443] on input "The research position requires advanced knowledge only acquired through graduat…" at bounding box center [131, 440] width 14 height 14
radio input "true"
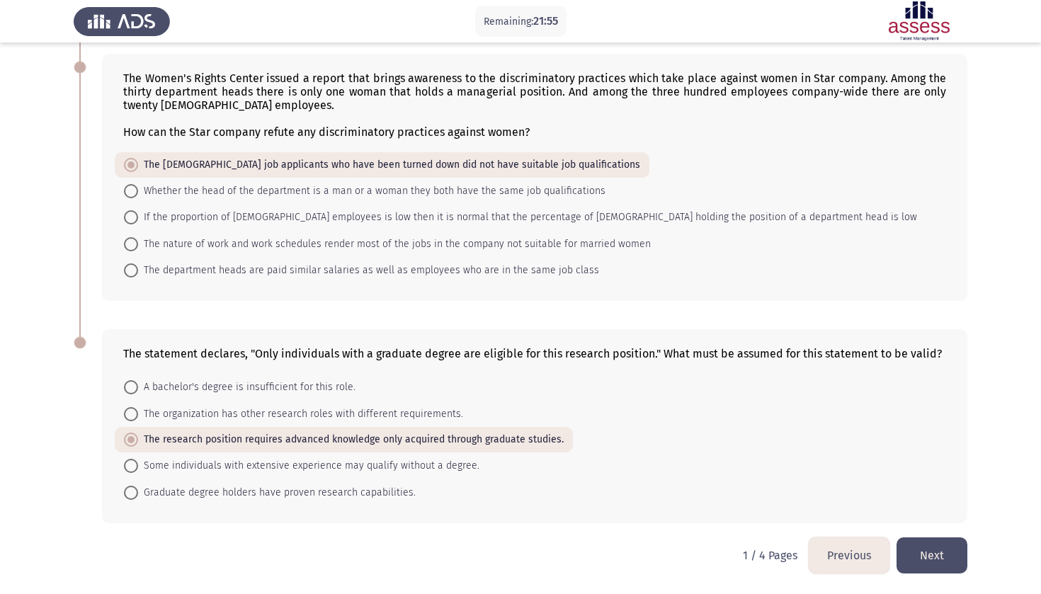
click at [47, 492] on app-assessment-container "Remaining: 21:55 Previous ASSESS Aptitude (FOCUS) - Critical Thinking Next The …" at bounding box center [520, 22] width 1041 height 1031
click at [133, 438] on span at bounding box center [131, 439] width 7 height 7
click at [133, 438] on input "The research position requires advanced knowledge only acquired through graduat…" at bounding box center [131, 440] width 14 height 14
click at [134, 440] on span at bounding box center [131, 439] width 7 height 7
click at [134, 440] on input "The research position requires advanced knowledge only acquired through graduat…" at bounding box center [131, 440] width 14 height 14
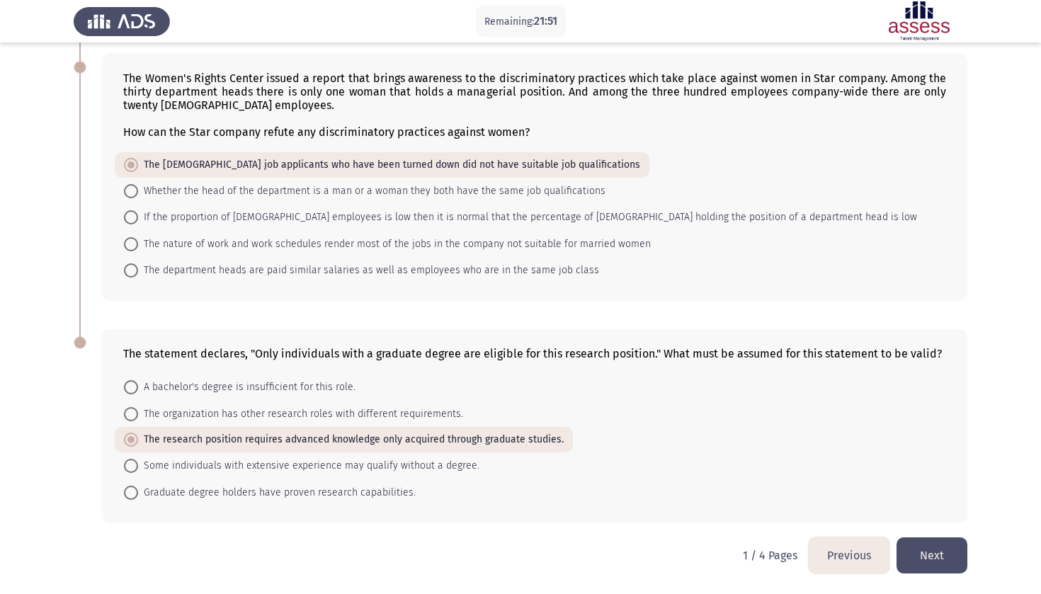
click at [55, 482] on app-assessment-container "Remaining: 21:51 Previous ASSESS Aptitude (FOCUS) - Critical Thinking Next The …" at bounding box center [520, 22] width 1041 height 1031
click at [944, 555] on button "Next" at bounding box center [932, 556] width 71 height 36
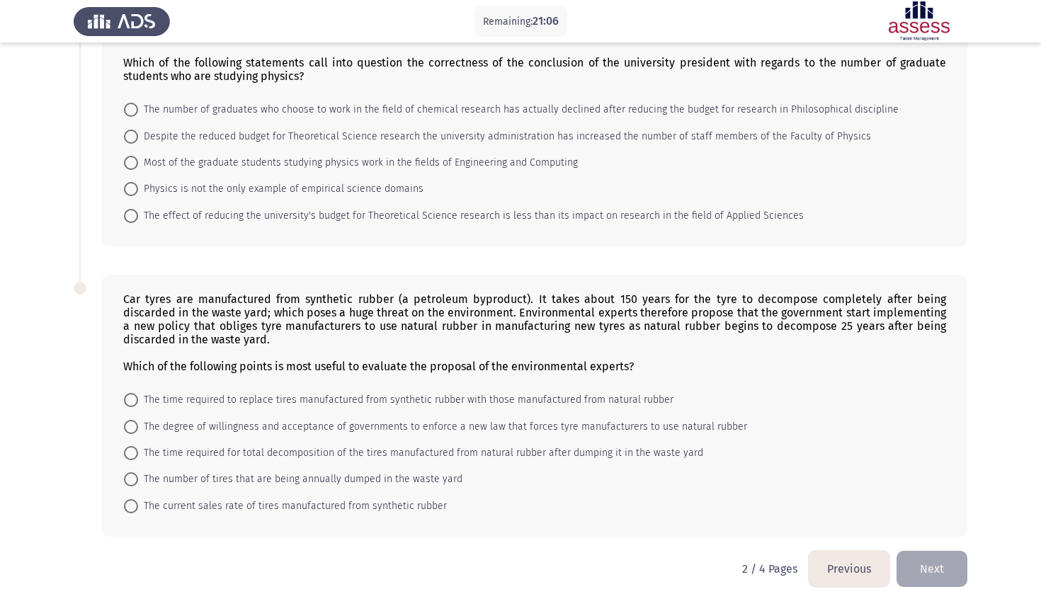
scroll to position [690, 0]
click at [839, 552] on button "Previous" at bounding box center [849, 570] width 81 height 36
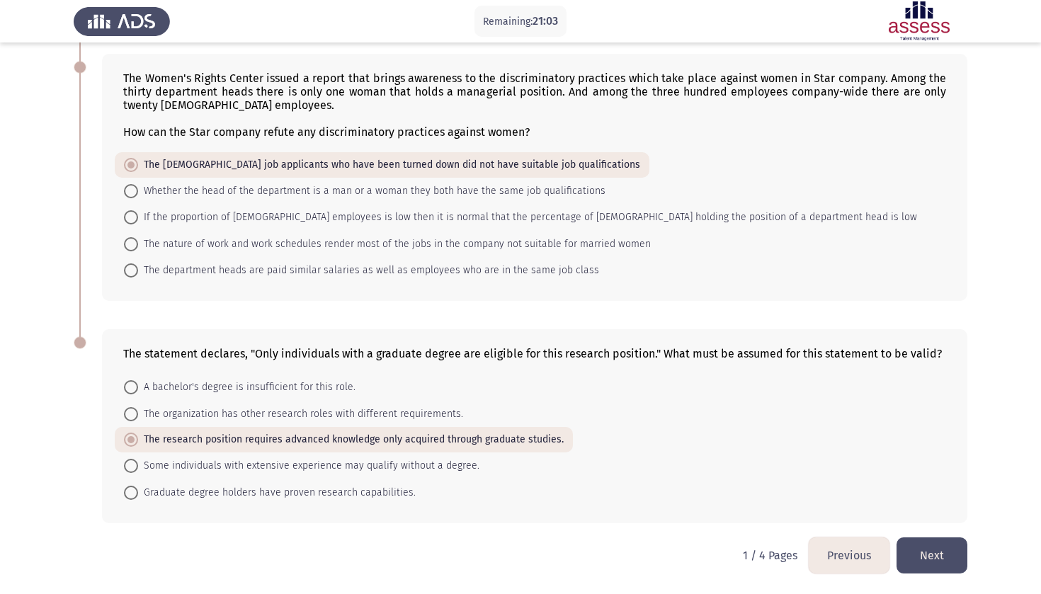
scroll to position [565, 0]
click at [953, 559] on button "Next" at bounding box center [932, 556] width 71 height 36
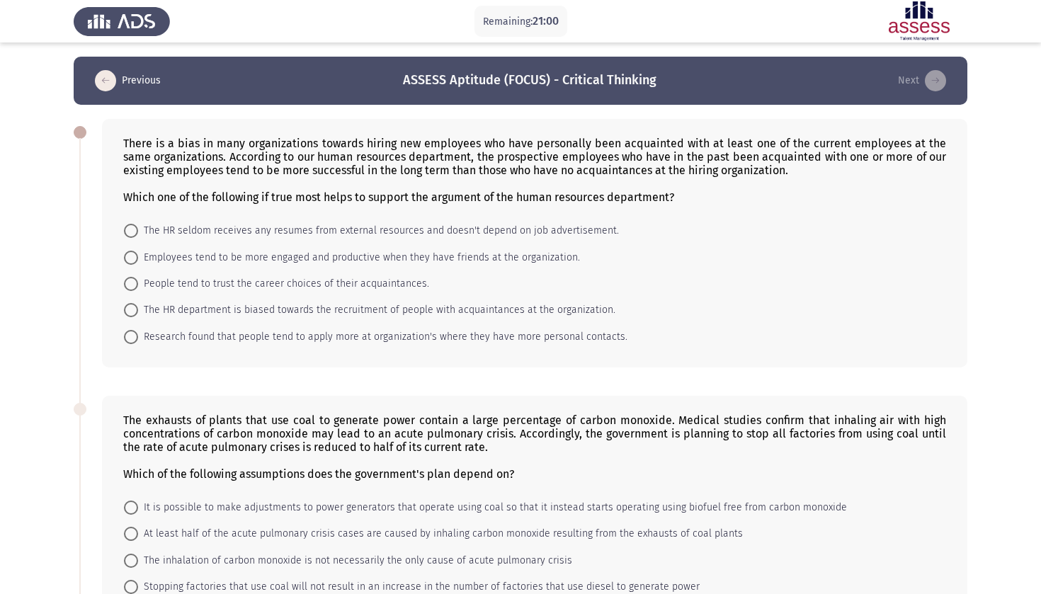
scroll to position [0, 0]
click at [531, 255] on span "Employees tend to be more engaged and productive when they have friends at the …" at bounding box center [359, 257] width 442 height 17
click at [138, 255] on input "Employees tend to be more engaged and productive when they have friends at the …" at bounding box center [131, 258] width 14 height 14
radio input "true"
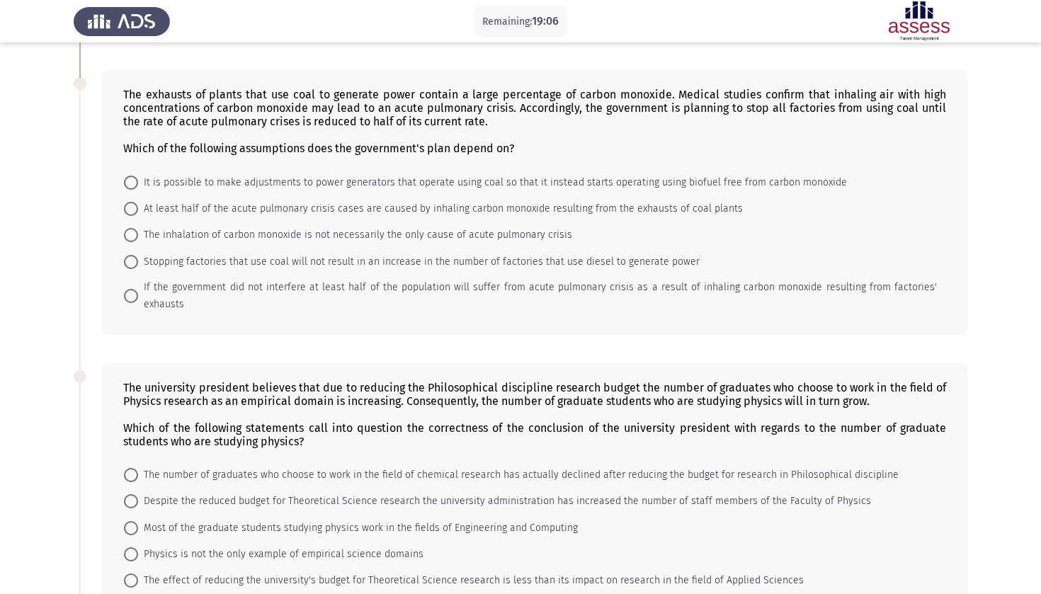
scroll to position [327, 0]
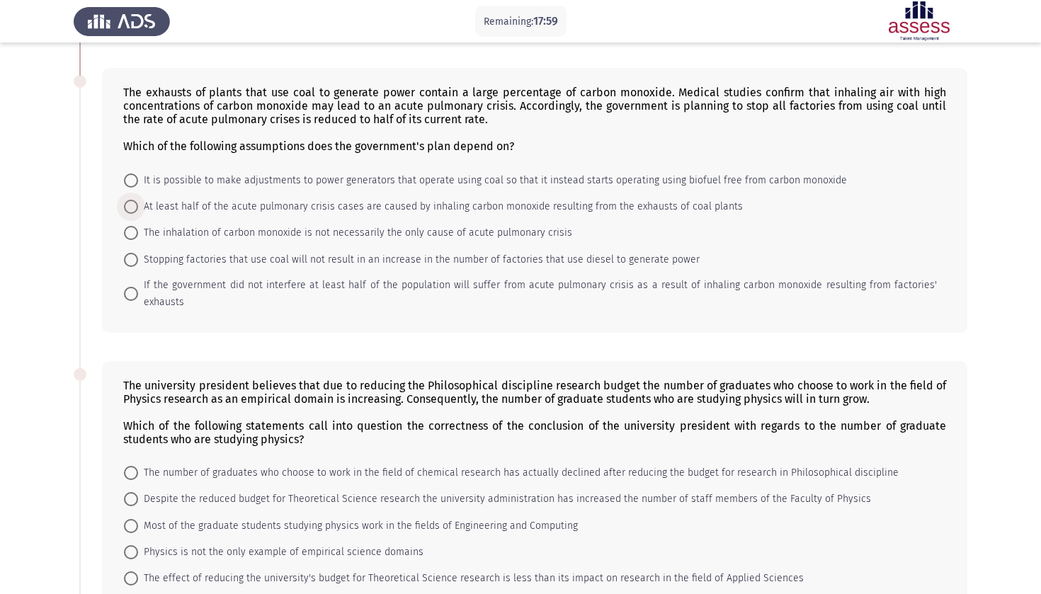
click at [136, 208] on span at bounding box center [131, 207] width 14 height 14
click at [136, 208] on input "At least half of the acute pulmonary crisis cases are caused by inhaling carbon…" at bounding box center [131, 207] width 14 height 14
radio input "true"
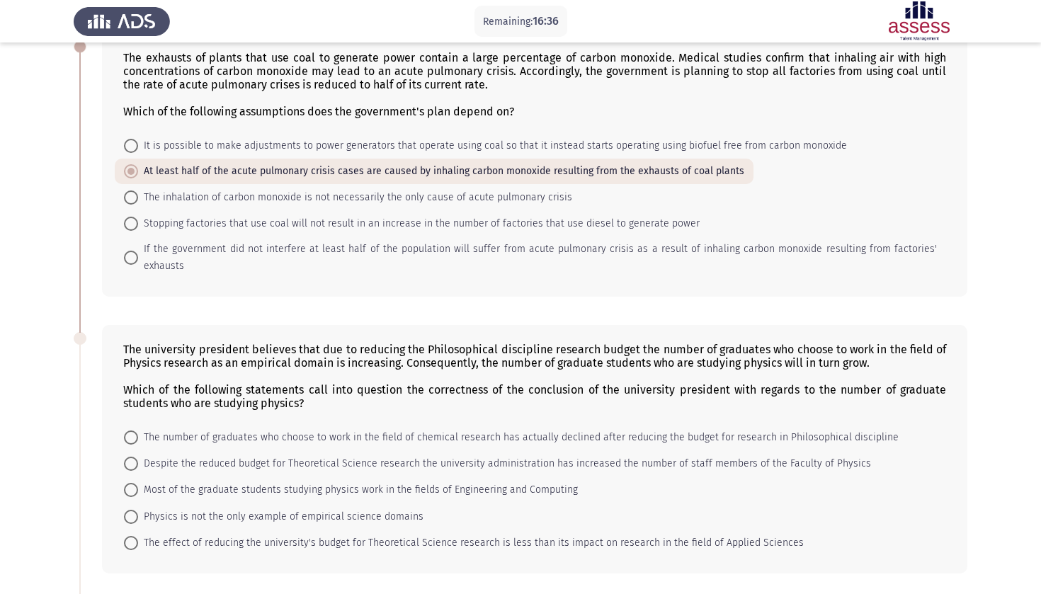
scroll to position [368, 0]
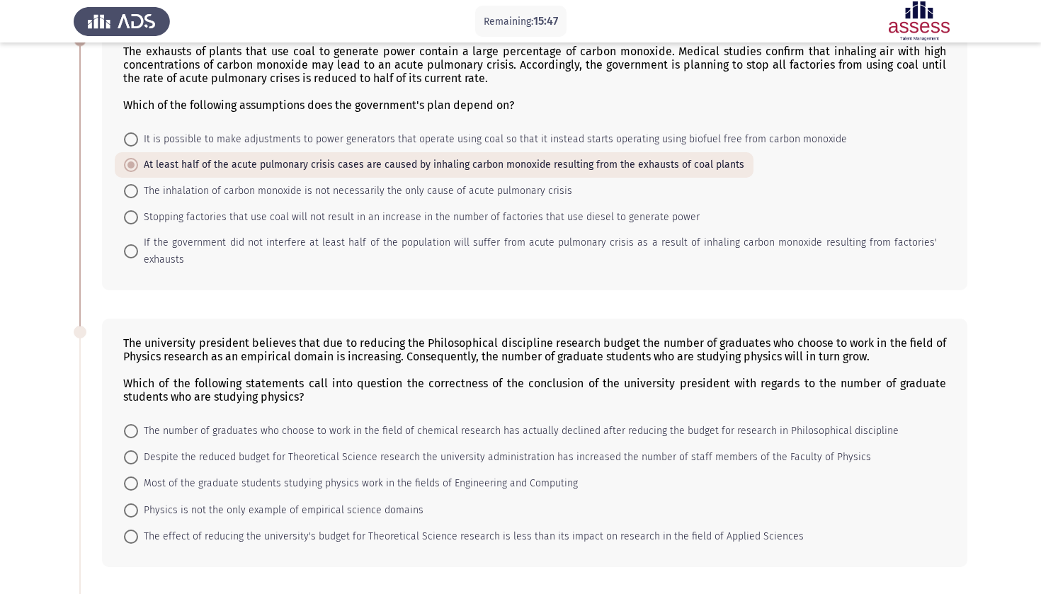
click at [160, 475] on span "Most of the graduate students studying physics work in the fields of Engineerin…" at bounding box center [358, 483] width 440 height 17
click at [138, 477] on input "Most of the graduate students studying physics work in the fields of Engineerin…" at bounding box center [131, 484] width 14 height 14
radio input "true"
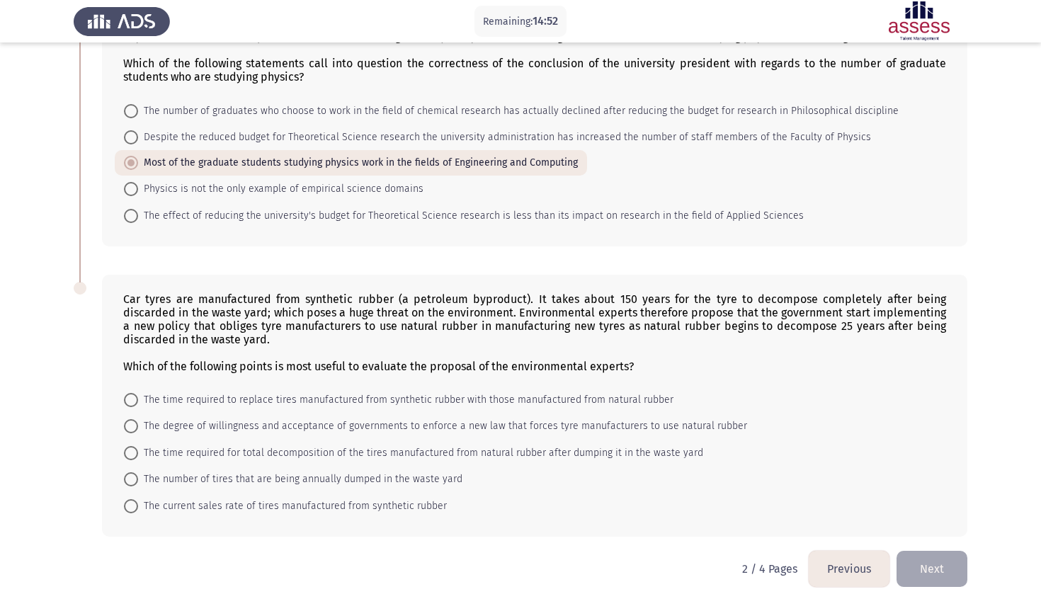
scroll to position [687, 0]
click at [375, 446] on span "The time required for total decomposition of the tires manufactured from natura…" at bounding box center [420, 454] width 565 height 17
click at [138, 447] on input "The time required for total decomposition of the tires manufactured from natura…" at bounding box center [131, 454] width 14 height 14
radio input "true"
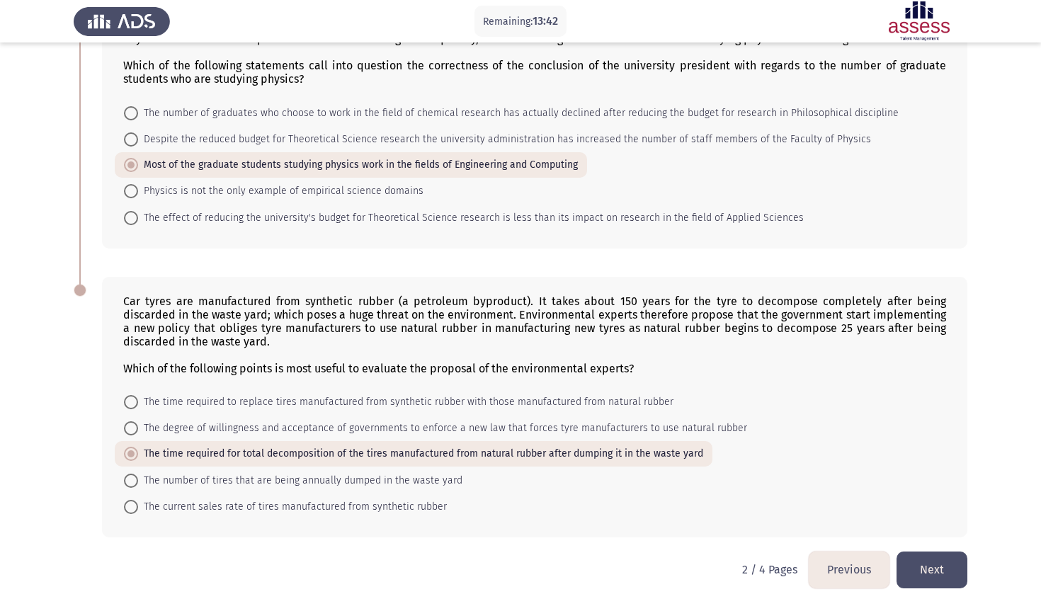
click at [943, 558] on button "Next" at bounding box center [932, 570] width 71 height 36
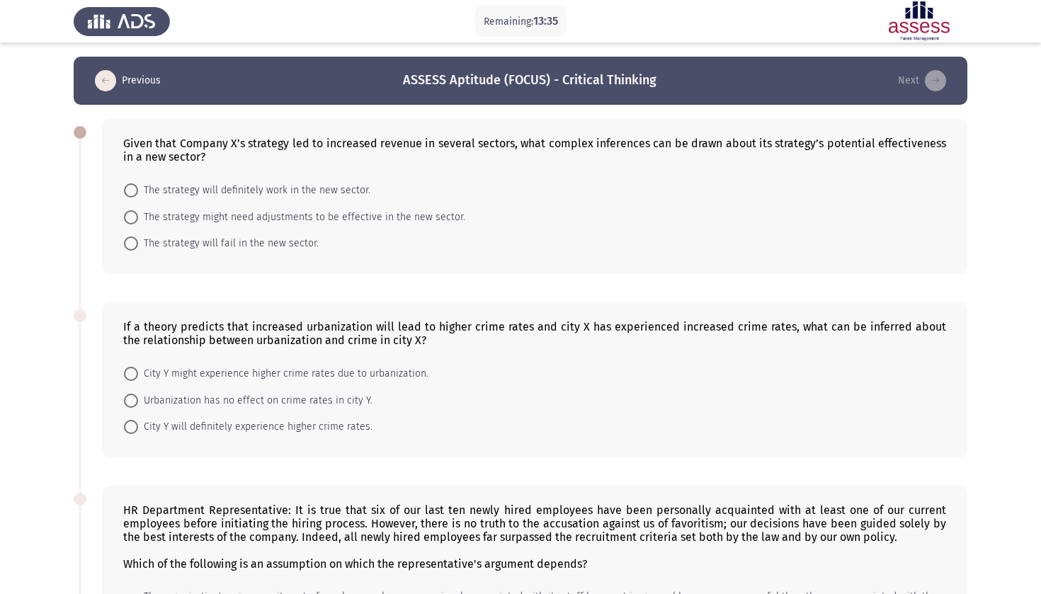
scroll to position [0, 0]
click at [436, 222] on span "The strategy might need adjustments to be effective in the new sector." at bounding box center [301, 217] width 327 height 17
click at [138, 222] on input "The strategy might need adjustments to be effective in the new sector." at bounding box center [131, 217] width 14 height 14
radio input "true"
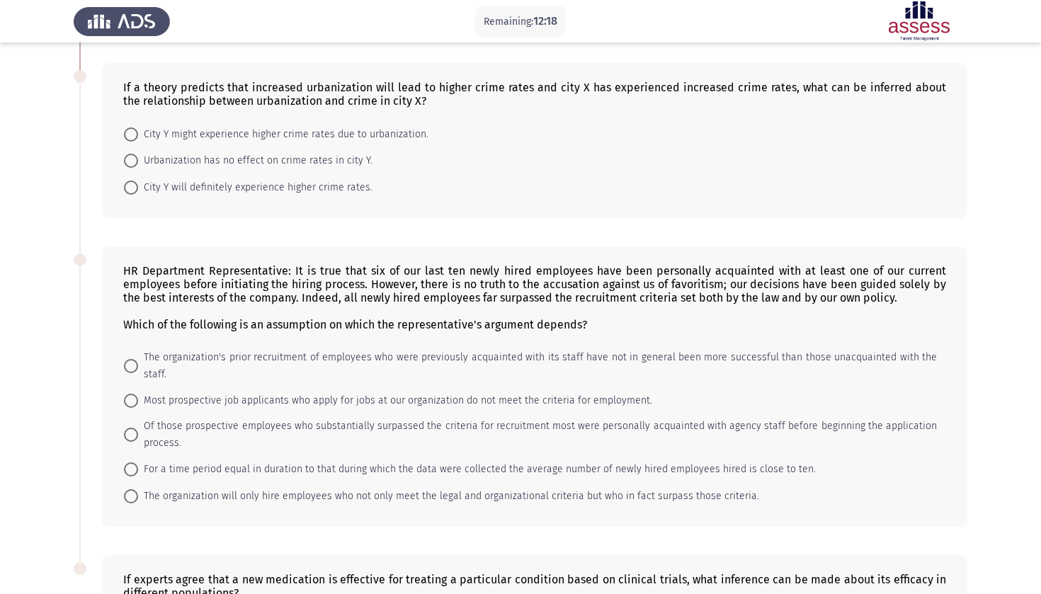
scroll to position [240, 0]
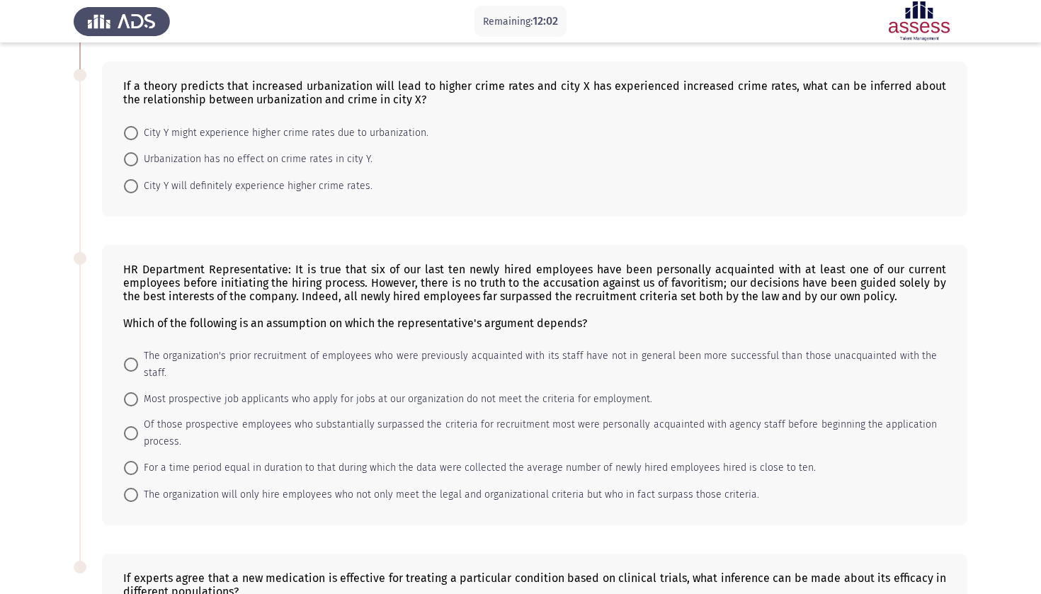
drag, startPoint x: 222, startPoint y: 89, endPoint x: 277, endPoint y: 96, distance: 55.0
click at [278, 97] on div "If a theory predicts that increased urbanization will lead to higher crime rate…" at bounding box center [534, 92] width 823 height 27
click at [142, 136] on span "City Y might experience higher crime rates due to urbanization." at bounding box center [283, 133] width 290 height 17
click at [138, 136] on input "City Y might experience higher crime rates due to urbanization." at bounding box center [131, 133] width 14 height 14
radio input "true"
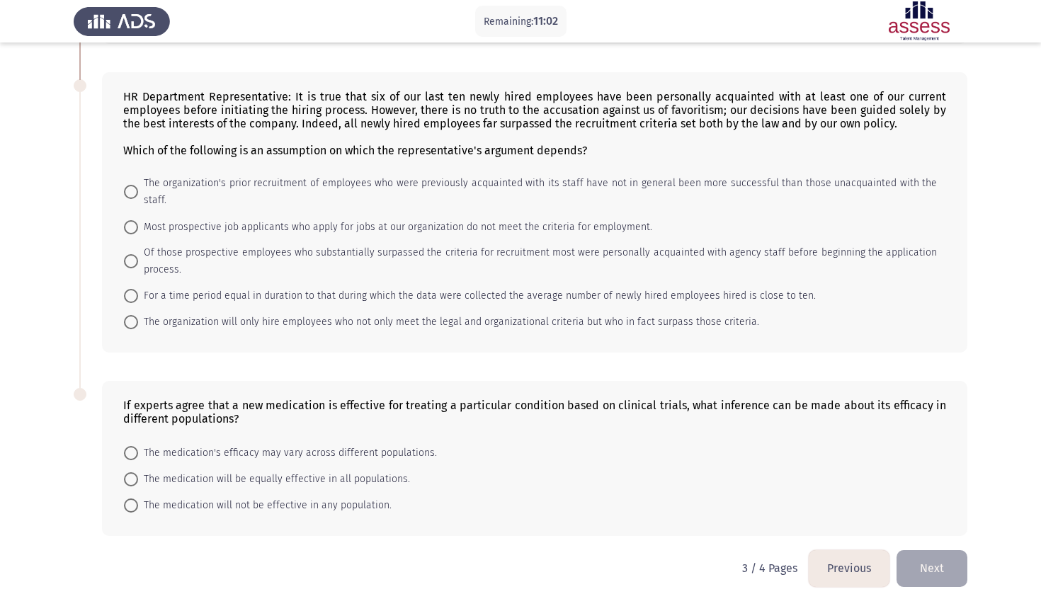
scroll to position [411, 0]
drag, startPoint x: 127, startPoint y: 95, endPoint x: 174, endPoint y: 115, distance: 51.7
click at [174, 115] on div "HR Department Representative: It is true that six of our last ten newly hired e…" at bounding box center [534, 124] width 823 height 67
click at [210, 245] on span "Of those prospective employees who substantially surpassed the criteria for rec…" at bounding box center [537, 262] width 799 height 34
click at [138, 255] on input "Of those prospective employees who substantially surpassed the criteria for rec…" at bounding box center [131, 262] width 14 height 14
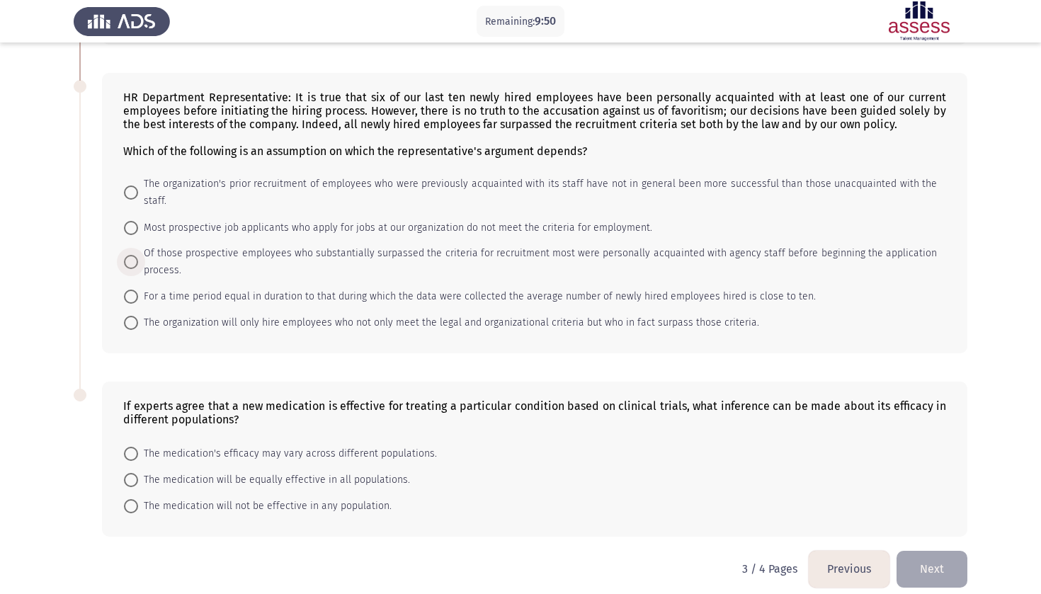
radio input "true"
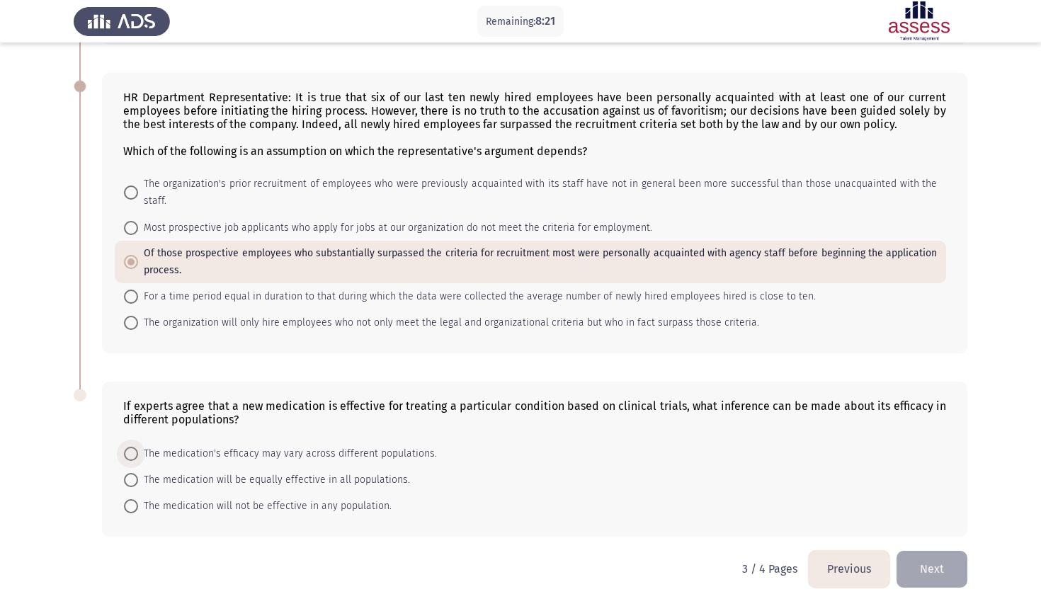
click at [220, 446] on span "The medication's efficacy may vary across different populations." at bounding box center [287, 454] width 299 height 17
click at [138, 447] on input "The medication's efficacy may vary across different populations." at bounding box center [131, 454] width 14 height 14
radio input "true"
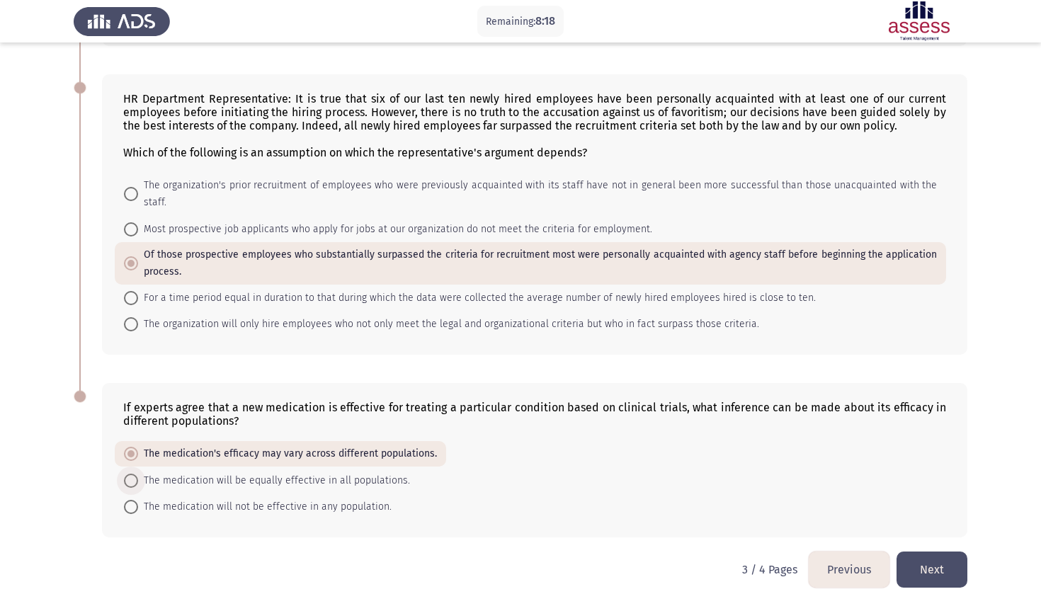
click at [237, 472] on span "The medication will be equally effective in all populations." at bounding box center [274, 480] width 272 height 17
click at [138, 474] on input "The medication will be equally effective in all populations." at bounding box center [131, 481] width 14 height 14
radio input "true"
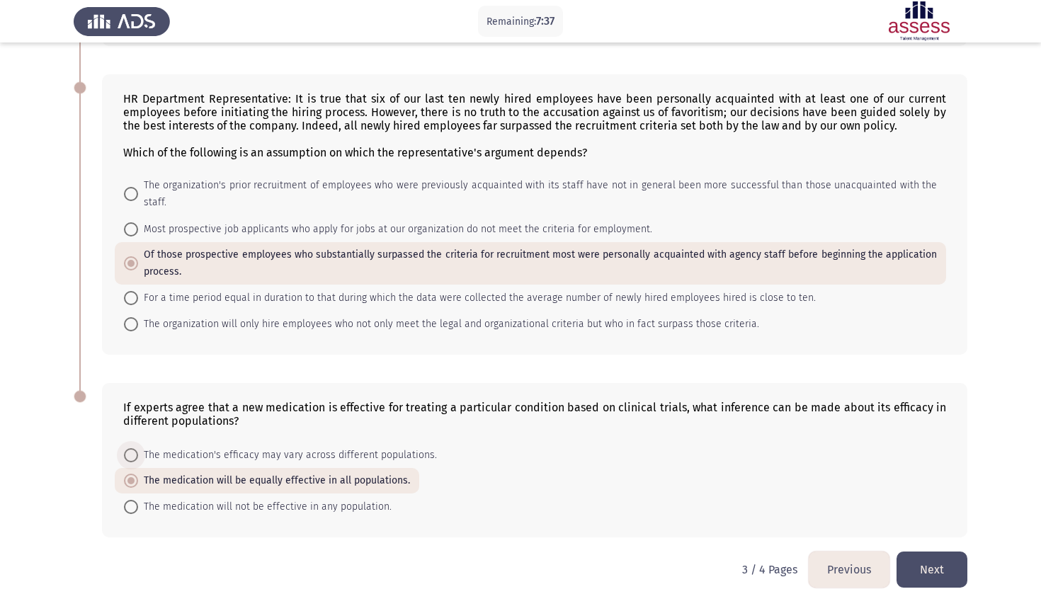
click at [211, 447] on span "The medication's efficacy may vary across different populations." at bounding box center [287, 455] width 299 height 17
click at [138, 448] on input "The medication's efficacy may vary across different populations." at bounding box center [131, 455] width 14 height 14
radio input "true"
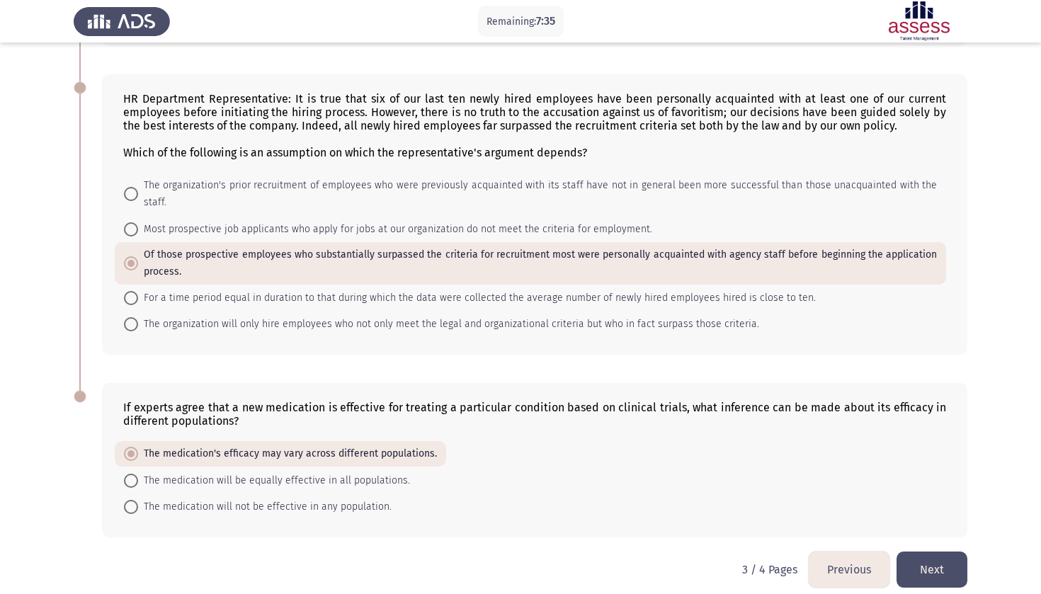
click at [920, 566] on button "Next" at bounding box center [932, 570] width 71 height 36
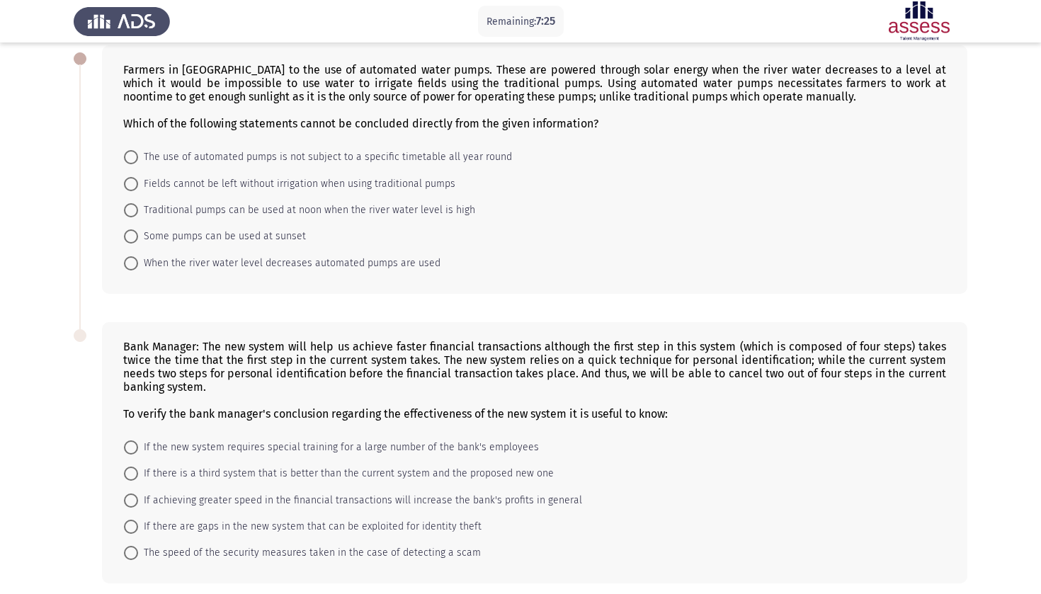
scroll to position [71, 0]
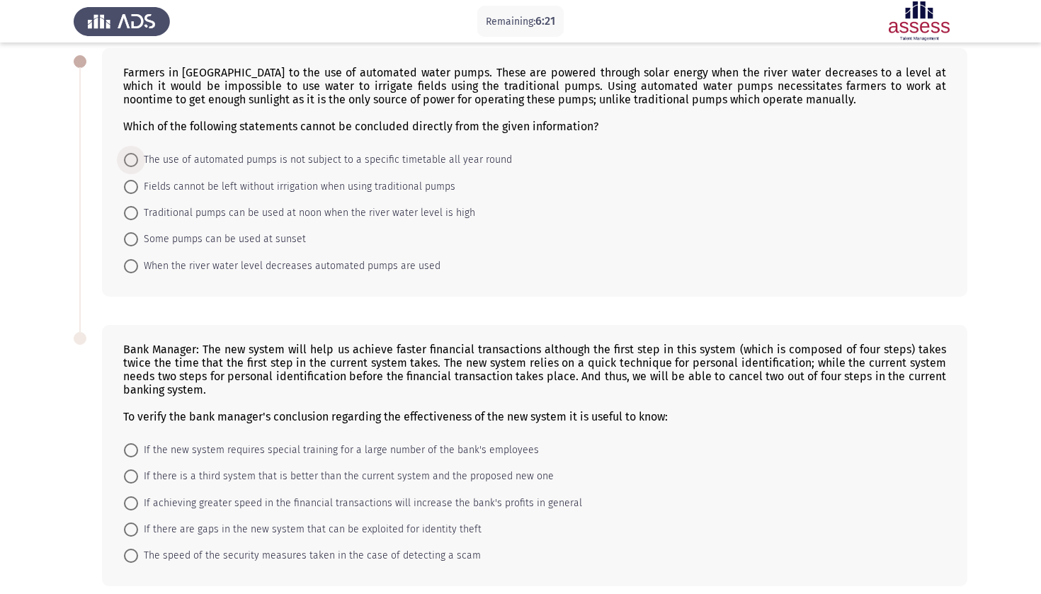
click at [132, 166] on span at bounding box center [131, 160] width 14 height 14
click at [132, 166] on input "The use of automated pumps is not subject to a specific timetable all year round" at bounding box center [131, 160] width 14 height 14
radio input "true"
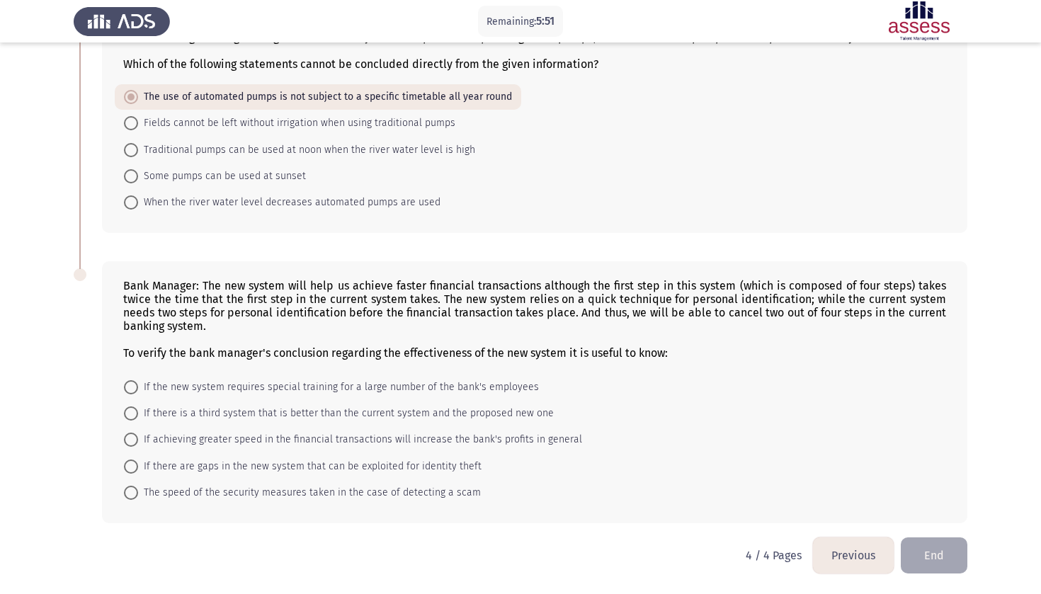
scroll to position [135, 0]
click at [285, 390] on span "If the new system requires special training for a large number of the bank's em…" at bounding box center [338, 387] width 401 height 17
click at [138, 390] on input "If the new system requires special training for a large number of the bank's em…" at bounding box center [131, 387] width 14 height 14
radio input "true"
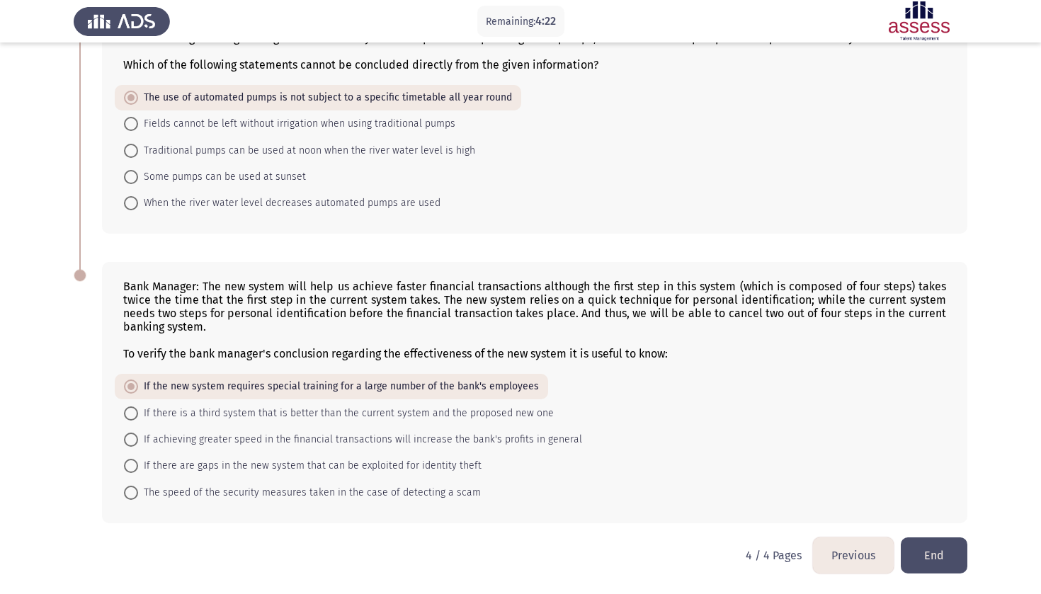
click at [865, 565] on button "Previous" at bounding box center [853, 556] width 81 height 36
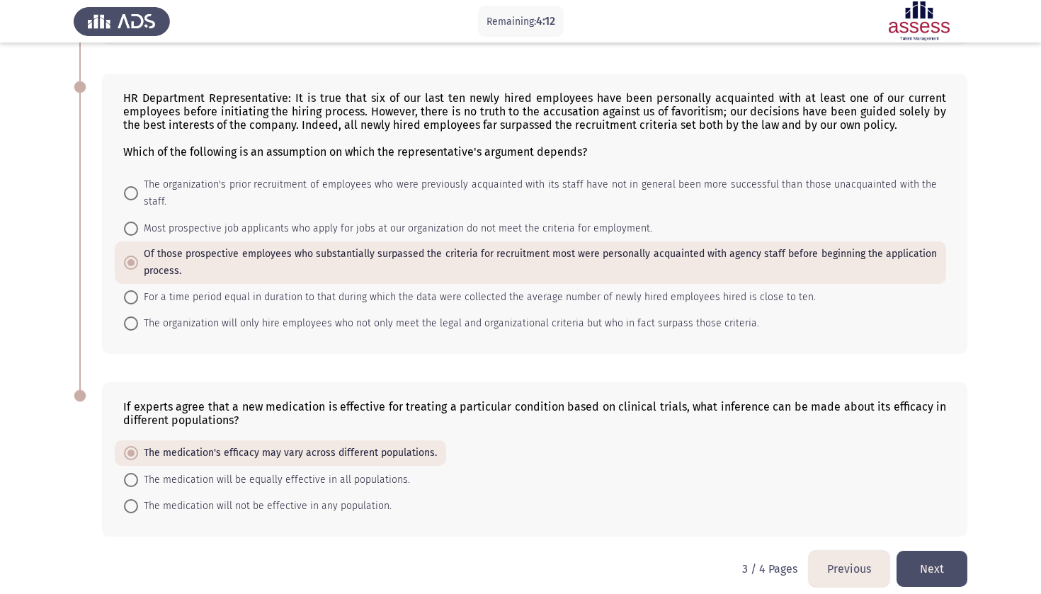
scroll to position [409, 0]
click at [936, 559] on button "Next" at bounding box center [932, 570] width 71 height 36
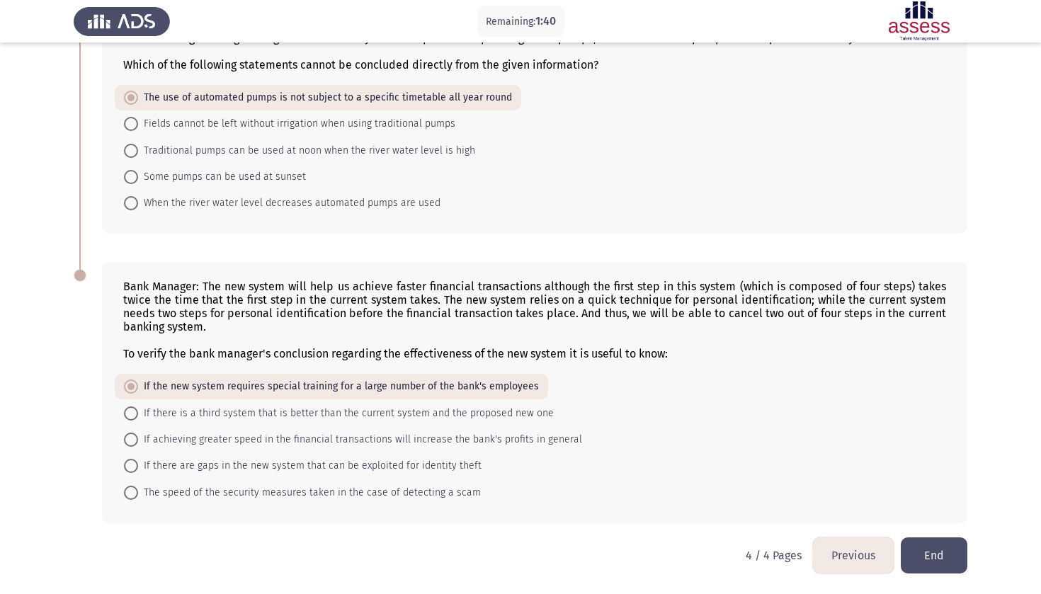
scroll to position [135, 0]
click at [850, 557] on button "Previous" at bounding box center [853, 556] width 81 height 36
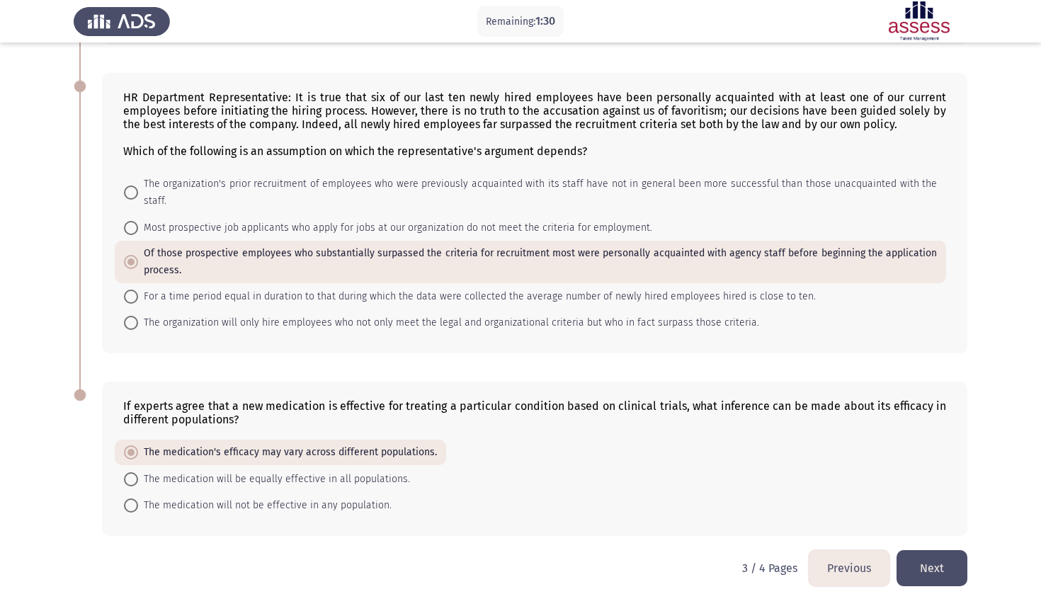
scroll to position [409, 0]
click at [267, 472] on span "The medication will be equally effective in all populations." at bounding box center [274, 480] width 272 height 17
click at [138, 474] on input "The medication will be equally effective in all populations." at bounding box center [131, 481] width 14 height 14
radio input "true"
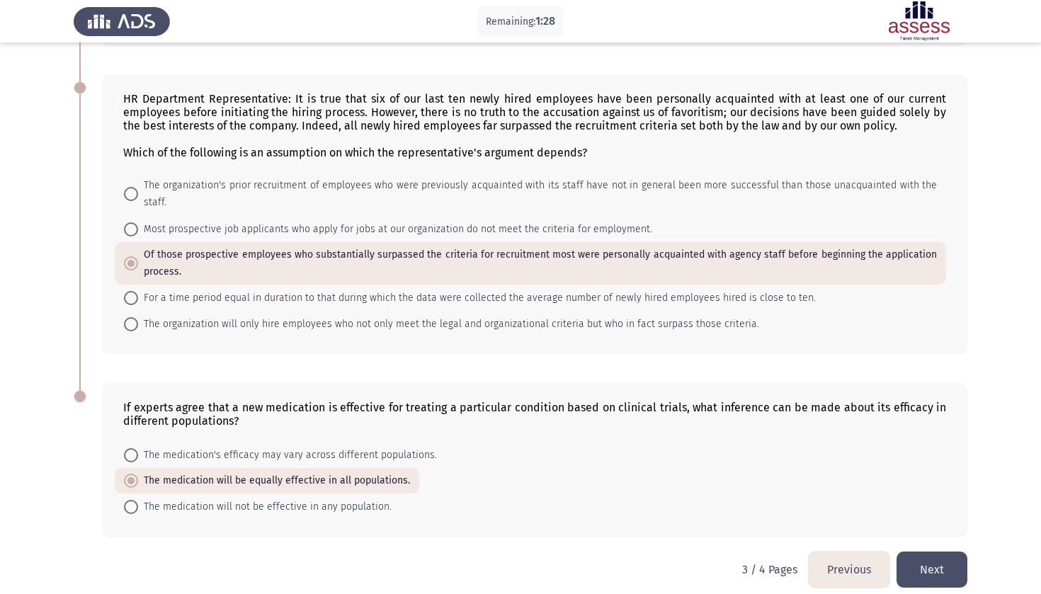
click at [273, 447] on span "The medication's efficacy may vary across different populations." at bounding box center [287, 455] width 299 height 17
click at [138, 448] on input "The medication's efficacy may vary across different populations." at bounding box center [131, 455] width 14 height 14
radio input "true"
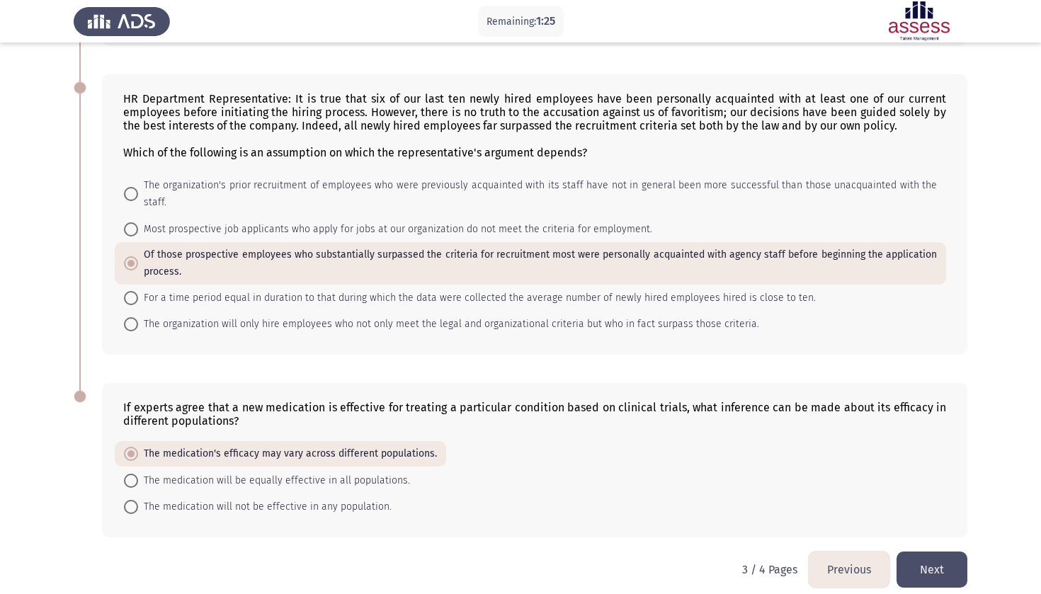
click at [822, 555] on button "Previous" at bounding box center [849, 570] width 81 height 36
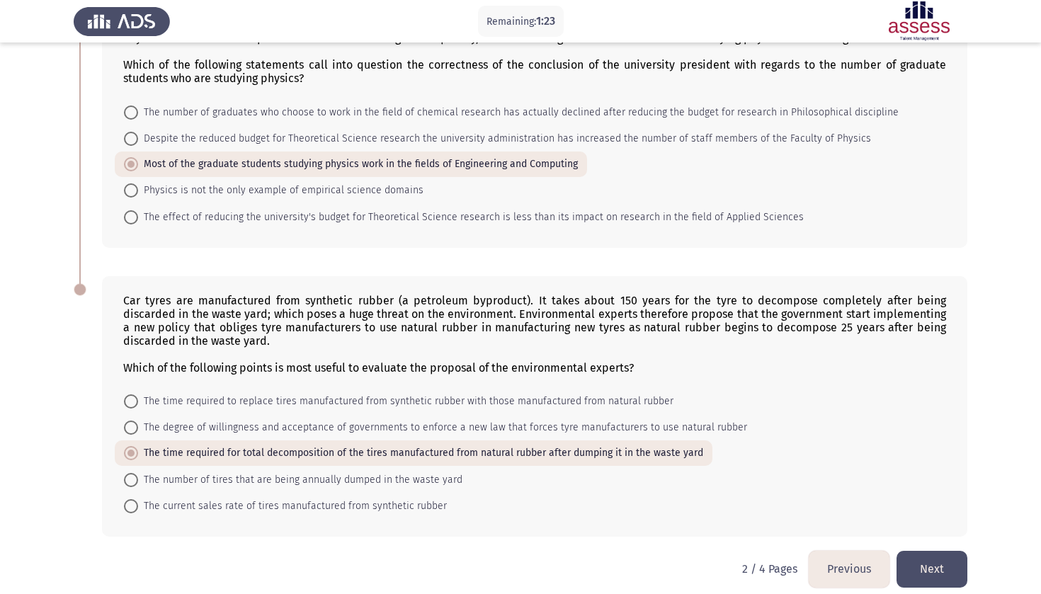
scroll to position [686, 0]
click at [843, 557] on button "Previous" at bounding box center [849, 570] width 81 height 36
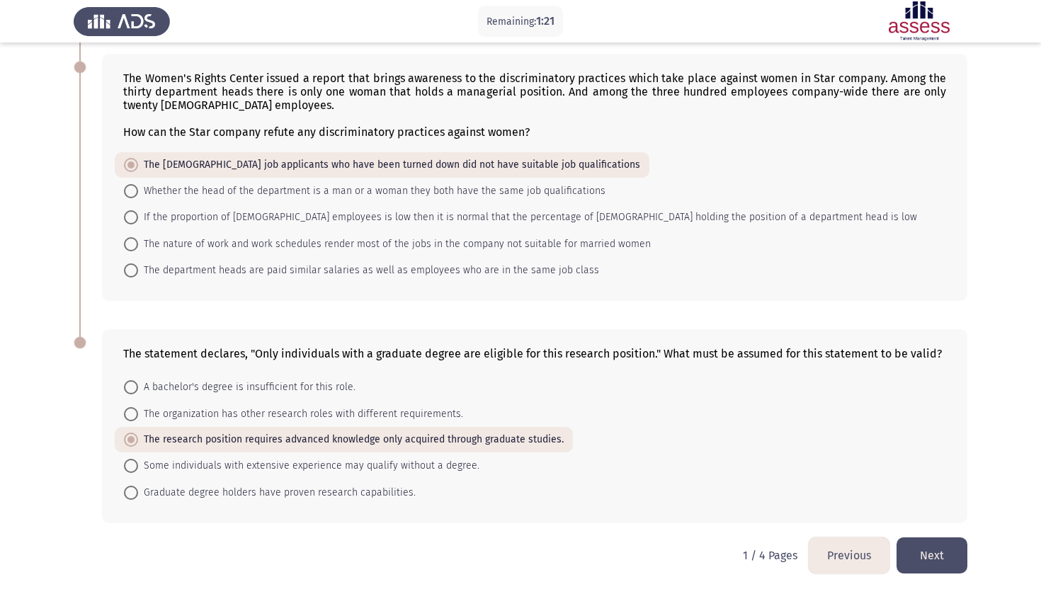
scroll to position [565, 0]
click at [924, 556] on button "Next" at bounding box center [932, 556] width 71 height 36
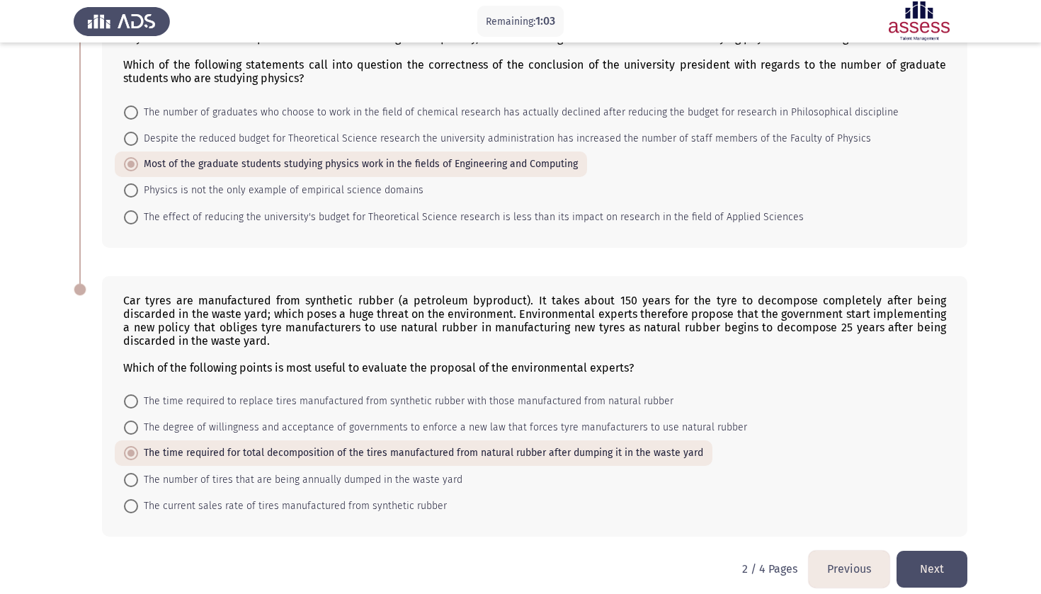
scroll to position [686, 0]
click at [925, 560] on button "Next" at bounding box center [932, 570] width 71 height 36
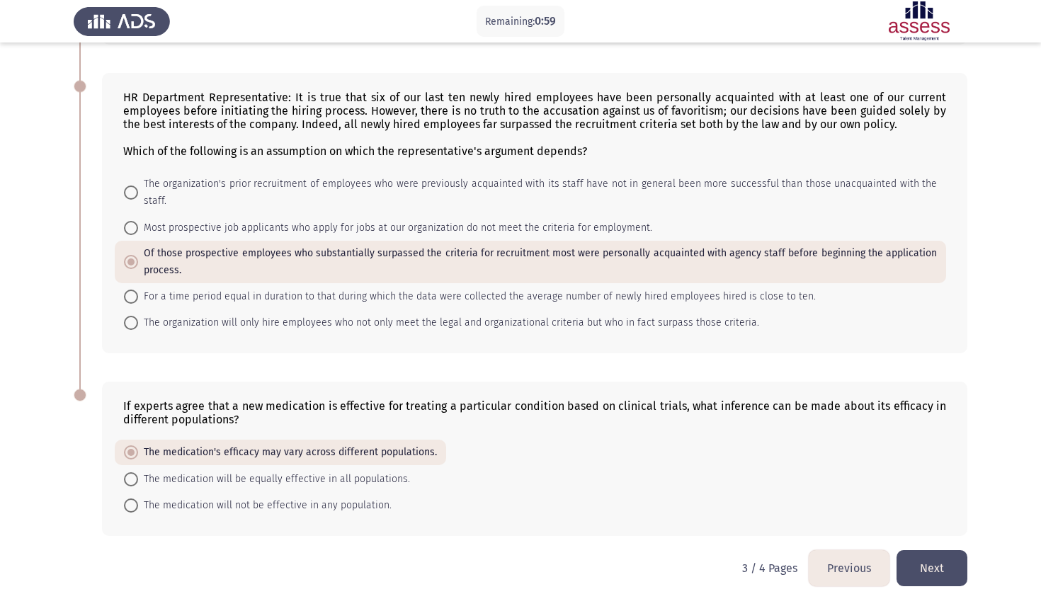
scroll to position [409, 0]
click at [919, 552] on button "Next" at bounding box center [932, 570] width 71 height 36
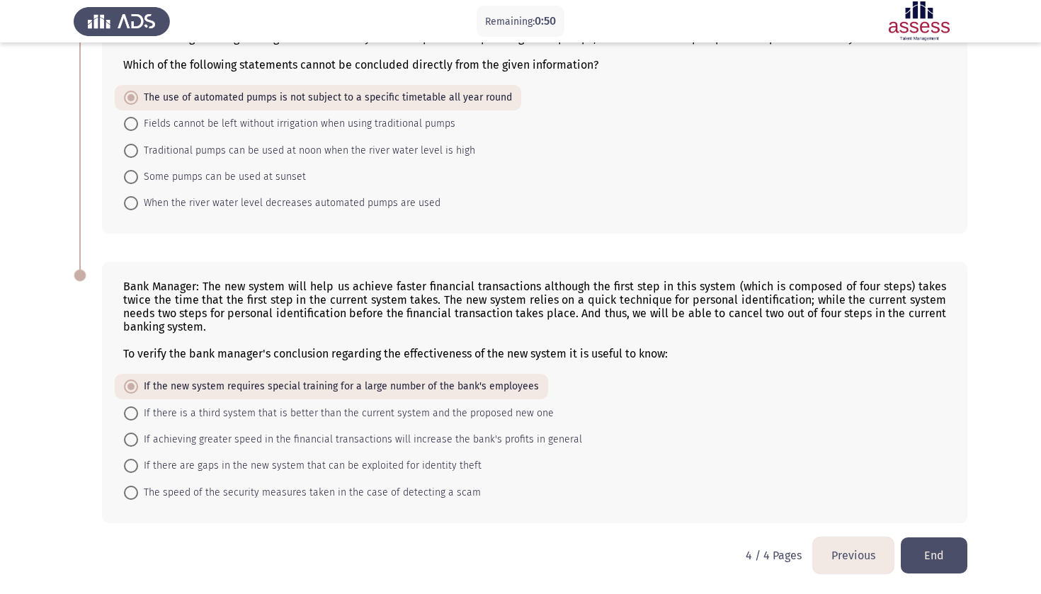
scroll to position [135, 0]
click at [941, 562] on button "End" at bounding box center [934, 556] width 67 height 36
